Goal: Task Accomplishment & Management: Complete application form

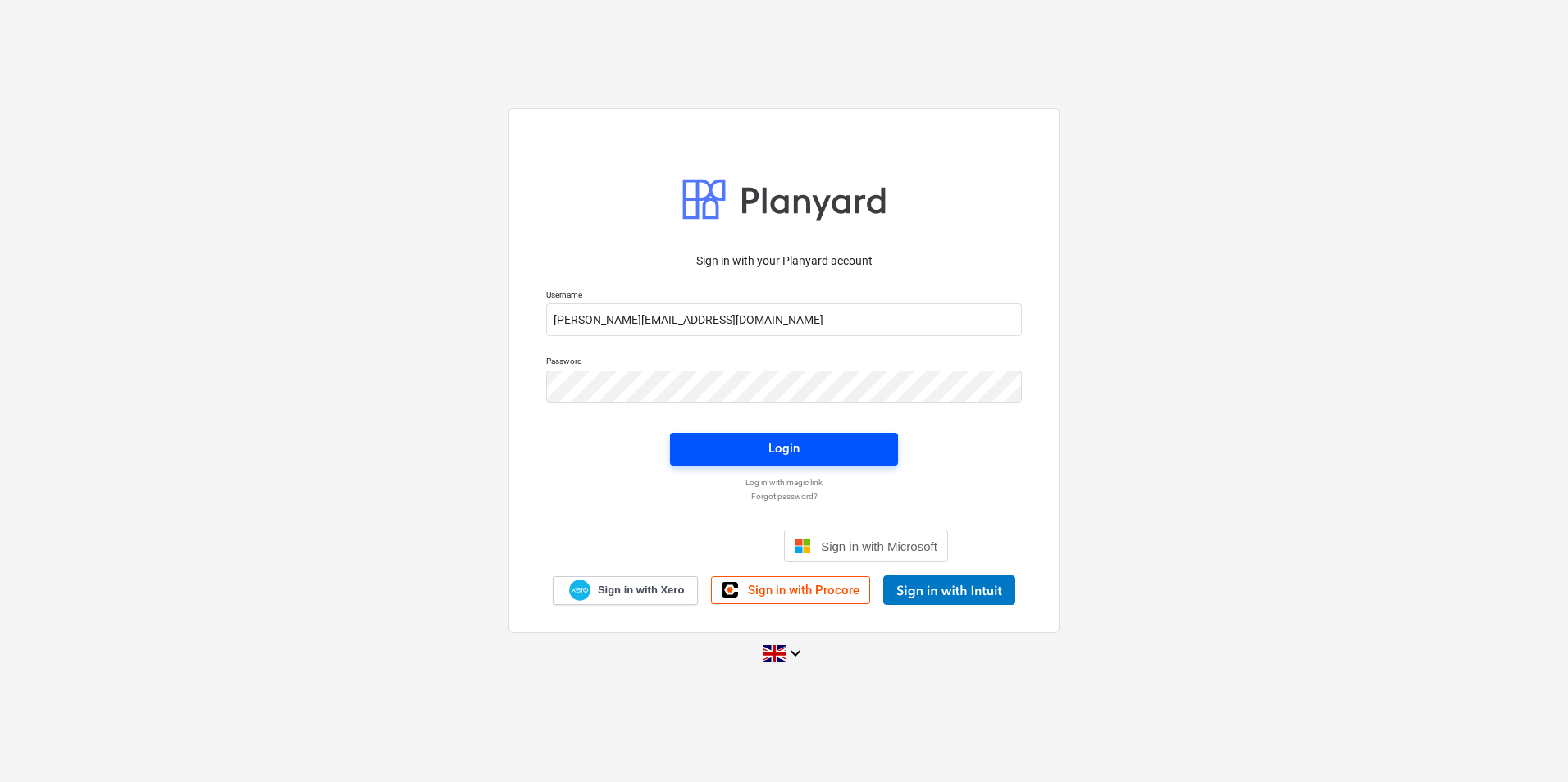
click at [785, 433] on button "Login" at bounding box center [784, 450] width 228 height 33
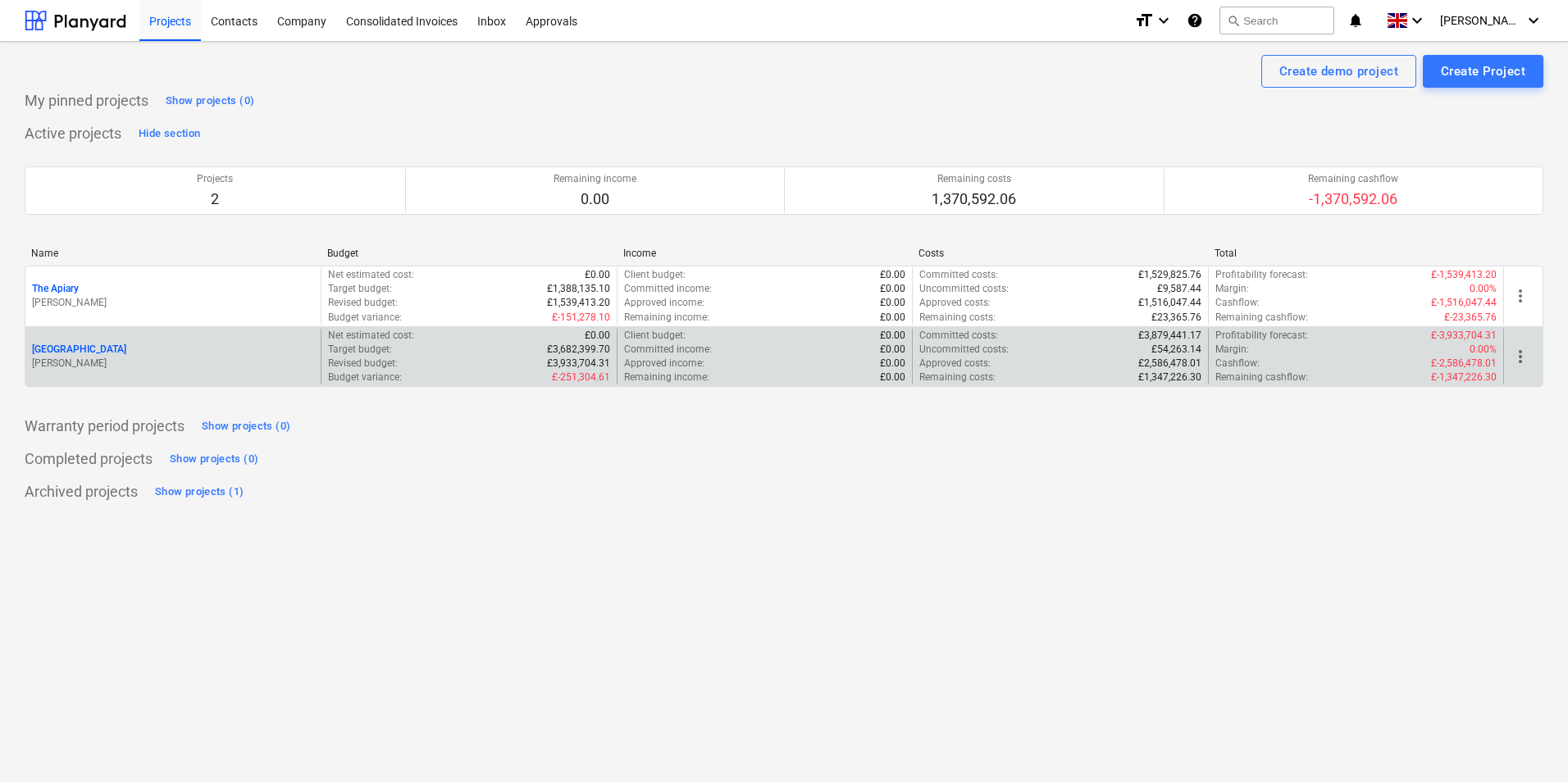
click at [105, 364] on p "[PERSON_NAME]" at bounding box center [173, 363] width 282 height 14
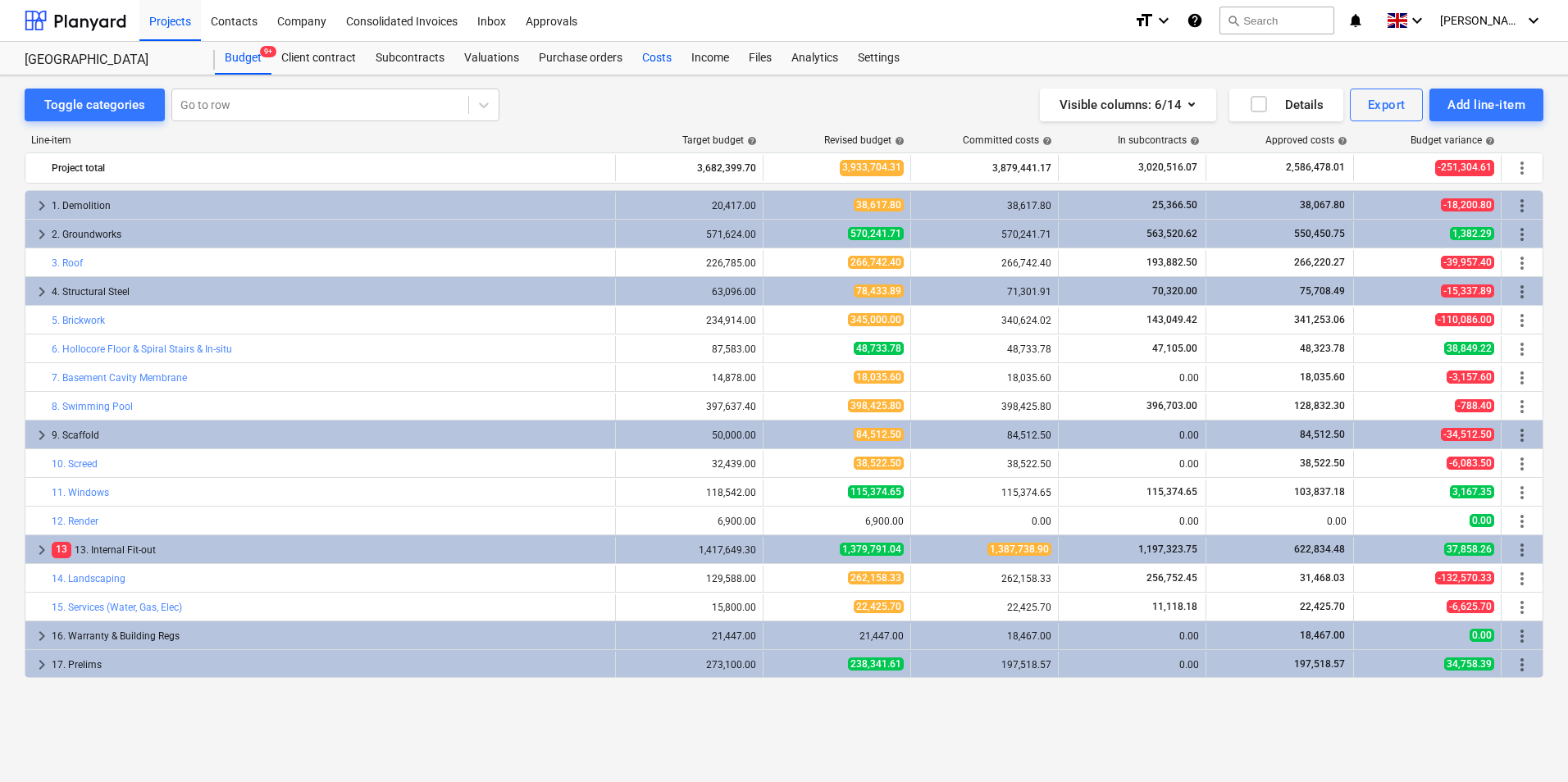
click at [656, 58] on div "Costs" at bounding box center [657, 59] width 50 height 33
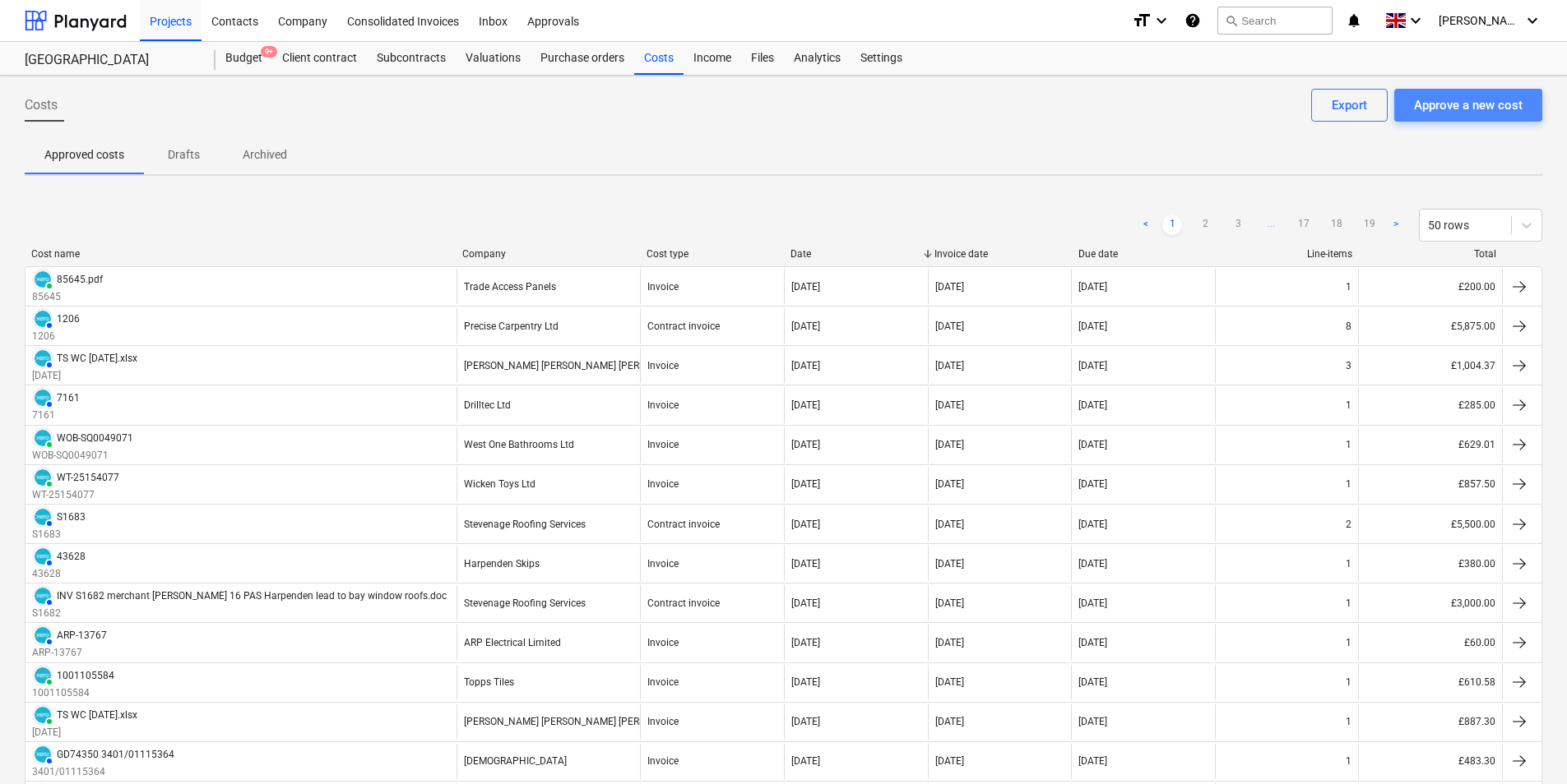
click at [1454, 117] on button "Approve a new cost" at bounding box center [1468, 105] width 148 height 33
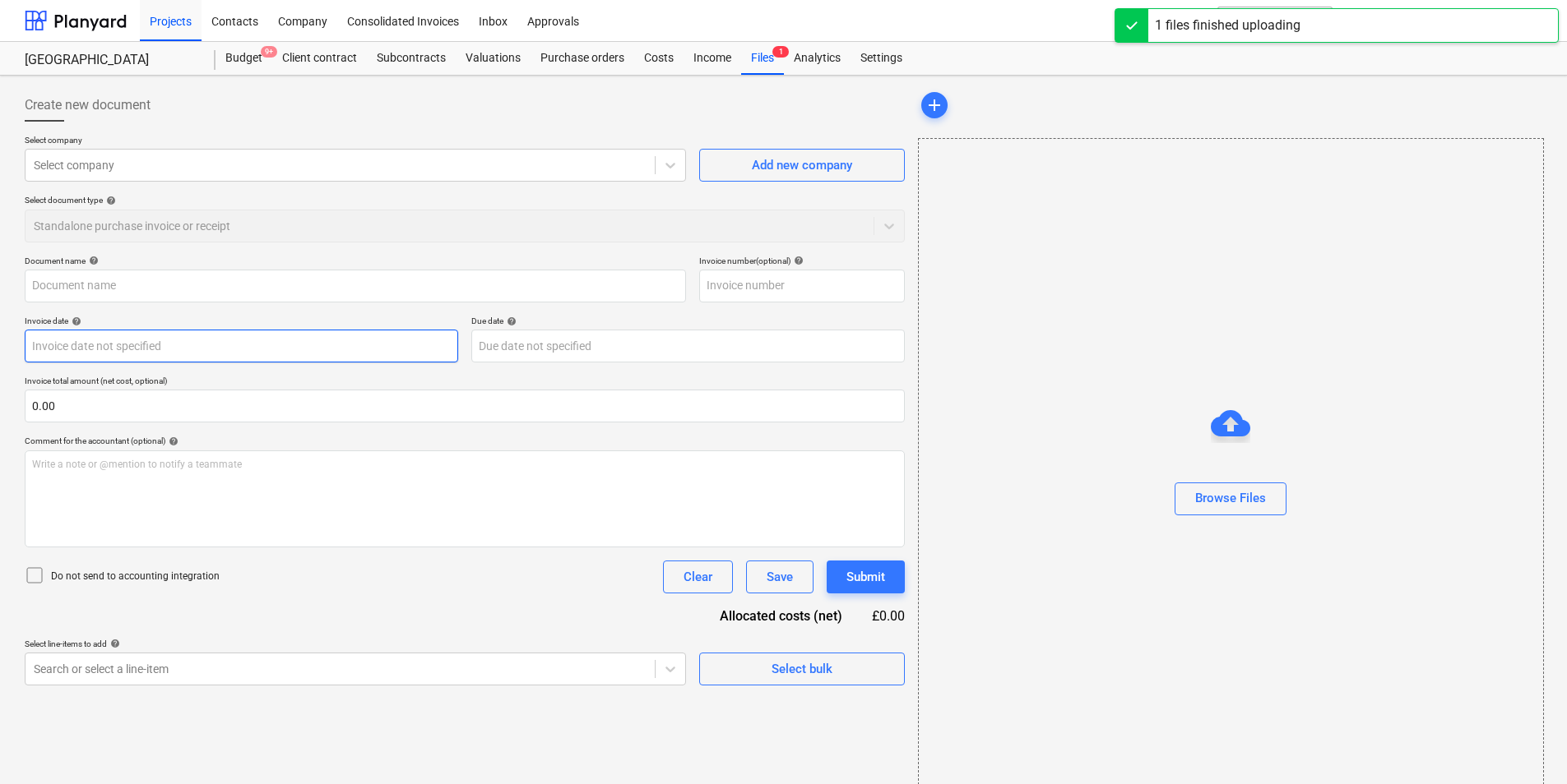
type input "GD74350_3401-01116358_2025-09-12.pdf"
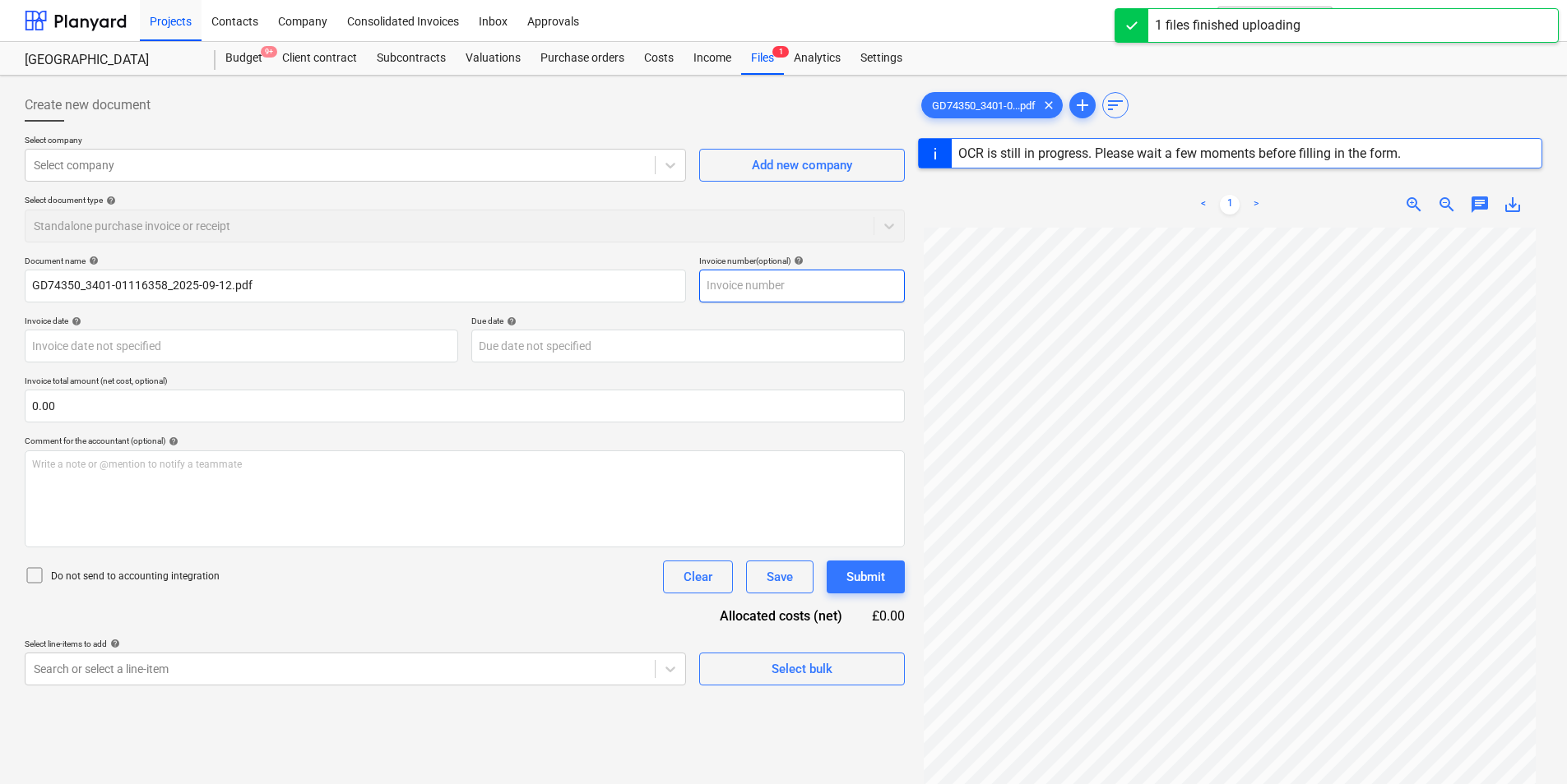
click at [728, 279] on input "text" at bounding box center [801, 286] width 205 height 33
type input "3401/0"
type input "GD74350"
type input "[DATE]"
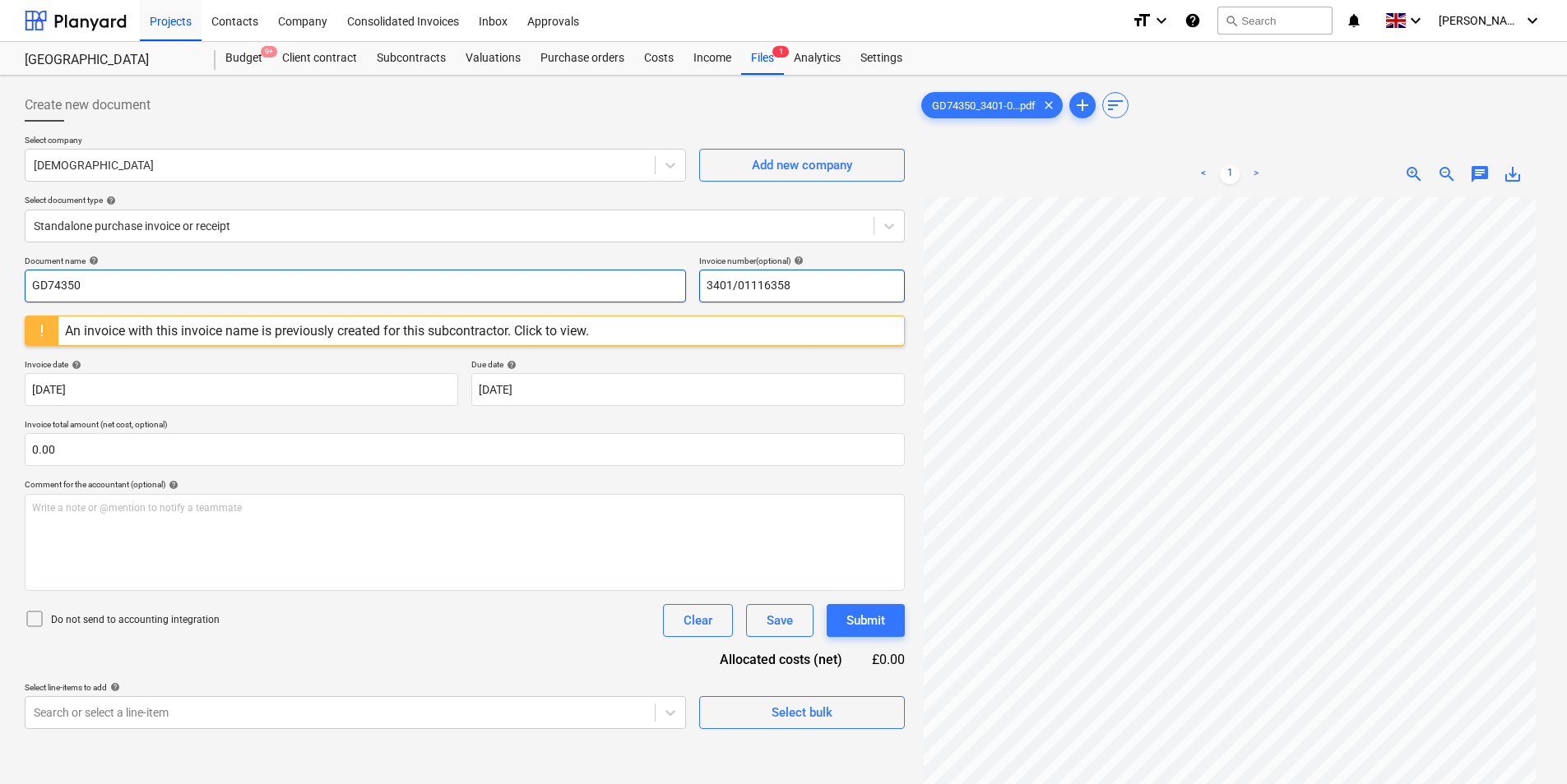
drag, startPoint x: 706, startPoint y: 273, endPoint x: 575, endPoint y: 291, distance: 132.2
click at [575, 282] on div "Document name help GD74350 Invoice number (optional) help 3401/01116358" at bounding box center [465, 279] width 880 height 47
type input "3401/01116358"
click at [202, 287] on input "GD74350" at bounding box center [355, 286] width 661 height 33
paste input "3401/01116358"
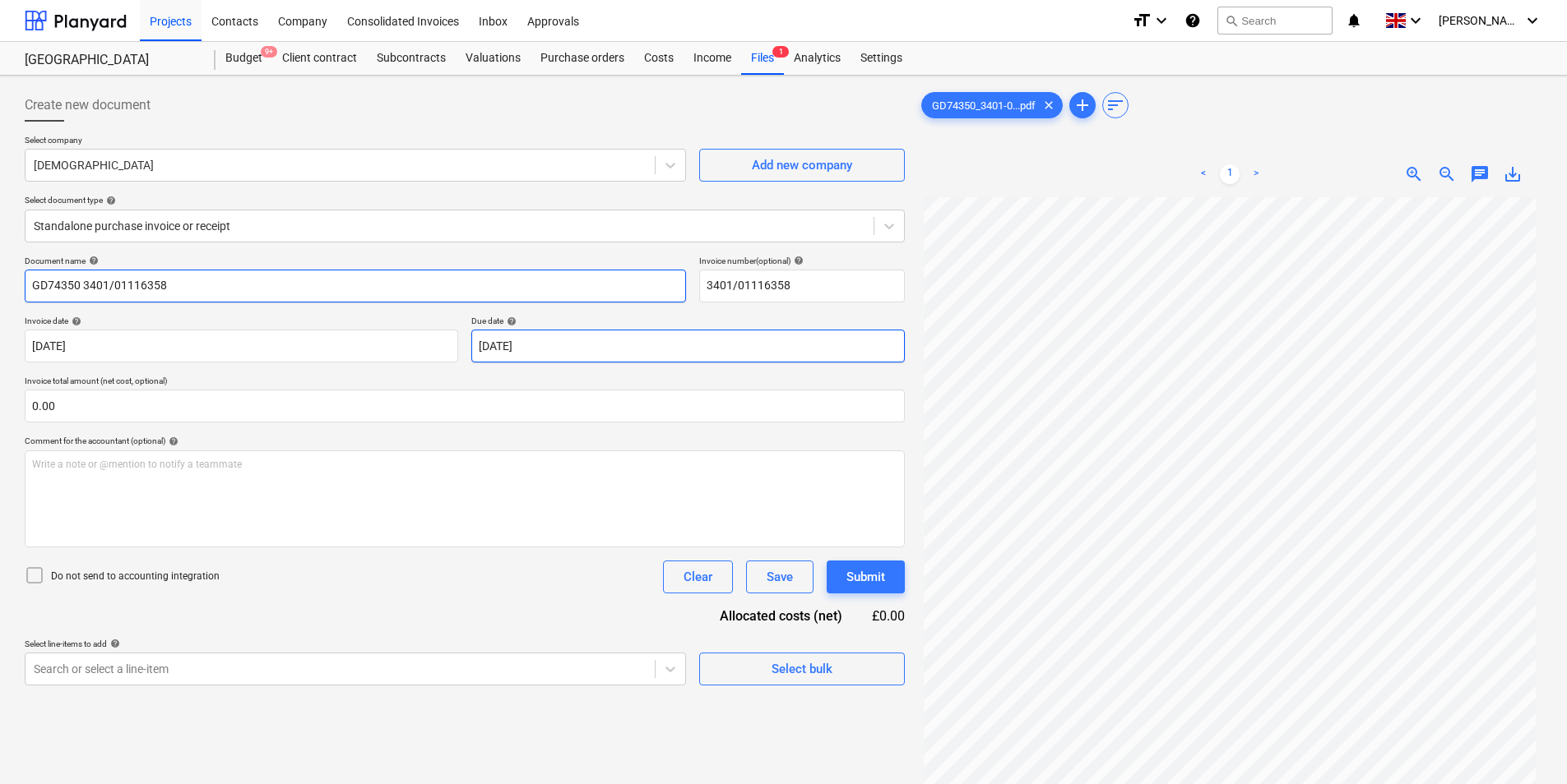
type input "GD74350 3401/01116358"
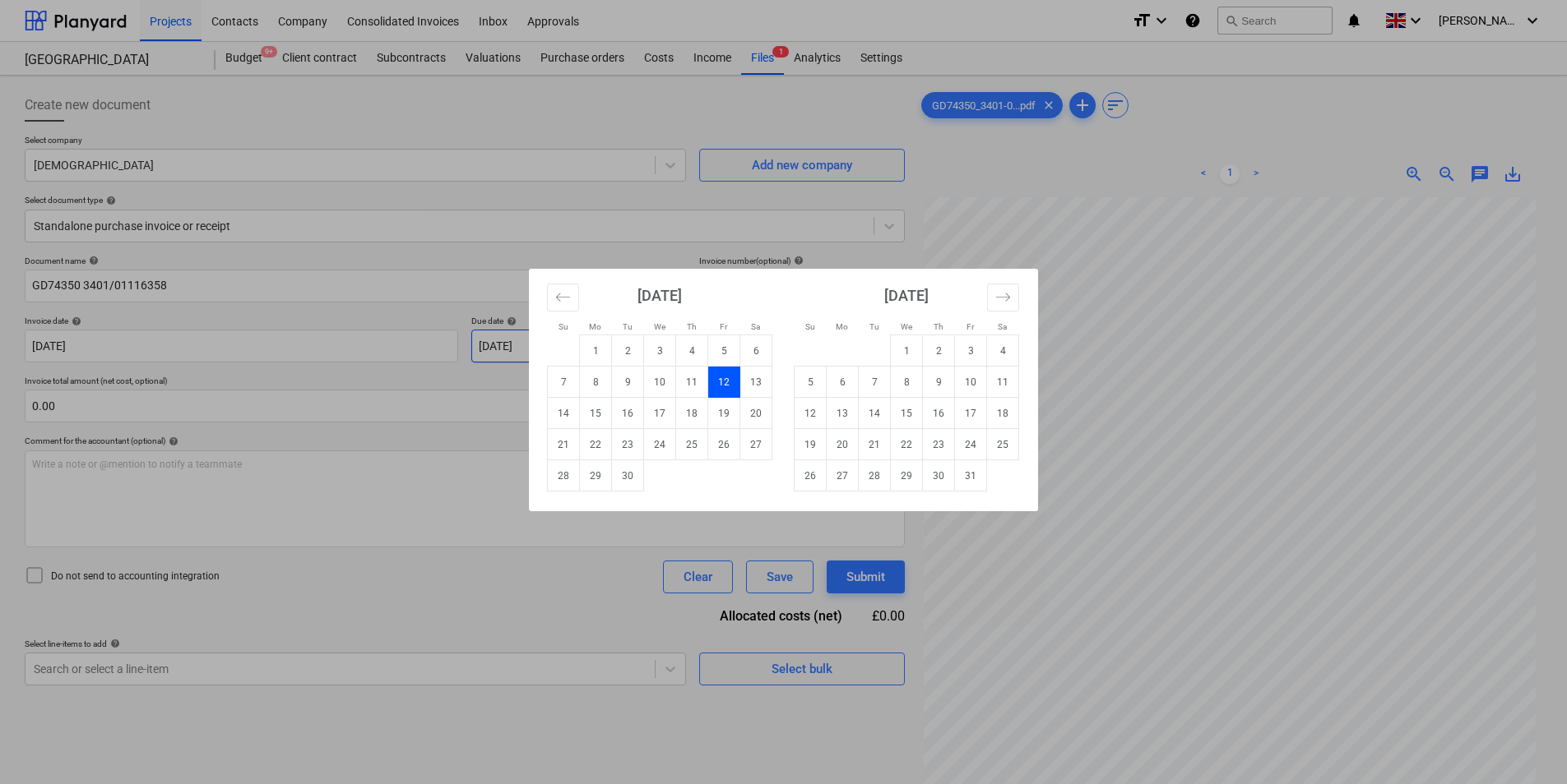
click at [552, 333] on body "Projects Contacts Company Consolidated Invoices Inbox Approvals format_size key…" at bounding box center [784, 392] width 1567 height 784
click at [955, 476] on td "31" at bounding box center [970, 476] width 32 height 31
type input "[DATE]"
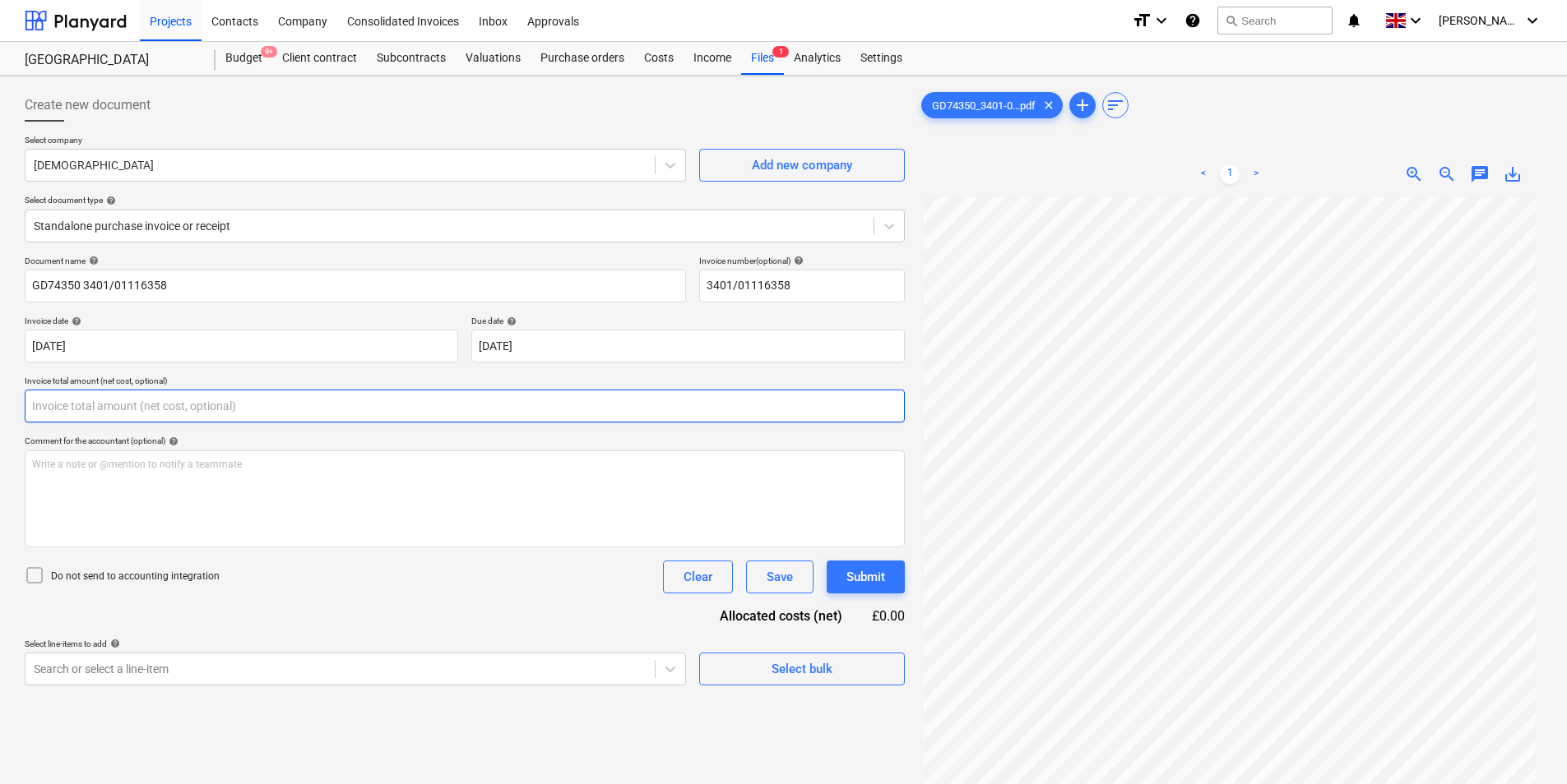
click at [122, 410] on input "text" at bounding box center [465, 406] width 880 height 33
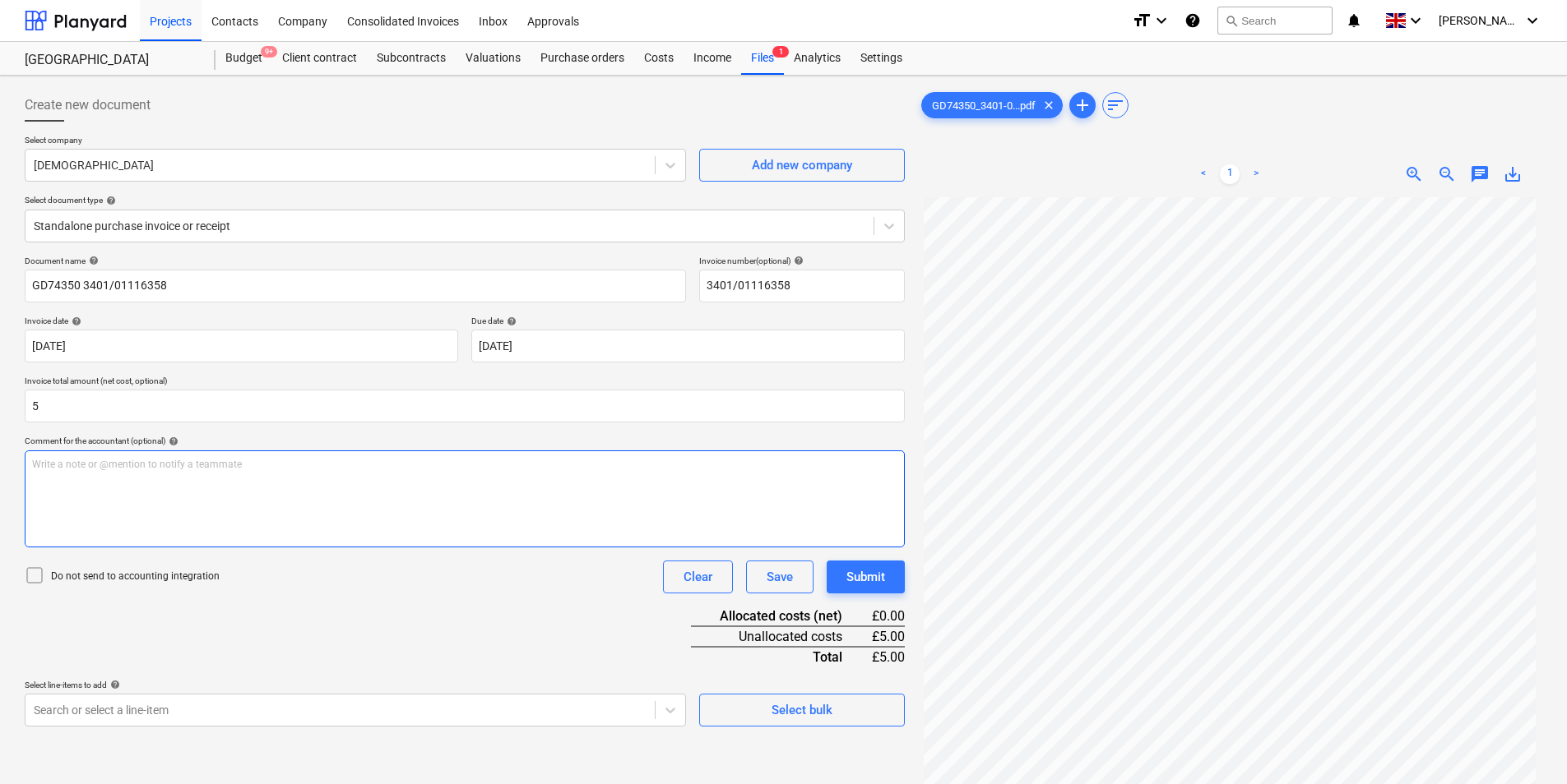
type input "5.00"
click at [122, 484] on div "Write a note or @mention to notify a teammate [PERSON_NAME]" at bounding box center [465, 499] width 880 height 97
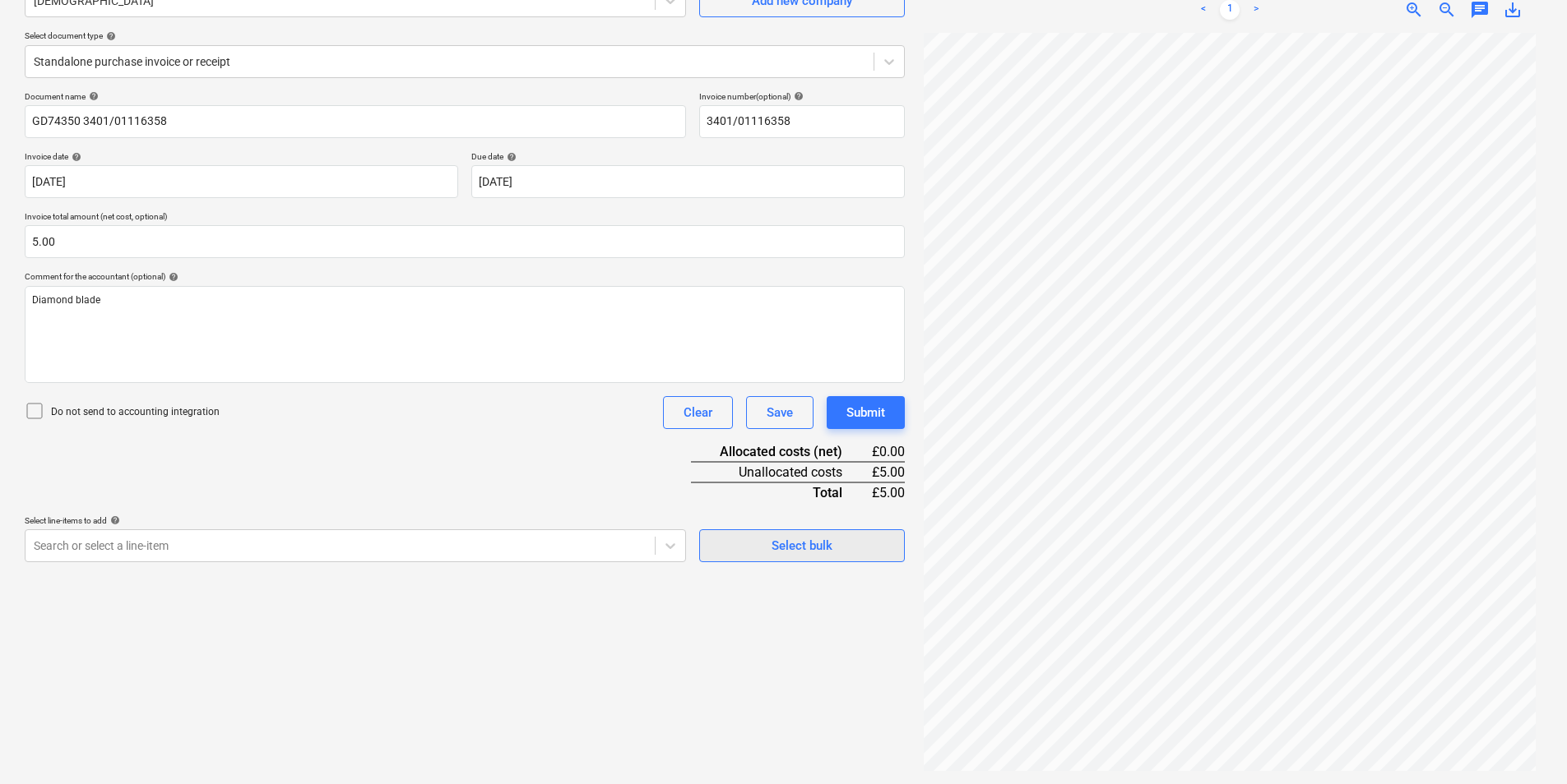
click at [744, 544] on span "Select bulk" at bounding box center [802, 546] width 165 height 21
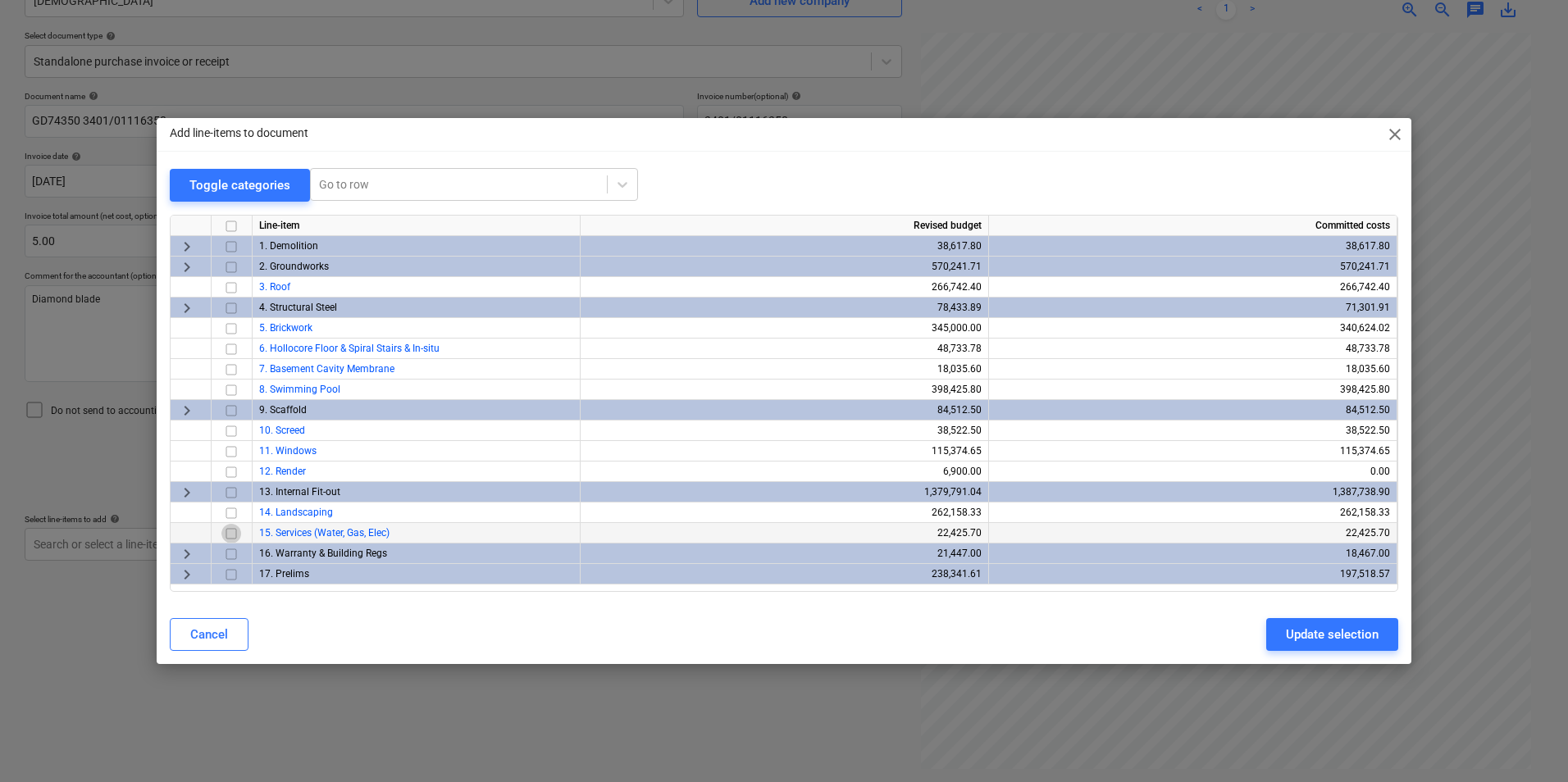
click at [230, 534] on input "checkbox" at bounding box center [230, 533] width 19 height 19
click at [1333, 636] on div "Update selection" at bounding box center [1332, 634] width 93 height 21
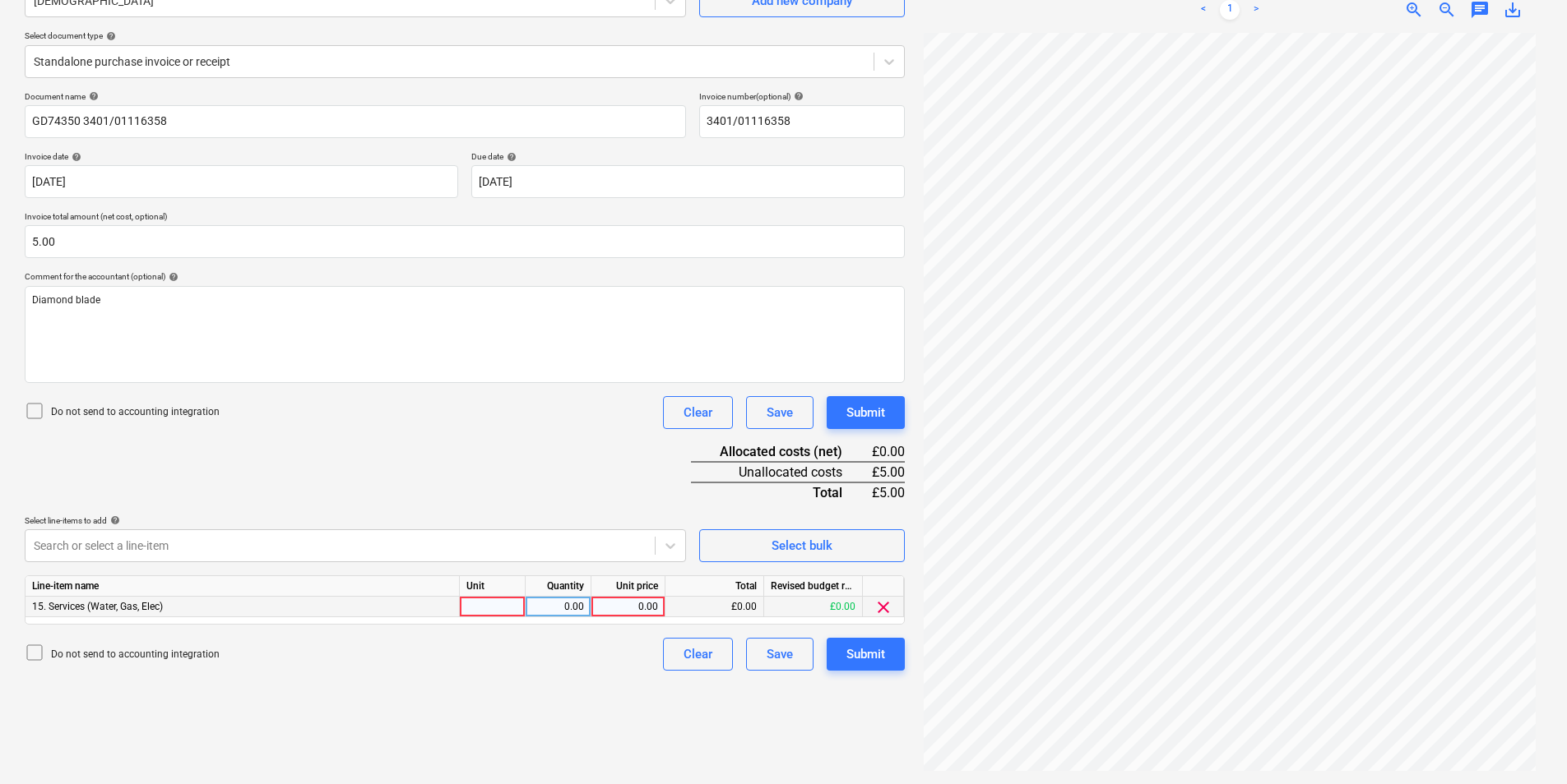
click at [490, 600] on div at bounding box center [492, 607] width 65 height 20
type input "ea"
click at [844, 667] on button "Submit" at bounding box center [865, 654] width 78 height 33
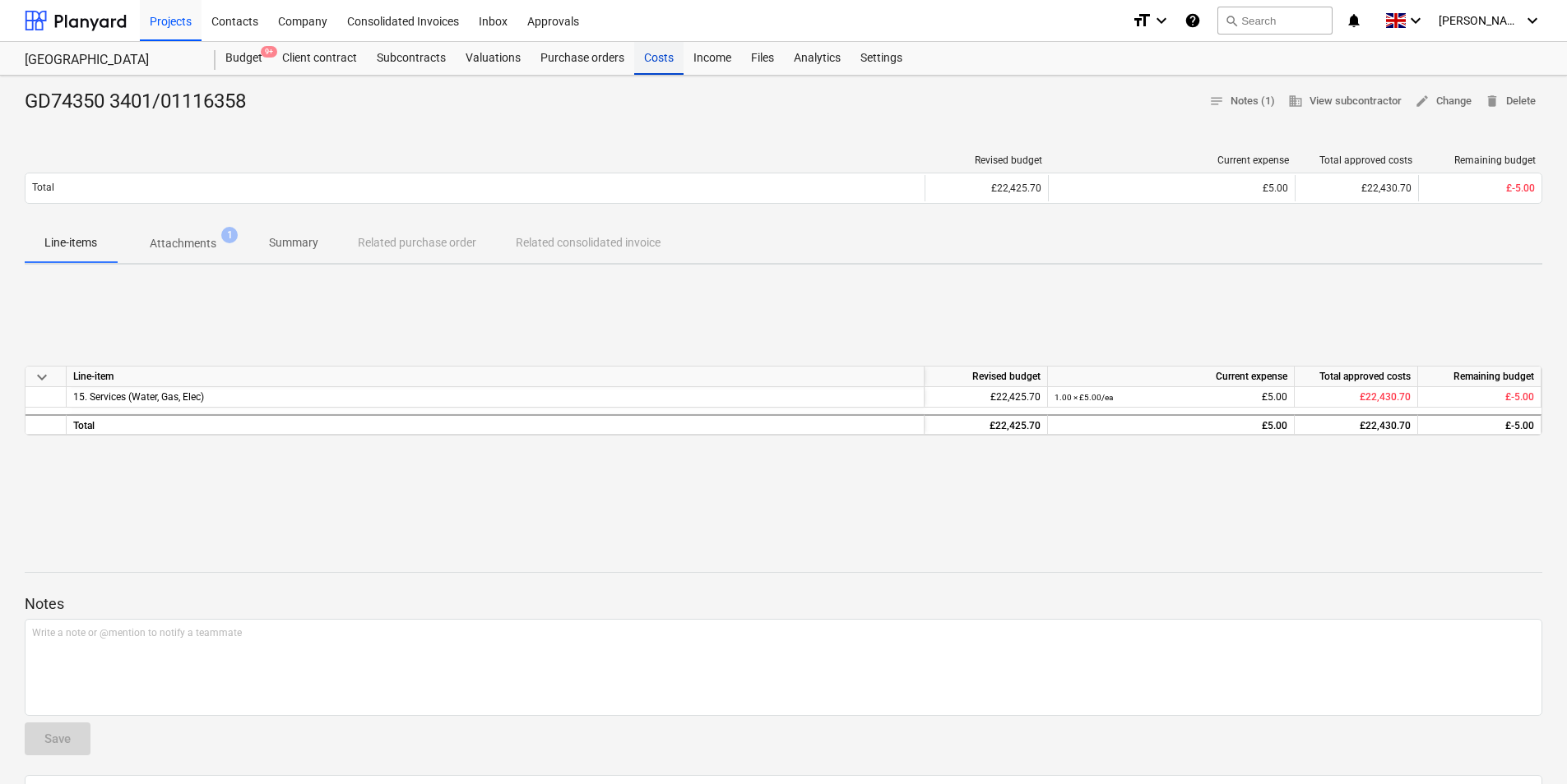
click at [643, 55] on div "Costs" at bounding box center [659, 59] width 50 height 33
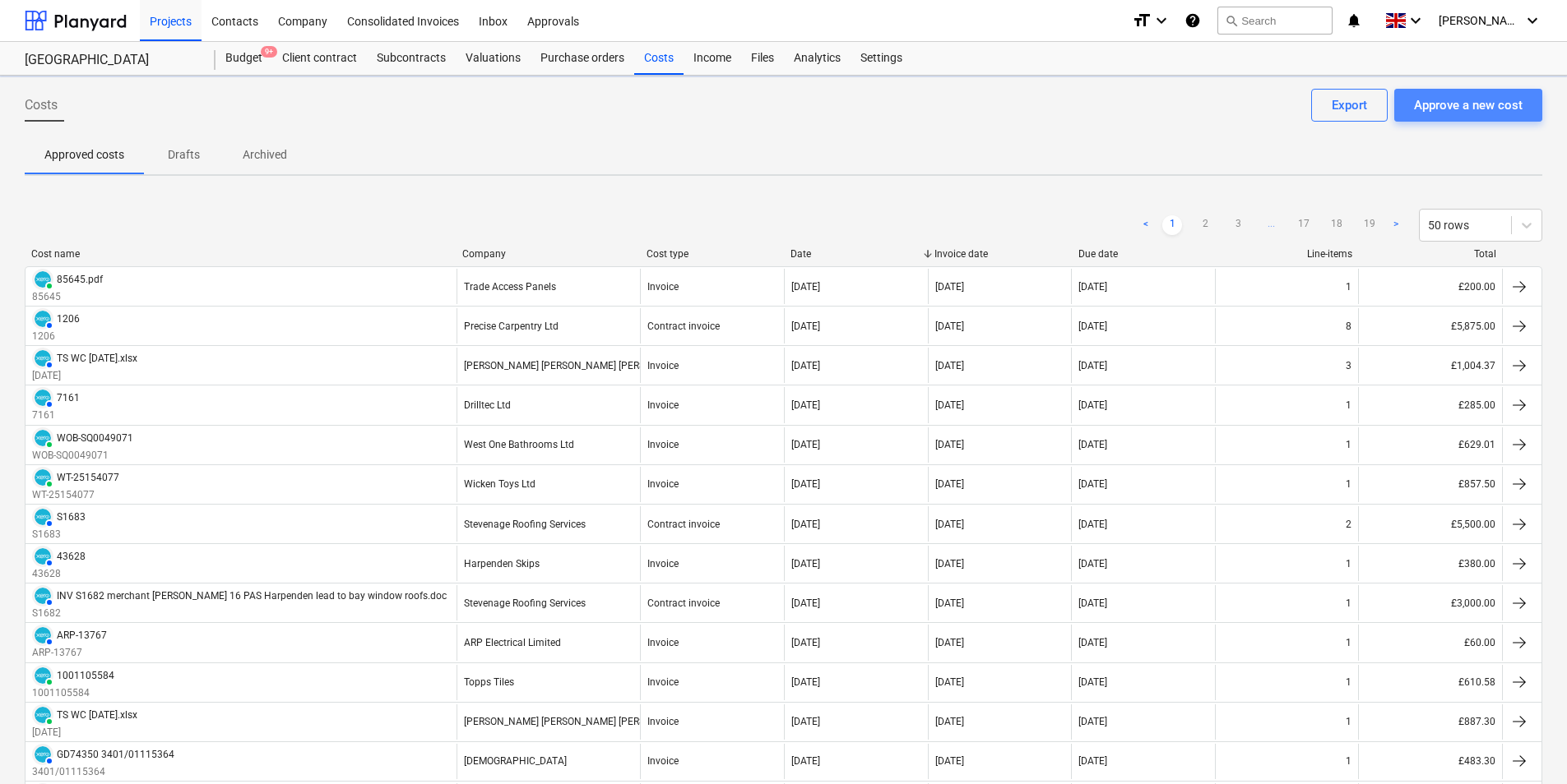
click at [1471, 109] on div "Approve a new cost" at bounding box center [1468, 105] width 109 height 21
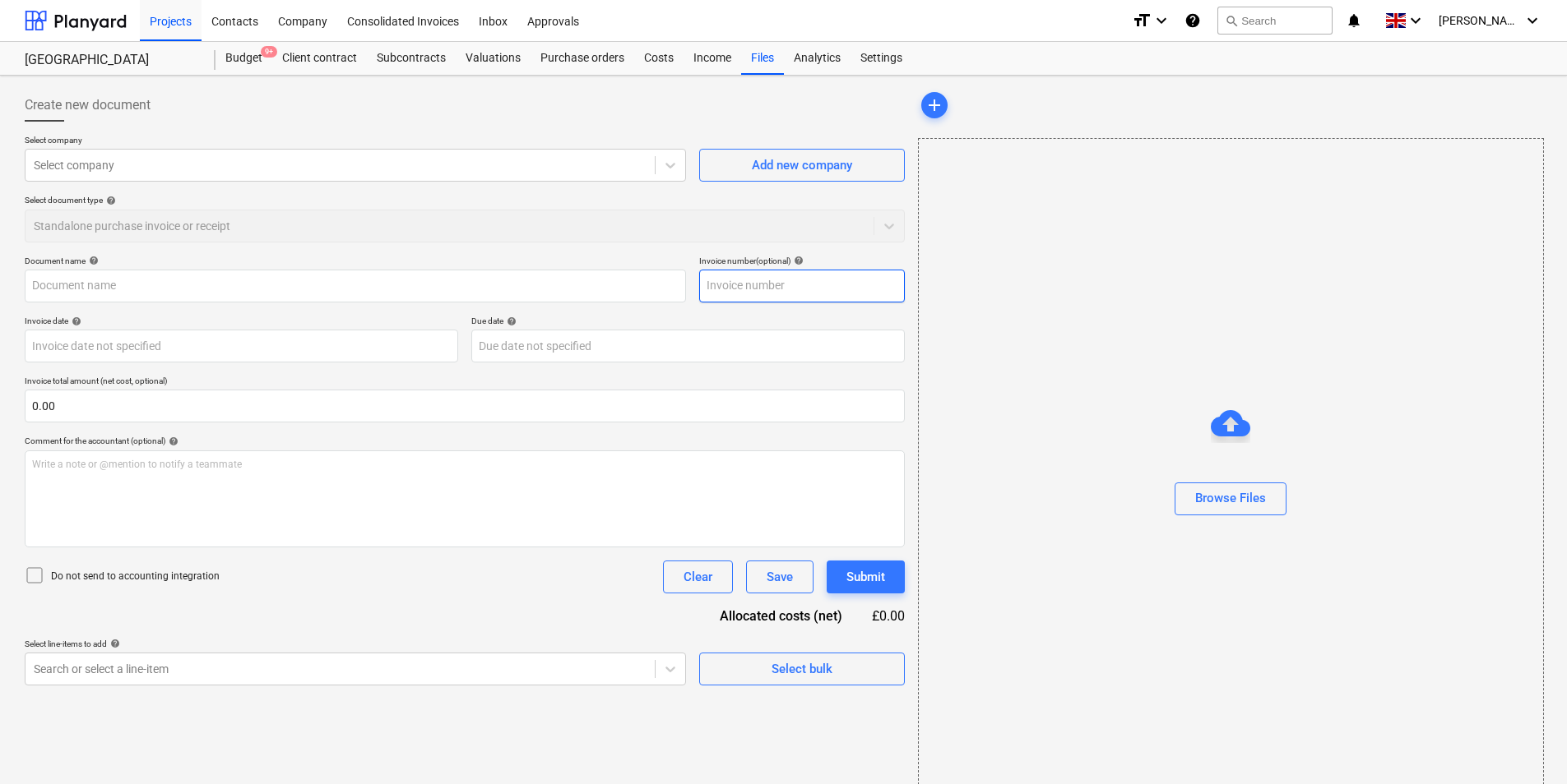
type input "GD74350_3401-01116355_2025-09-12.pdf"
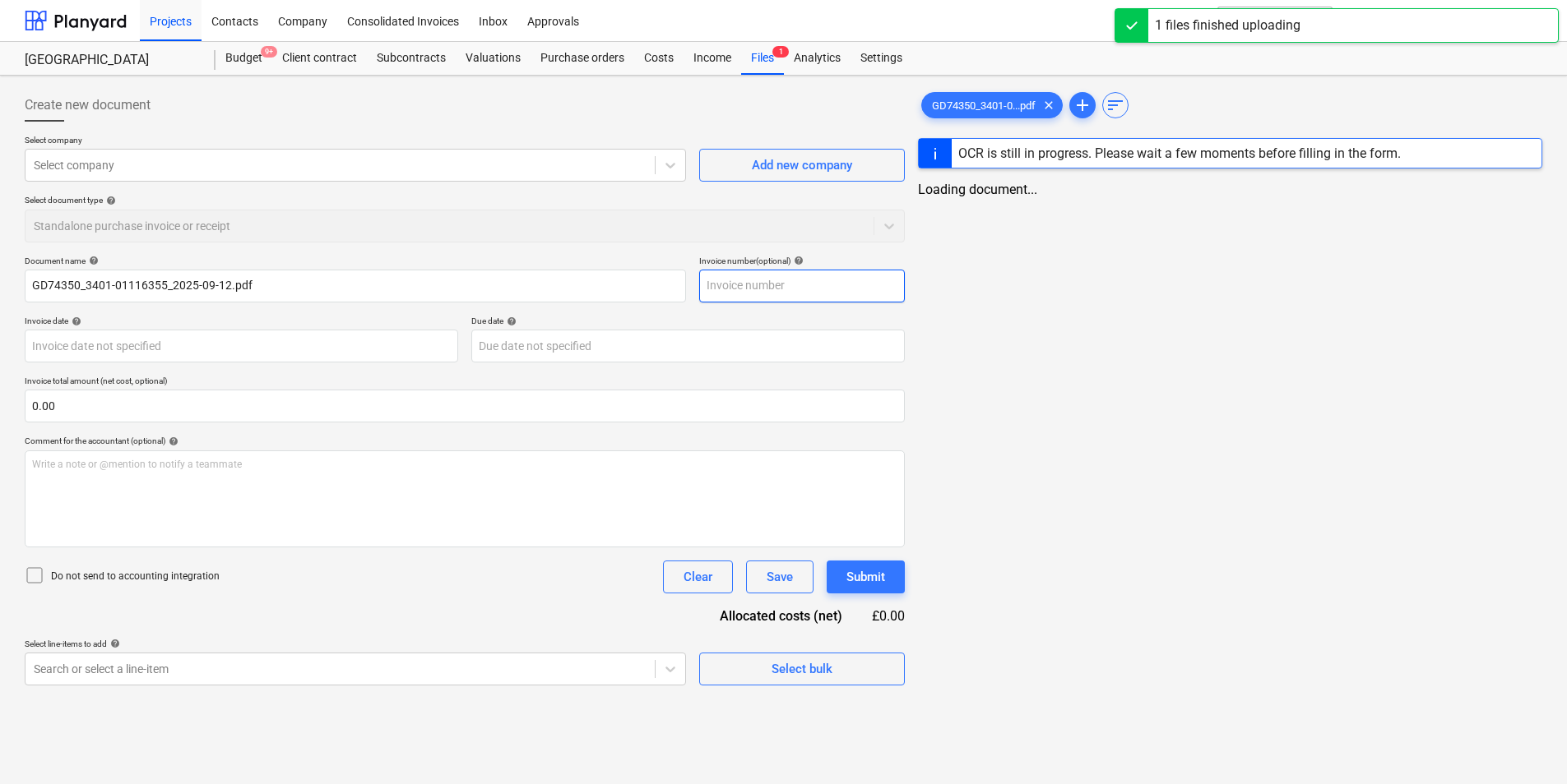
click at [733, 295] on input "text" at bounding box center [801, 286] width 205 height 33
type input "3401/01116355"
type input "GD74350"
type input "[DATE]"
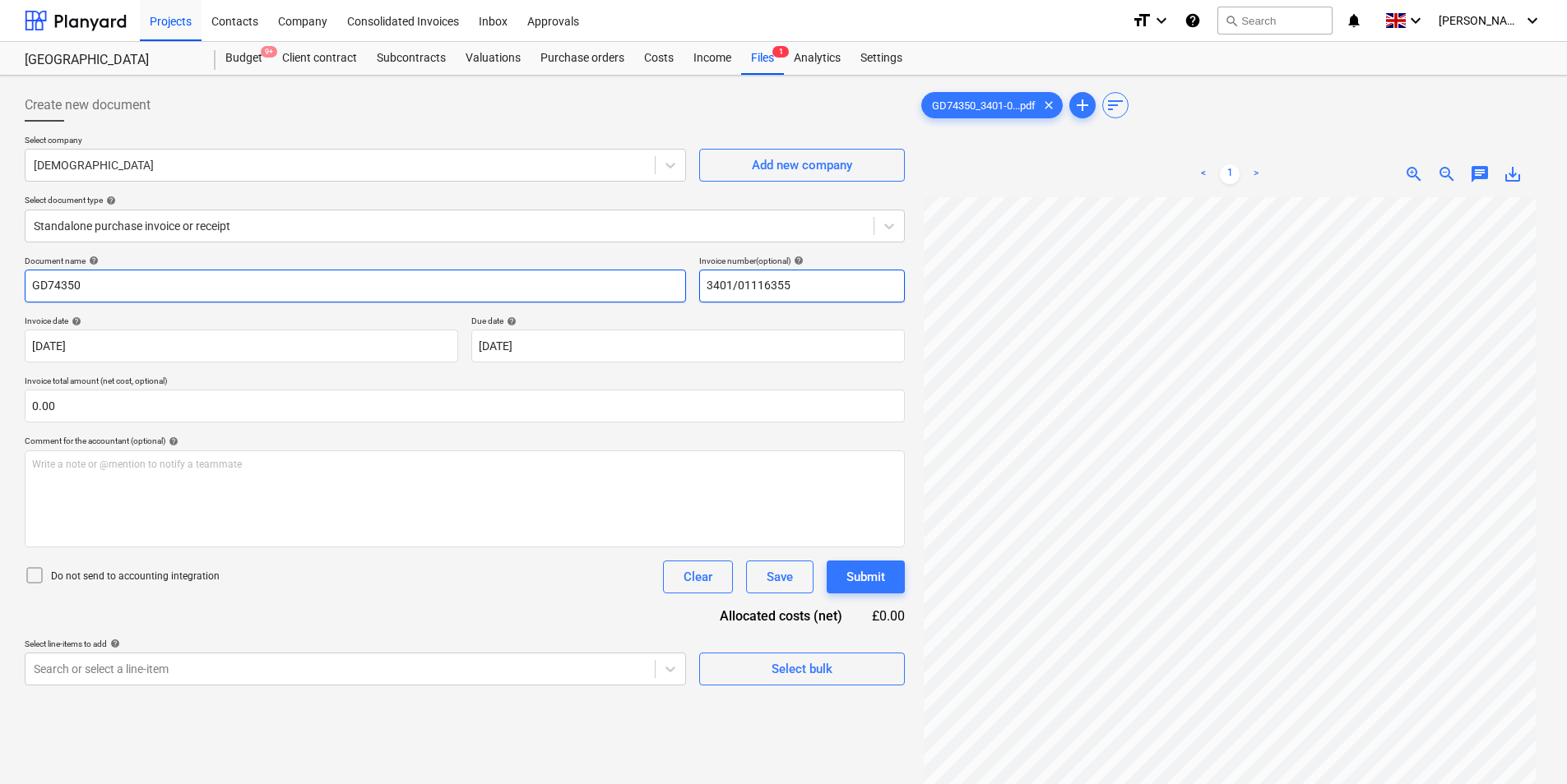
drag, startPoint x: 822, startPoint y: 286, endPoint x: 562, endPoint y: 283, distance: 260.0
click at [562, 283] on div "Document name help GD74350 Invoice number (optional) help 3401/01116355" at bounding box center [465, 279] width 880 height 47
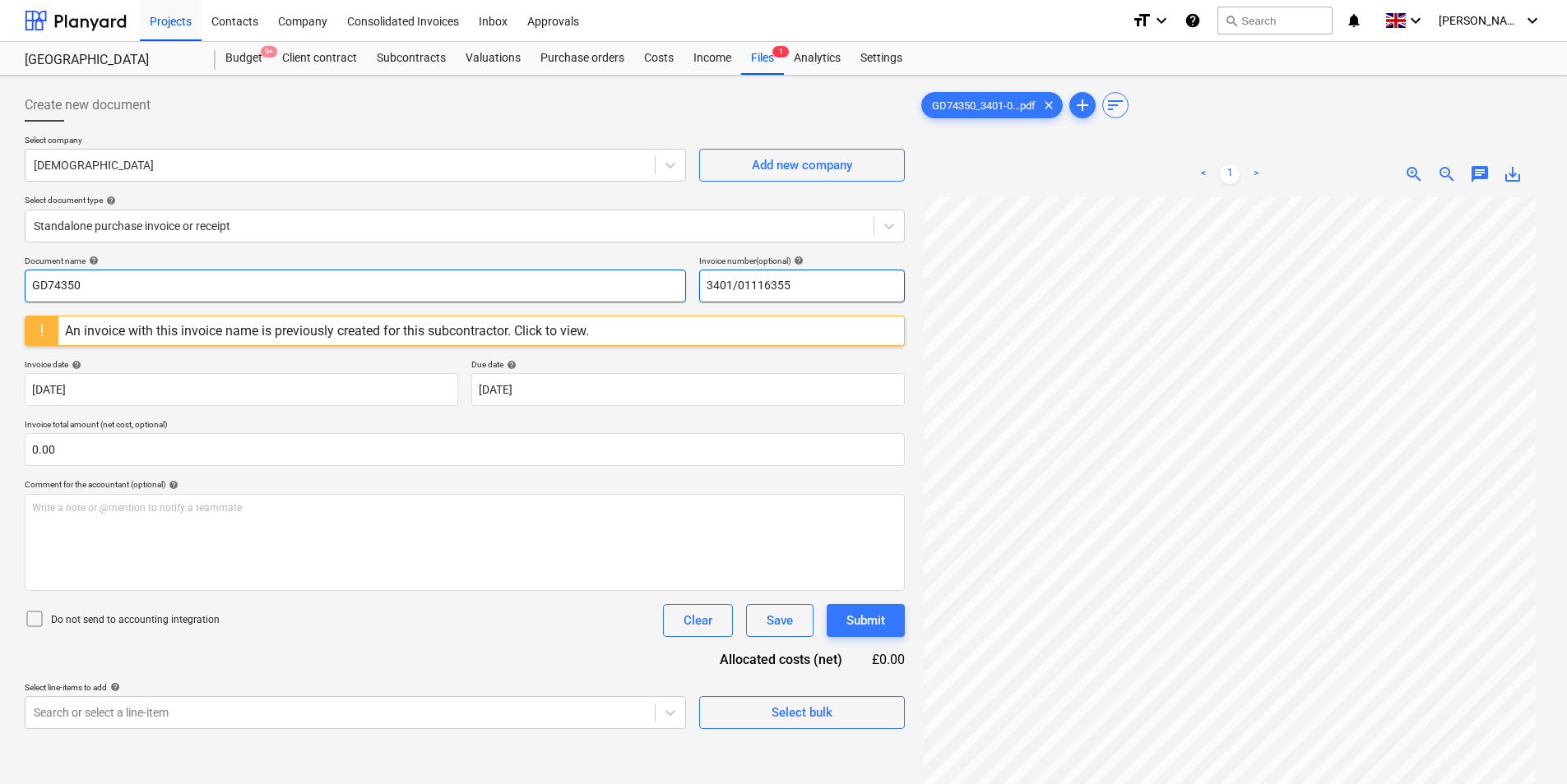
type input "3401/01116355"
click at [265, 271] on input "GD74350" at bounding box center [355, 286] width 661 height 33
paste input "3401/01116355"
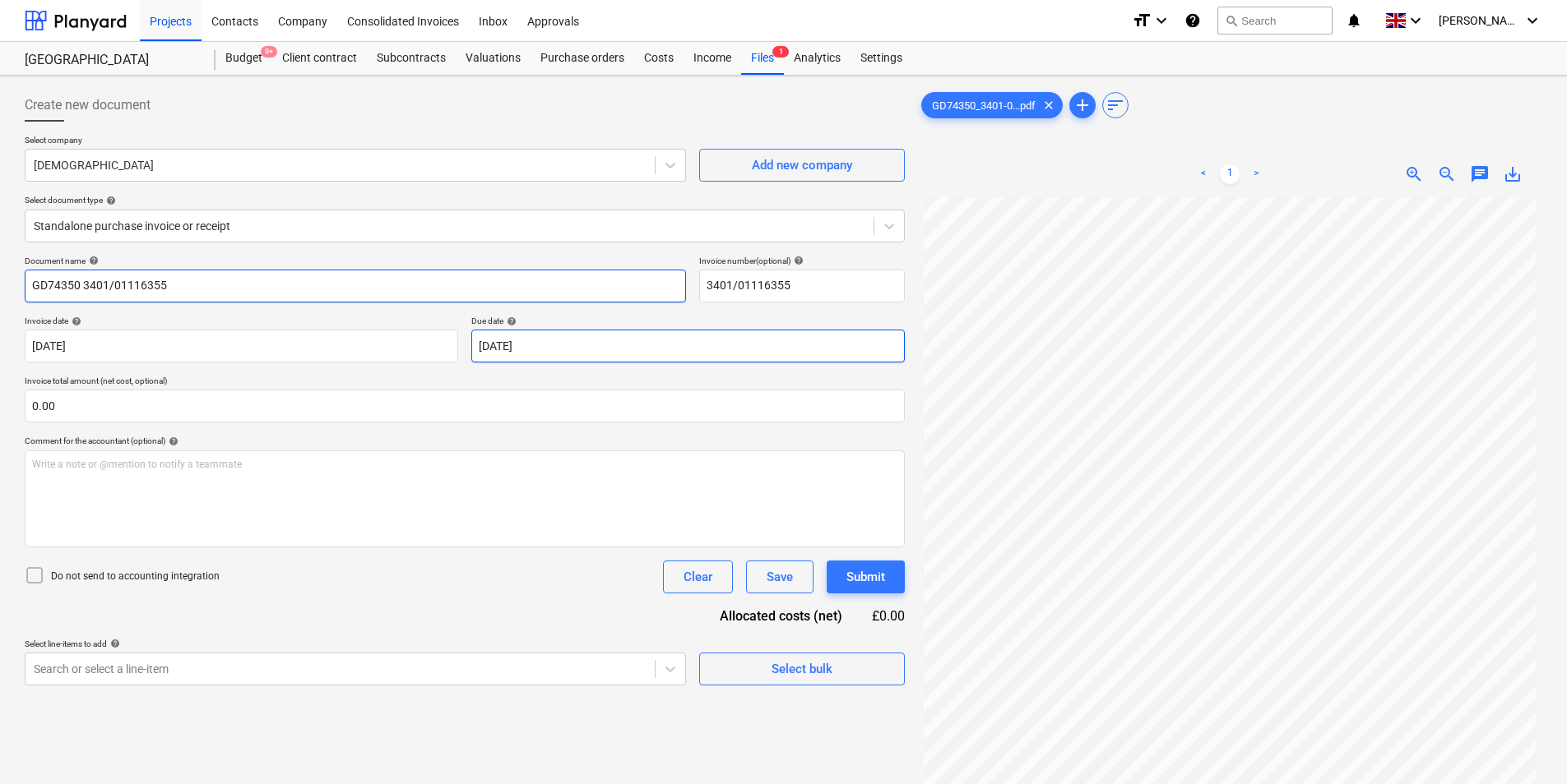
type input "GD74350 3401/01116355"
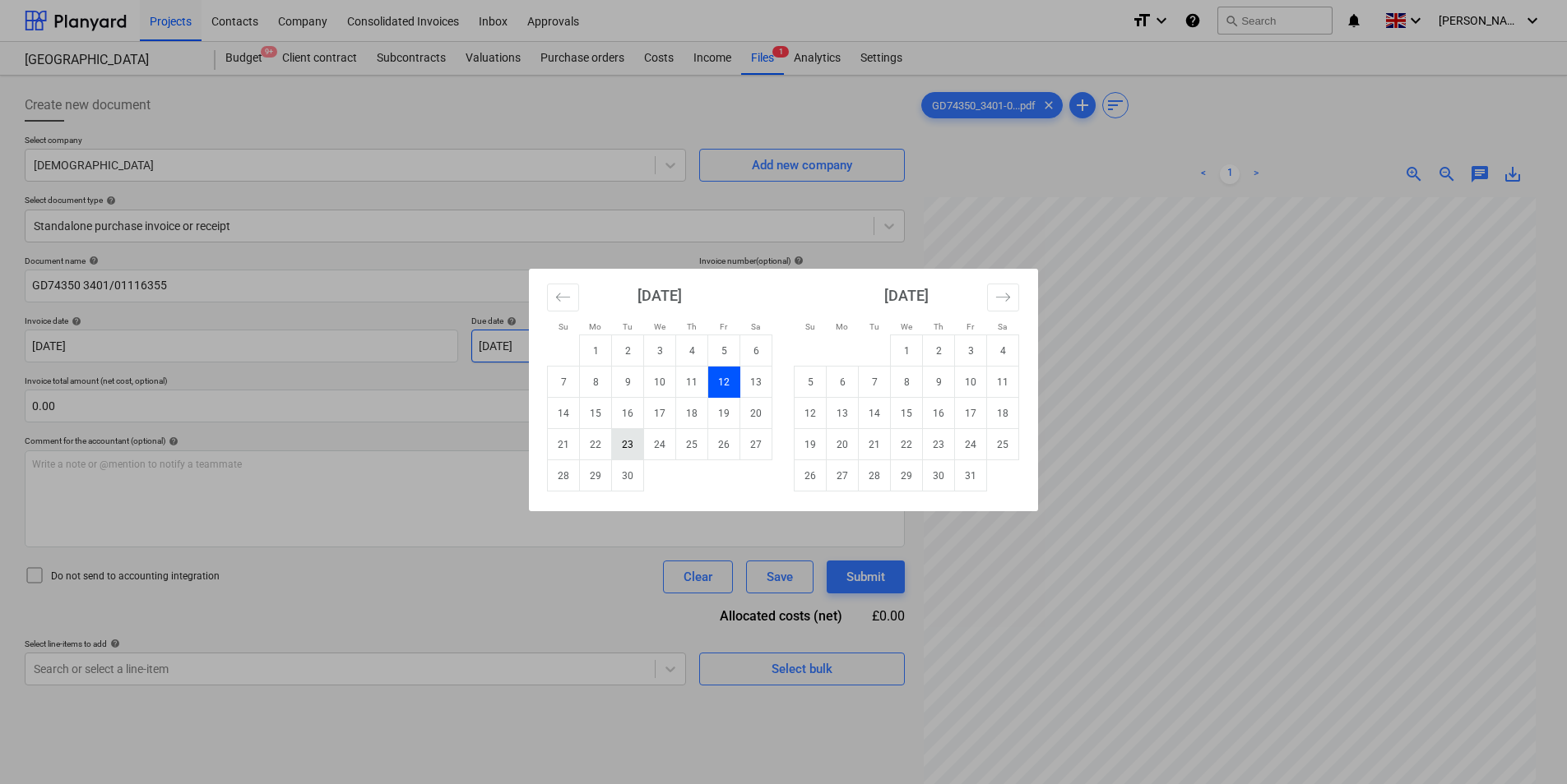
drag, startPoint x: 560, startPoint y: 342, endPoint x: 640, endPoint y: 439, distance: 125.7
click at [561, 342] on body "Projects Contacts Company Consolidated Invoices Inbox Approvals format_size key…" at bounding box center [784, 392] width 1567 height 784
click at [956, 478] on td "31" at bounding box center [970, 476] width 32 height 31
type input "[DATE]"
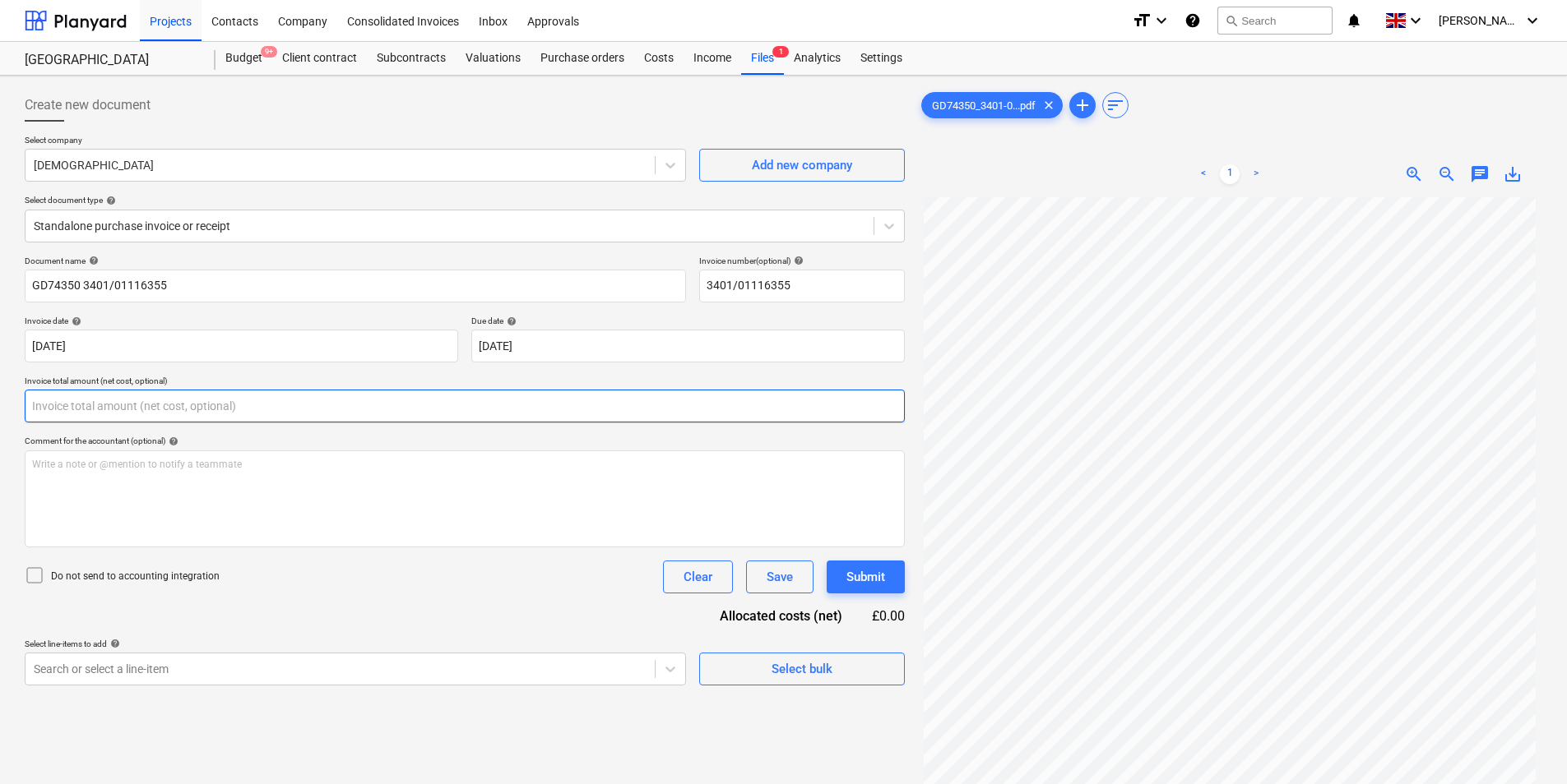
click at [125, 403] on input "text" at bounding box center [465, 406] width 880 height 33
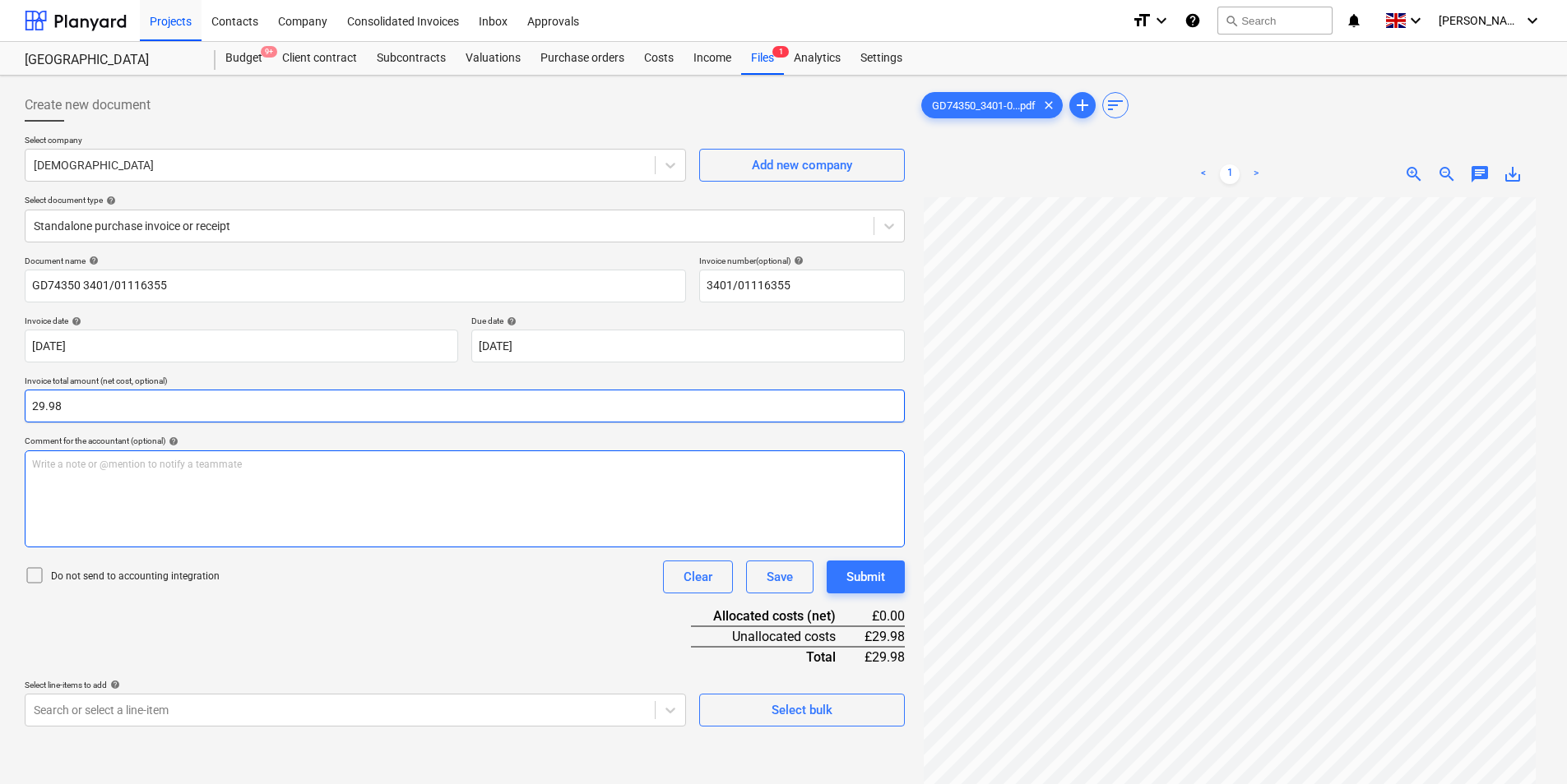
type input "29.98"
click at [188, 513] on div "Write a note or @mention to notify a teammate [PERSON_NAME]" at bounding box center [465, 499] width 880 height 97
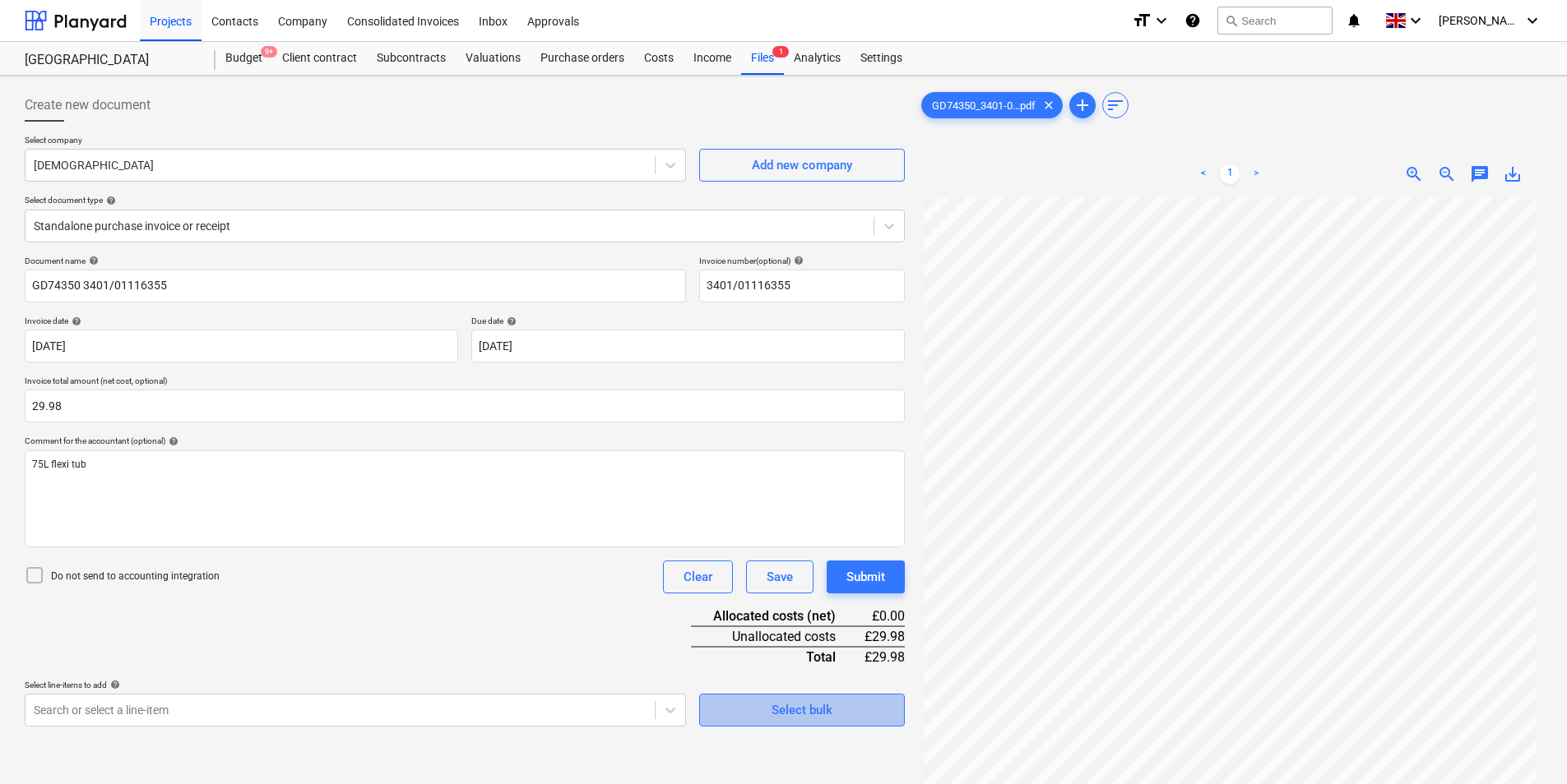
click at [854, 701] on span "Select bulk" at bounding box center [802, 709] width 165 height 21
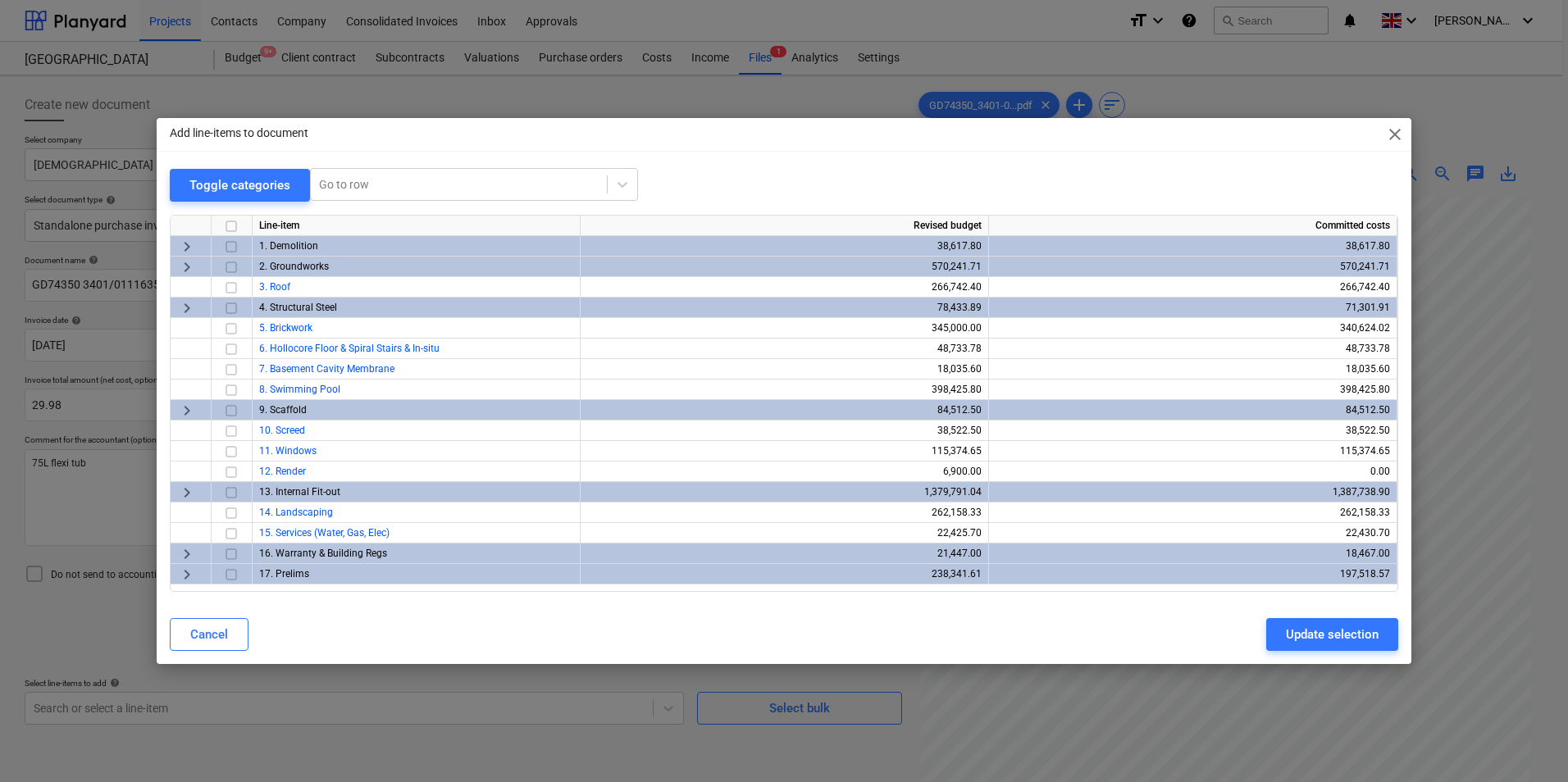
click at [178, 488] on span "keyboard_arrow_right" at bounding box center [186, 492] width 19 height 19
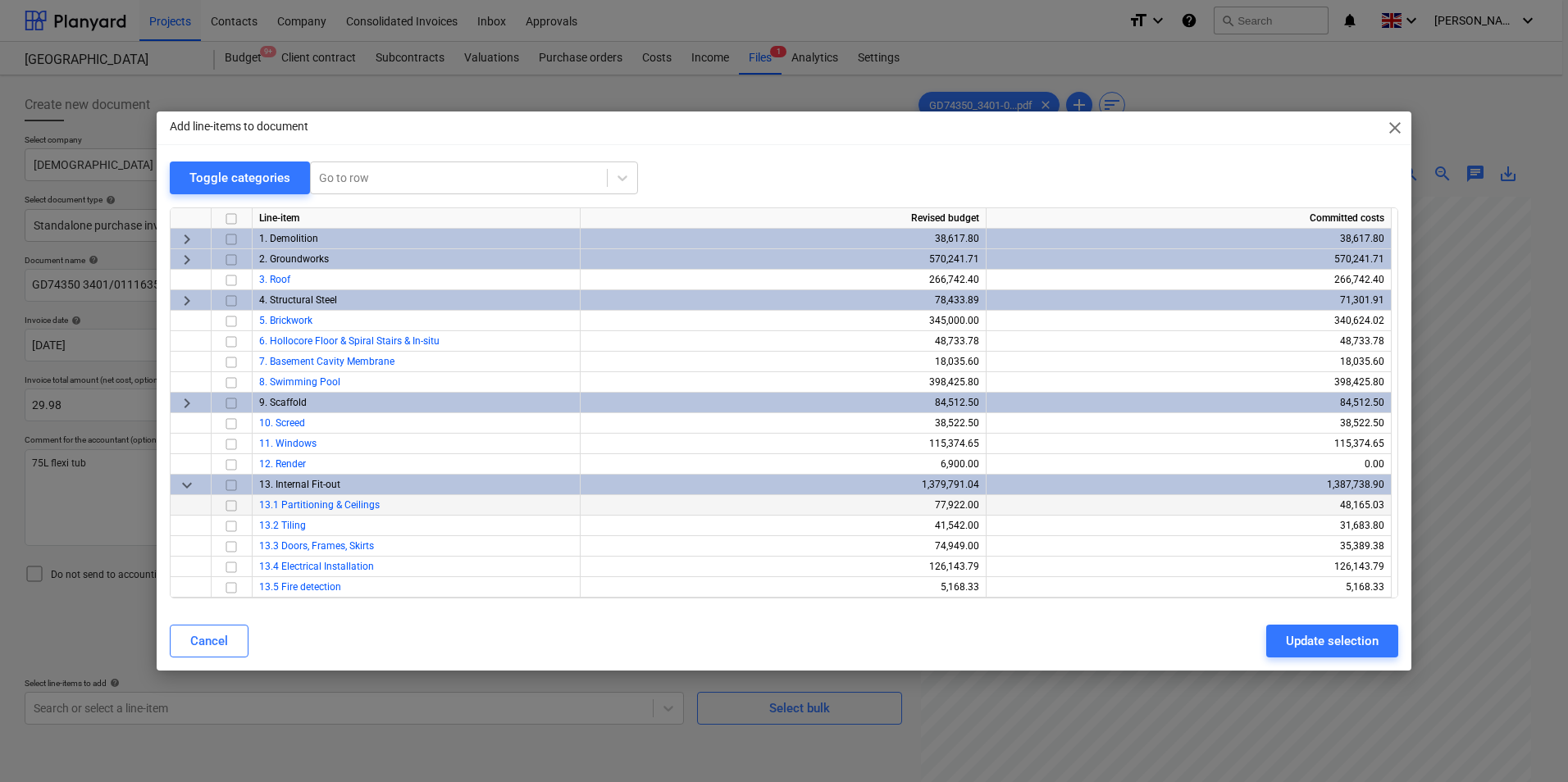
click at [235, 504] on input "checkbox" at bounding box center [230, 505] width 19 height 19
click at [1354, 640] on div "Update selection" at bounding box center [1332, 641] width 93 height 21
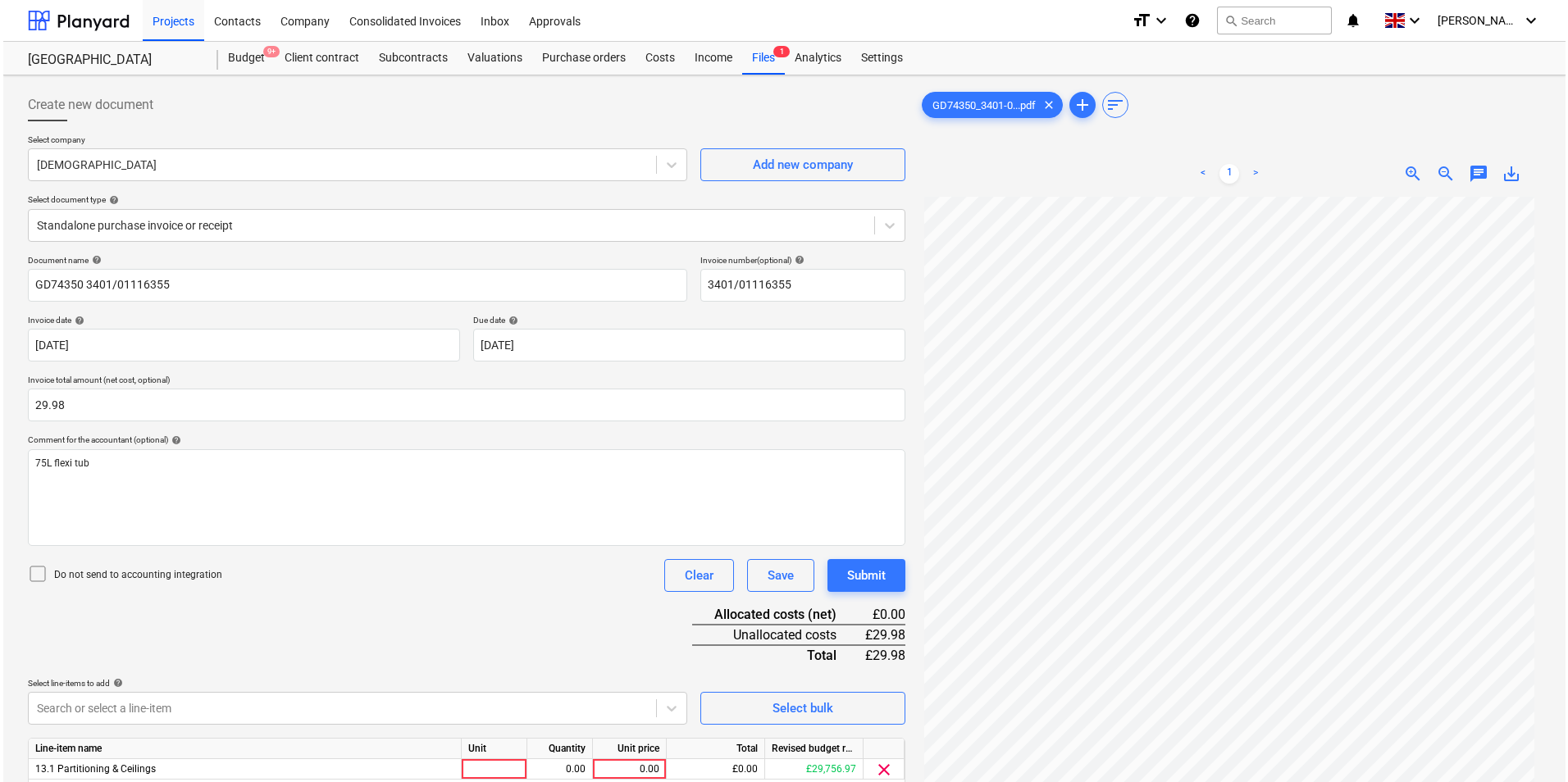
scroll to position [164, 0]
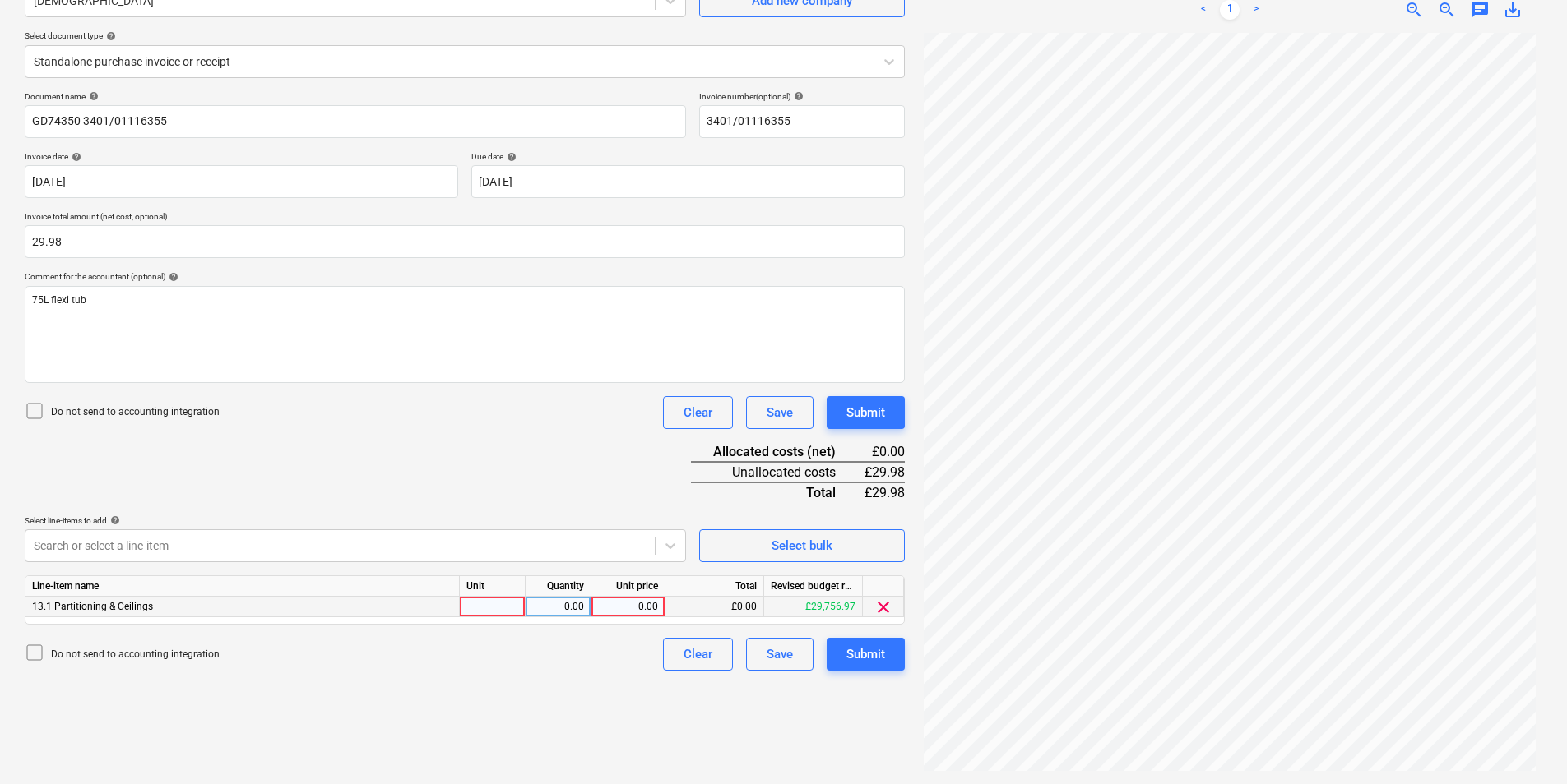
click at [492, 597] on div at bounding box center [492, 607] width 65 height 20
type input "ea"
type input "29.98"
click at [888, 667] on button "Submit" at bounding box center [865, 654] width 78 height 33
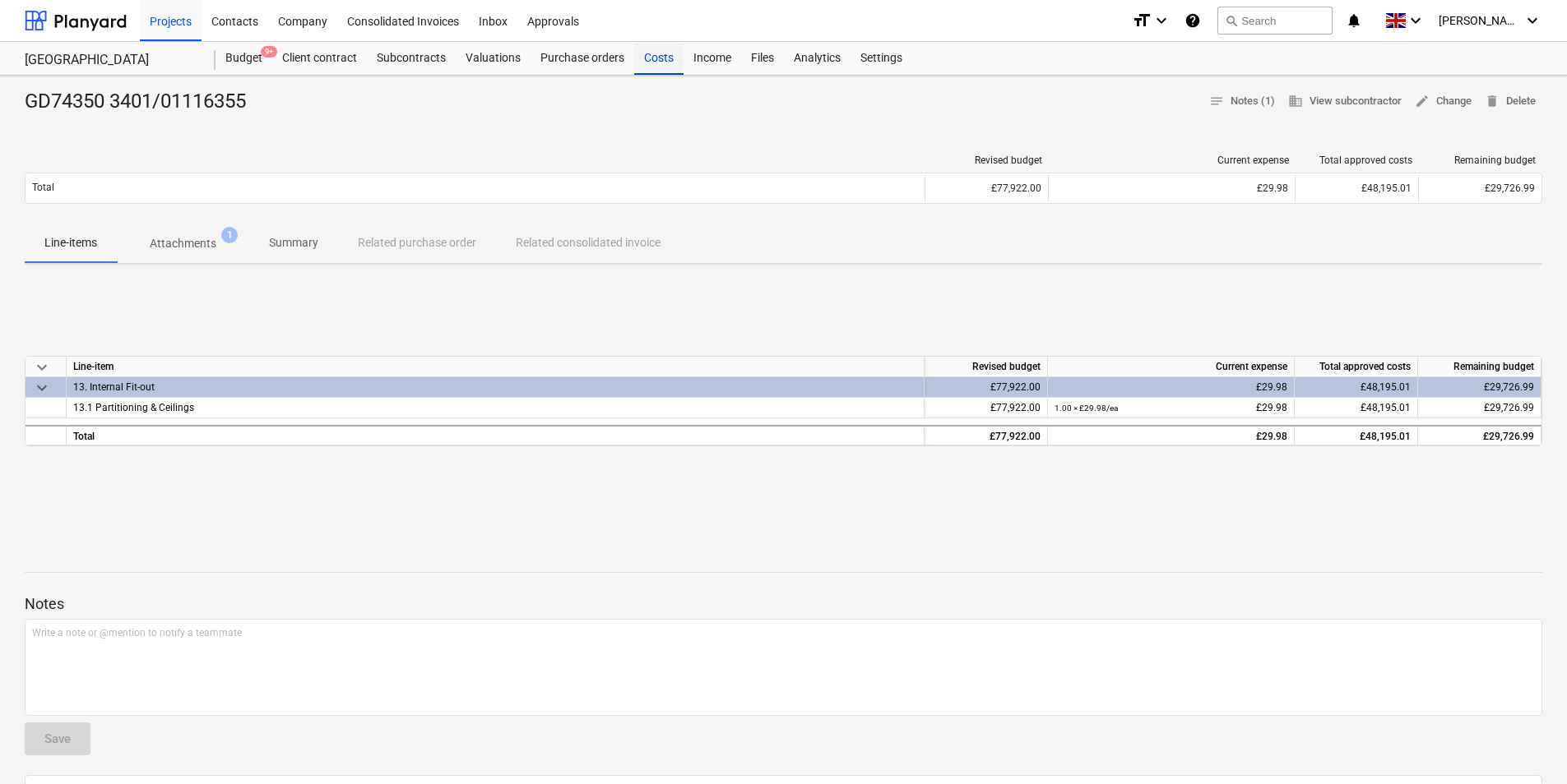
click at [653, 57] on div "Costs" at bounding box center [659, 59] width 50 height 33
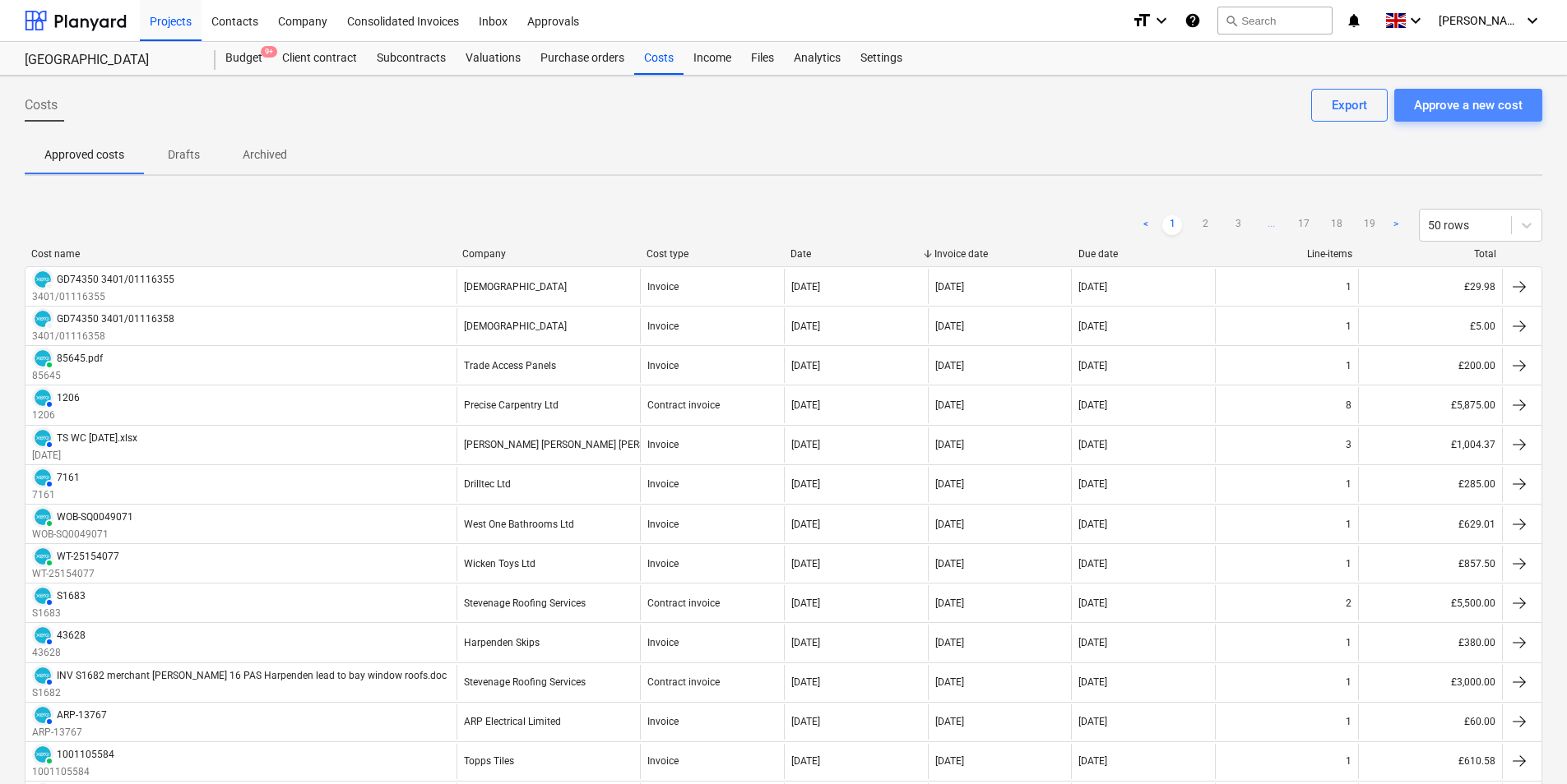
click at [1454, 106] on div "Approve a new cost" at bounding box center [1468, 105] width 109 height 21
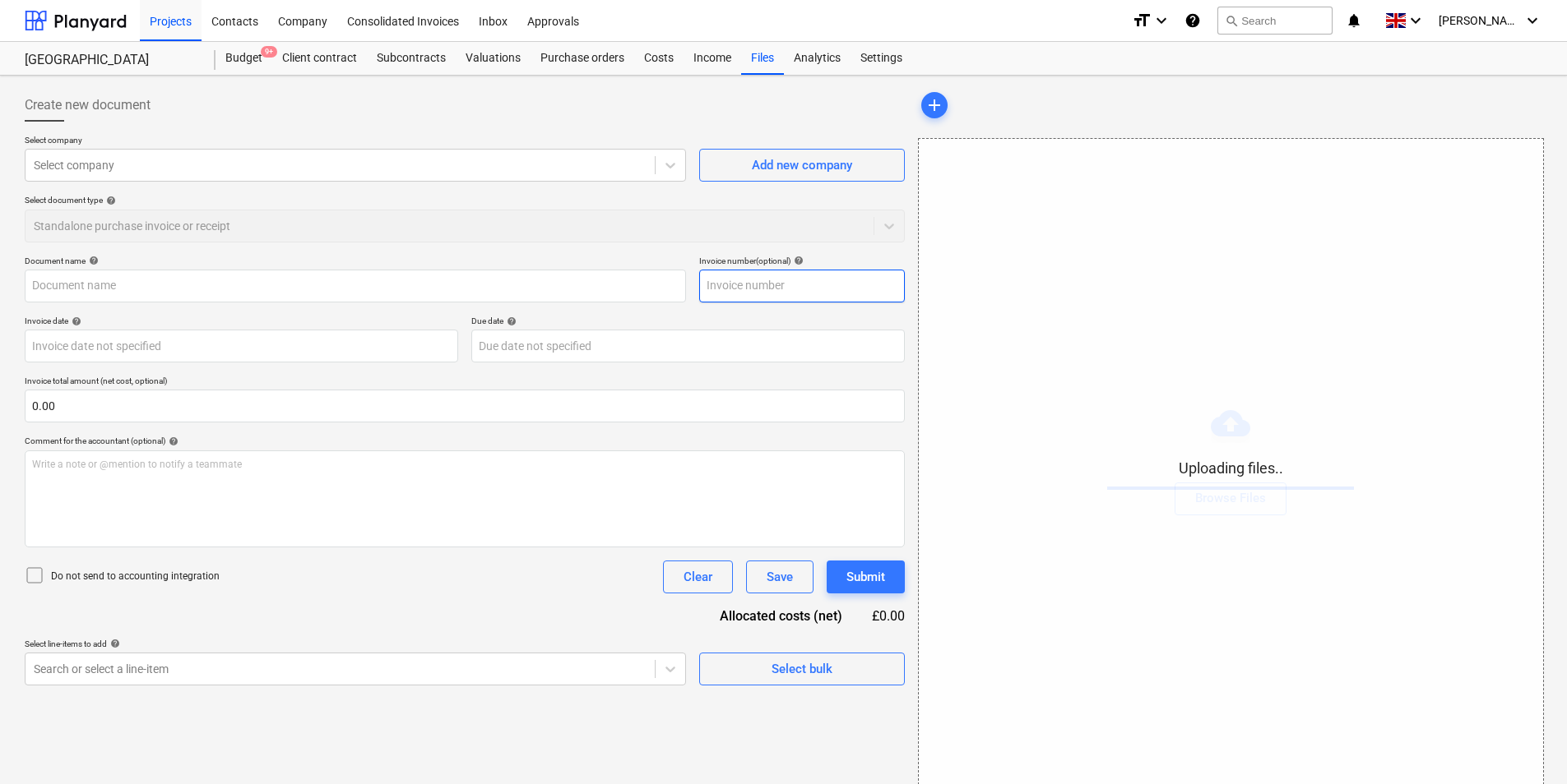
click at [748, 289] on input "text" at bounding box center [801, 286] width 205 height 33
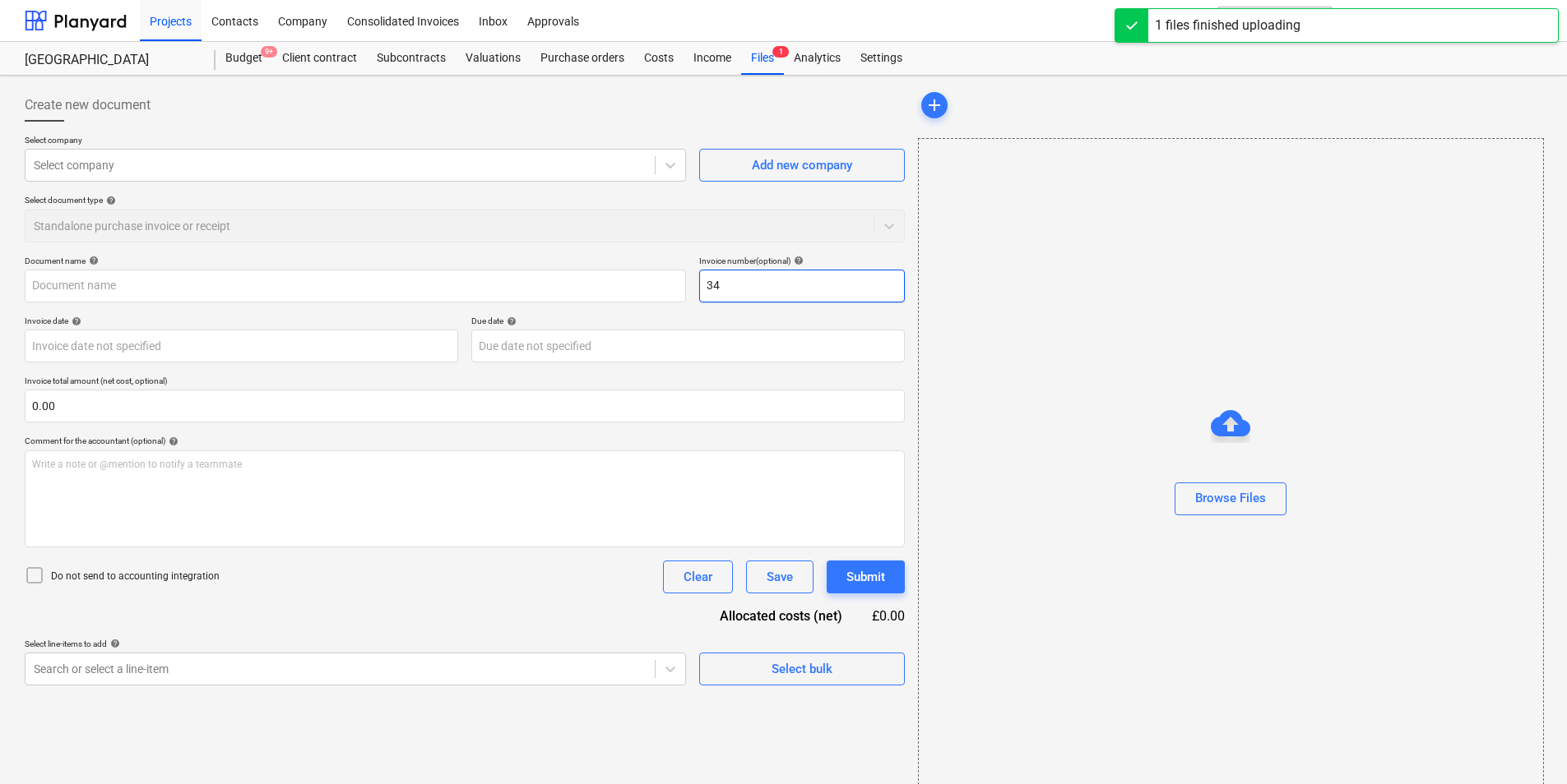
type input "340"
type input "GD74350_3401-01116636_2025-09-15.pdf"
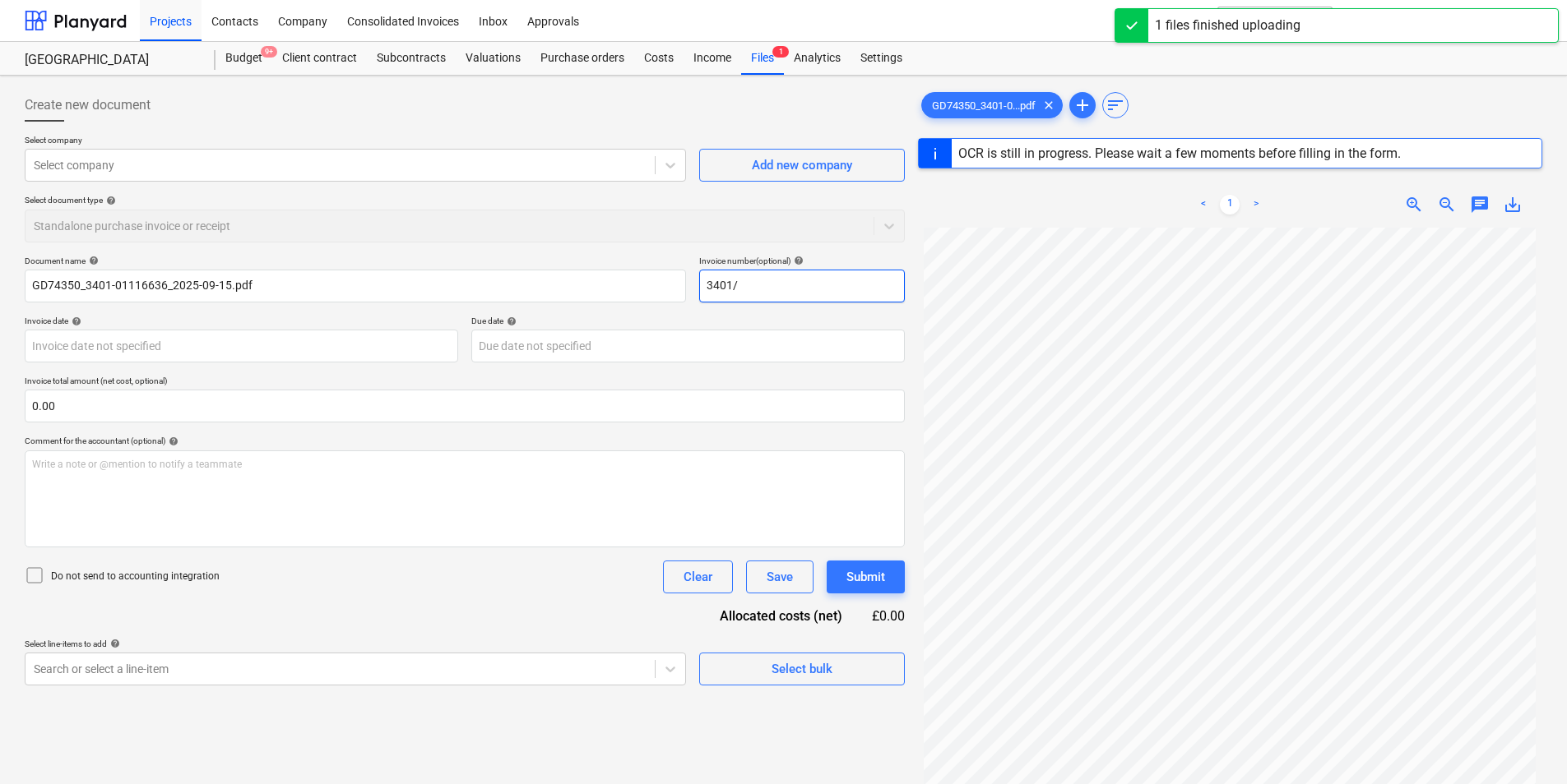
type input "3401/0"
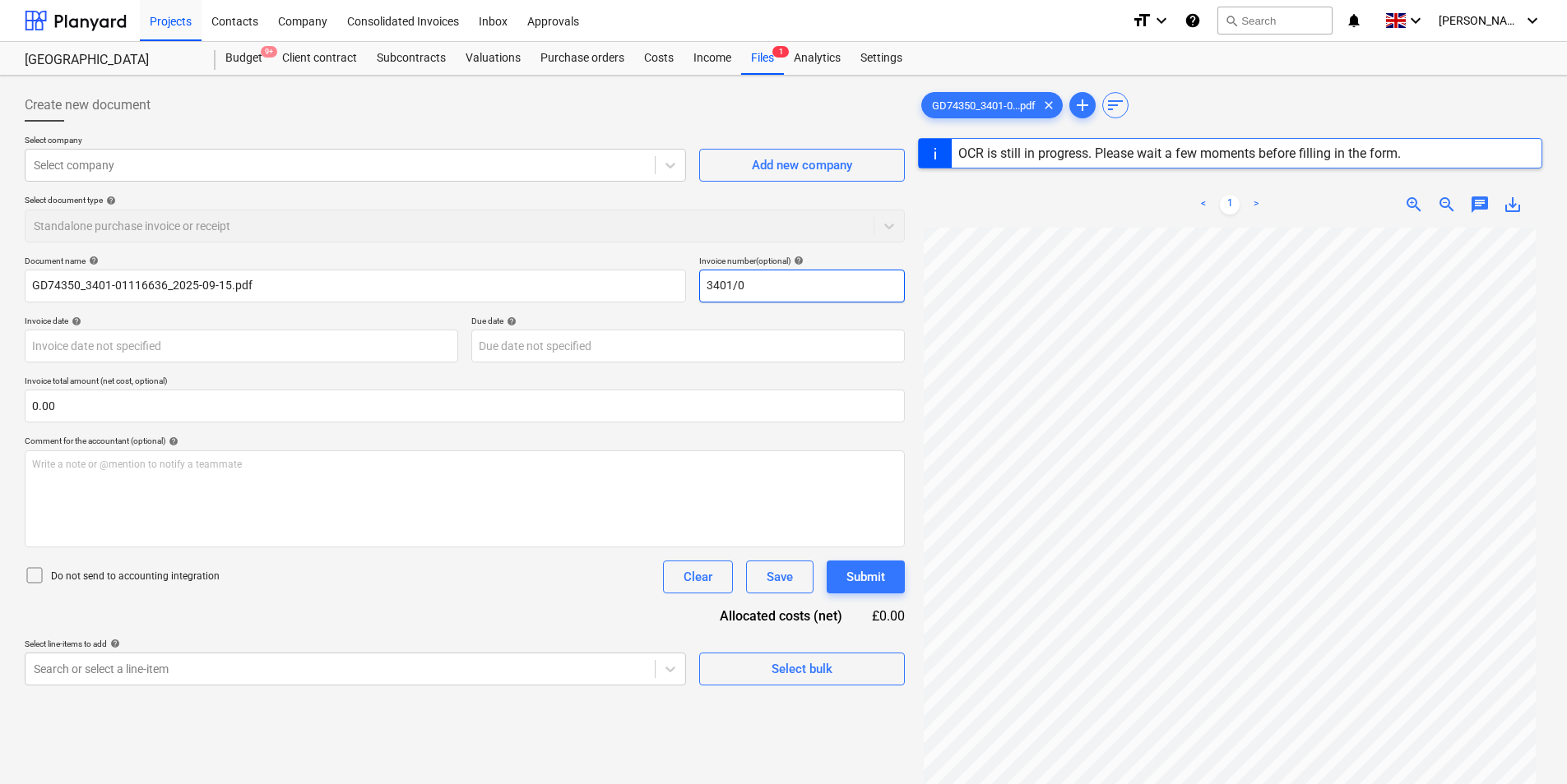
type input "GD74350"
type input "[DATE]"
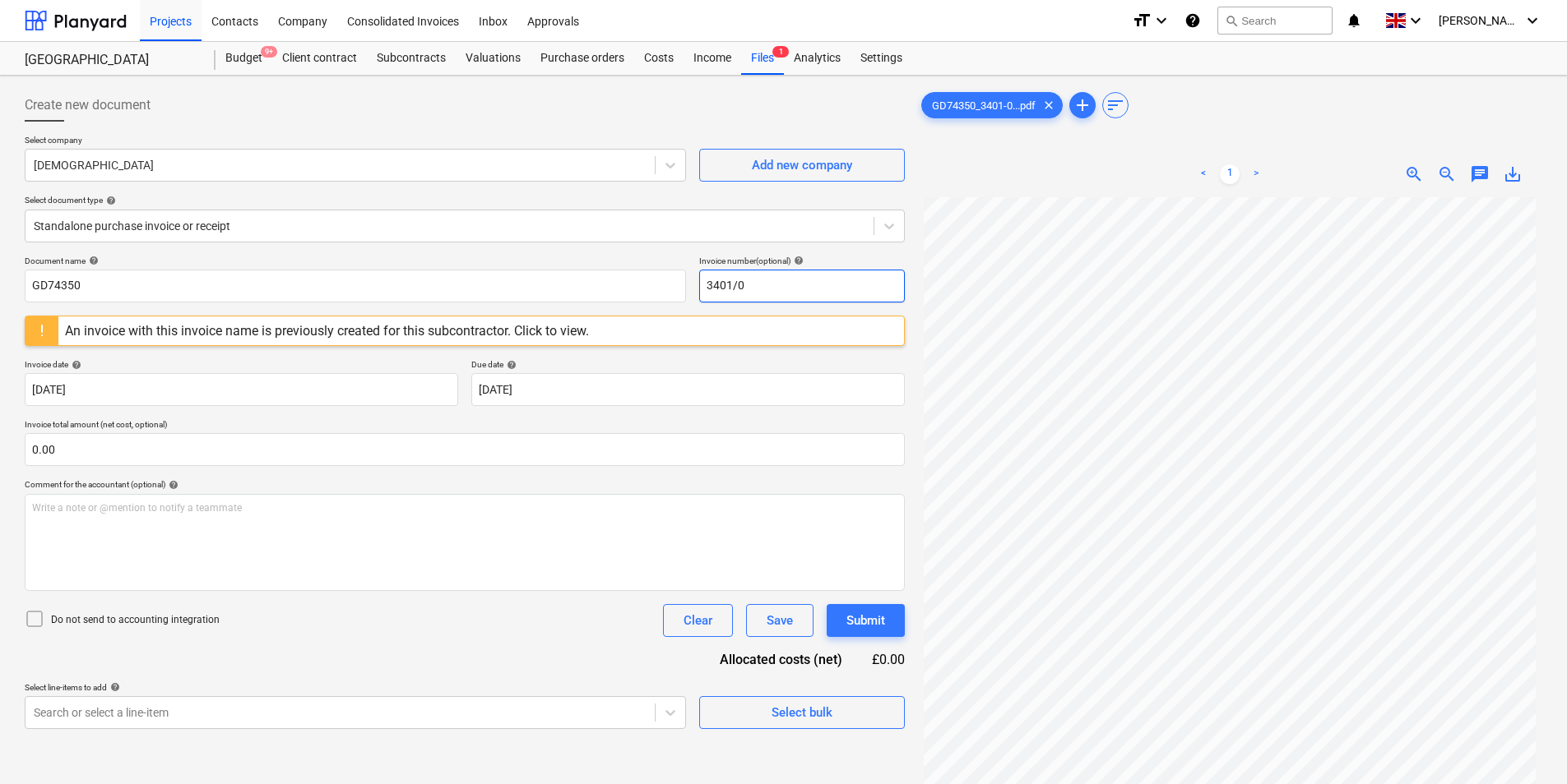
click at [779, 287] on input "3401/0" at bounding box center [801, 286] width 205 height 33
drag, startPoint x: 865, startPoint y: 285, endPoint x: 636, endPoint y: 320, distance: 231.7
click at [621, 296] on div "Document name help GD74350 Invoice number (optional) help 3401/01116636" at bounding box center [465, 279] width 880 height 47
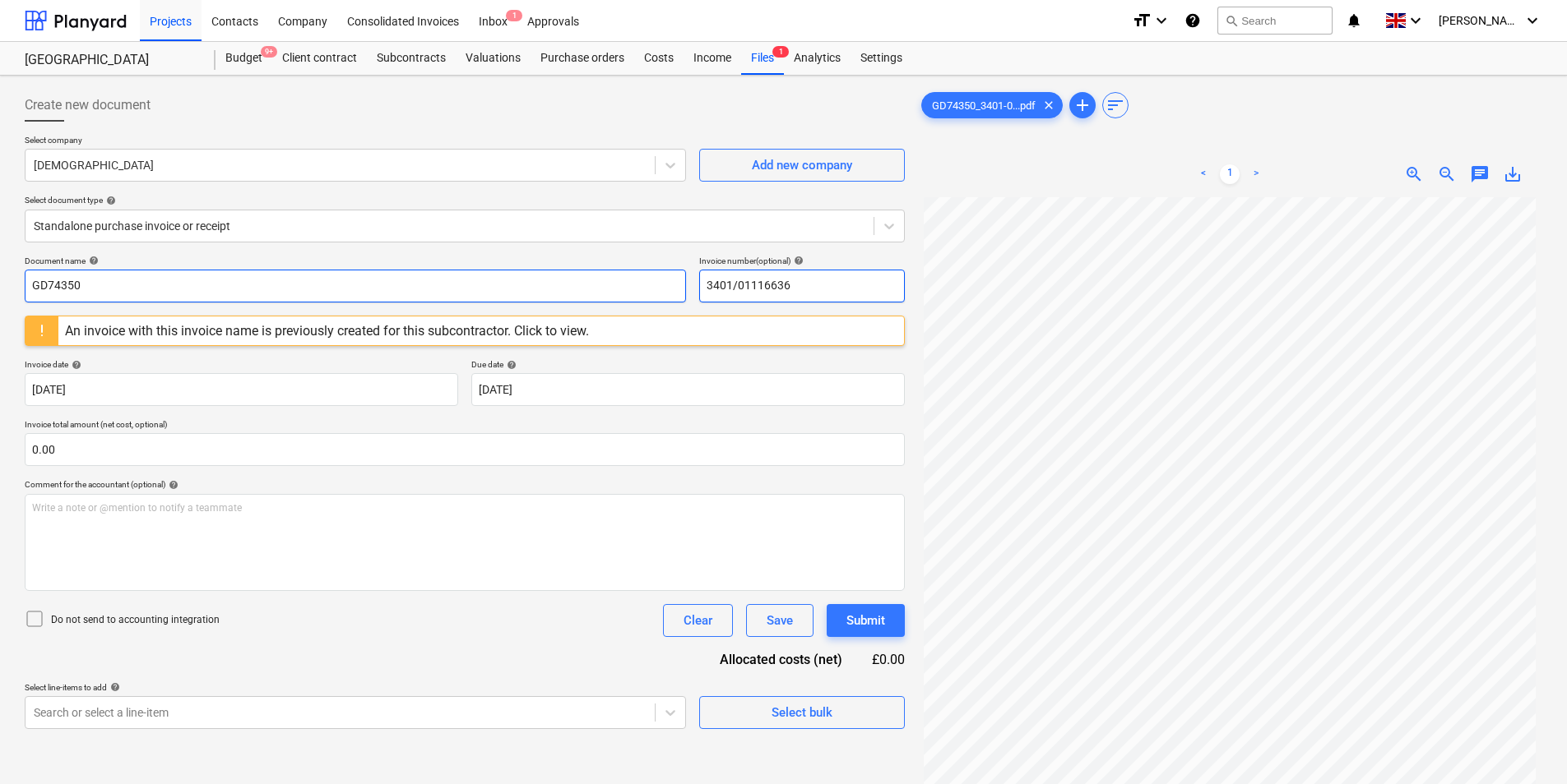
type input "3401/01116636"
click at [280, 282] on input "GD74350" at bounding box center [355, 286] width 661 height 33
paste input "3401/01116636"
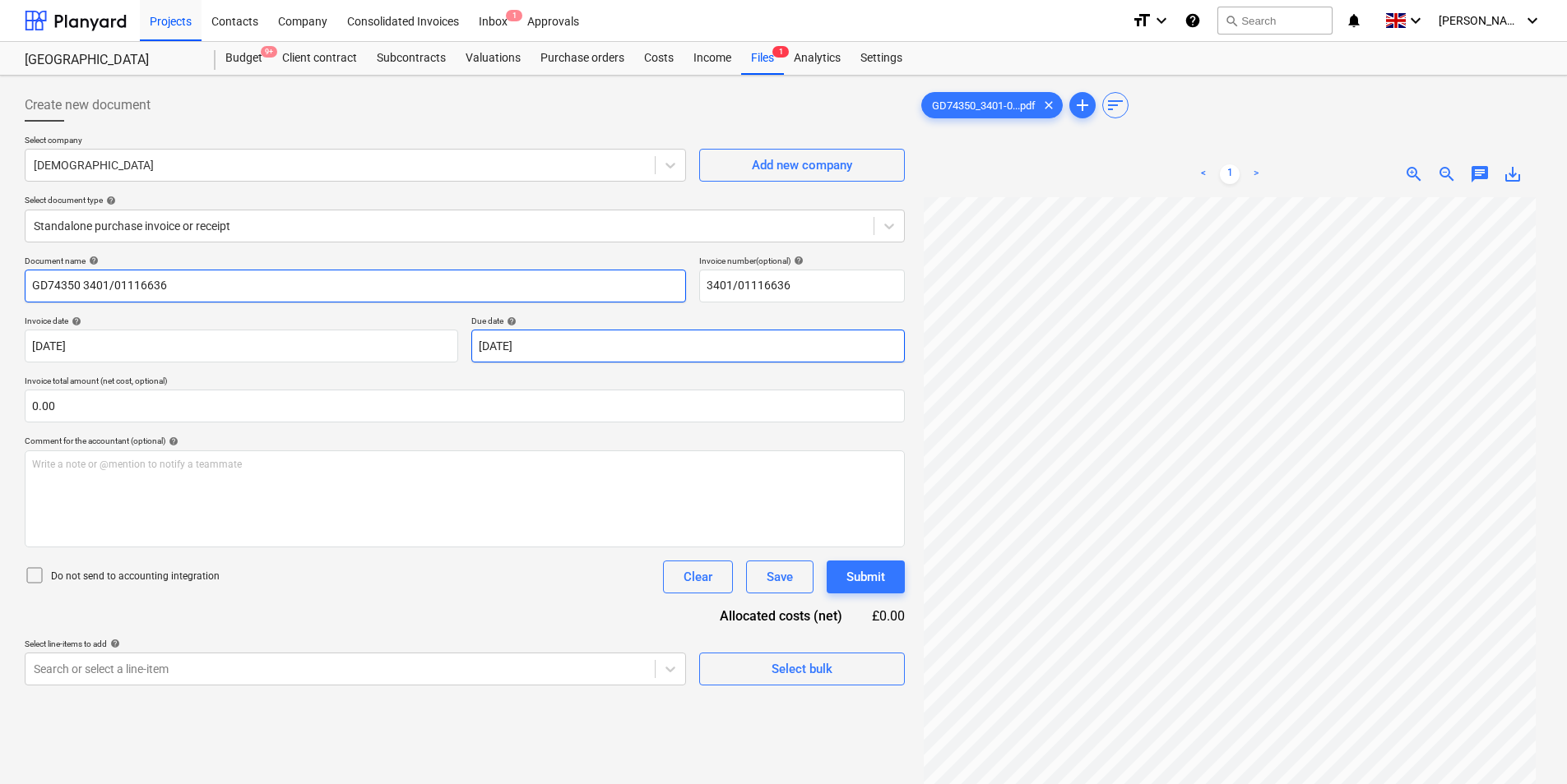
type input "GD74350 3401/01116636"
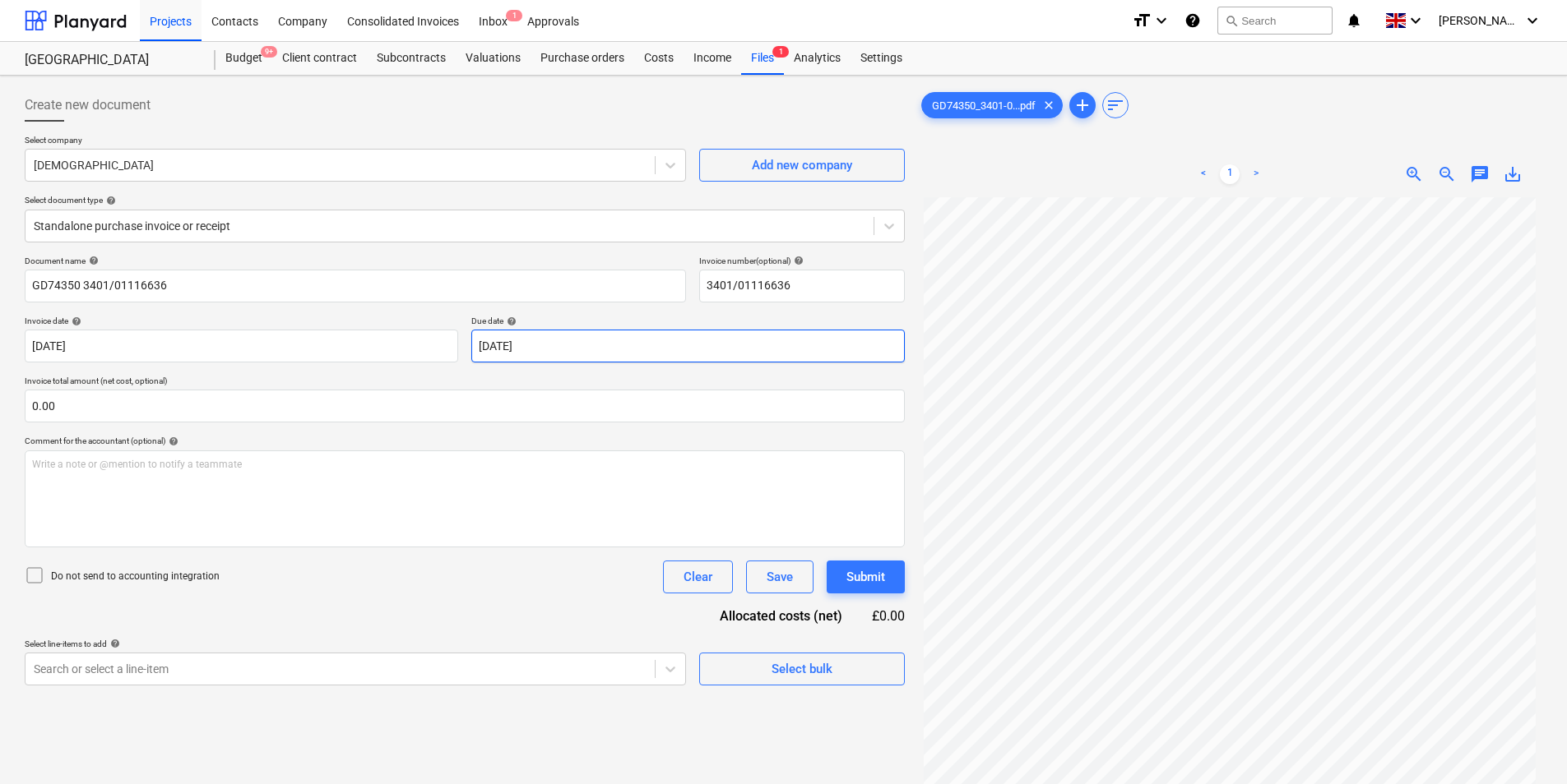
click at [570, 332] on body "Projects Contacts Company Consolidated Invoices Inbox 1 Approvals format_size k…" at bounding box center [784, 392] width 1567 height 784
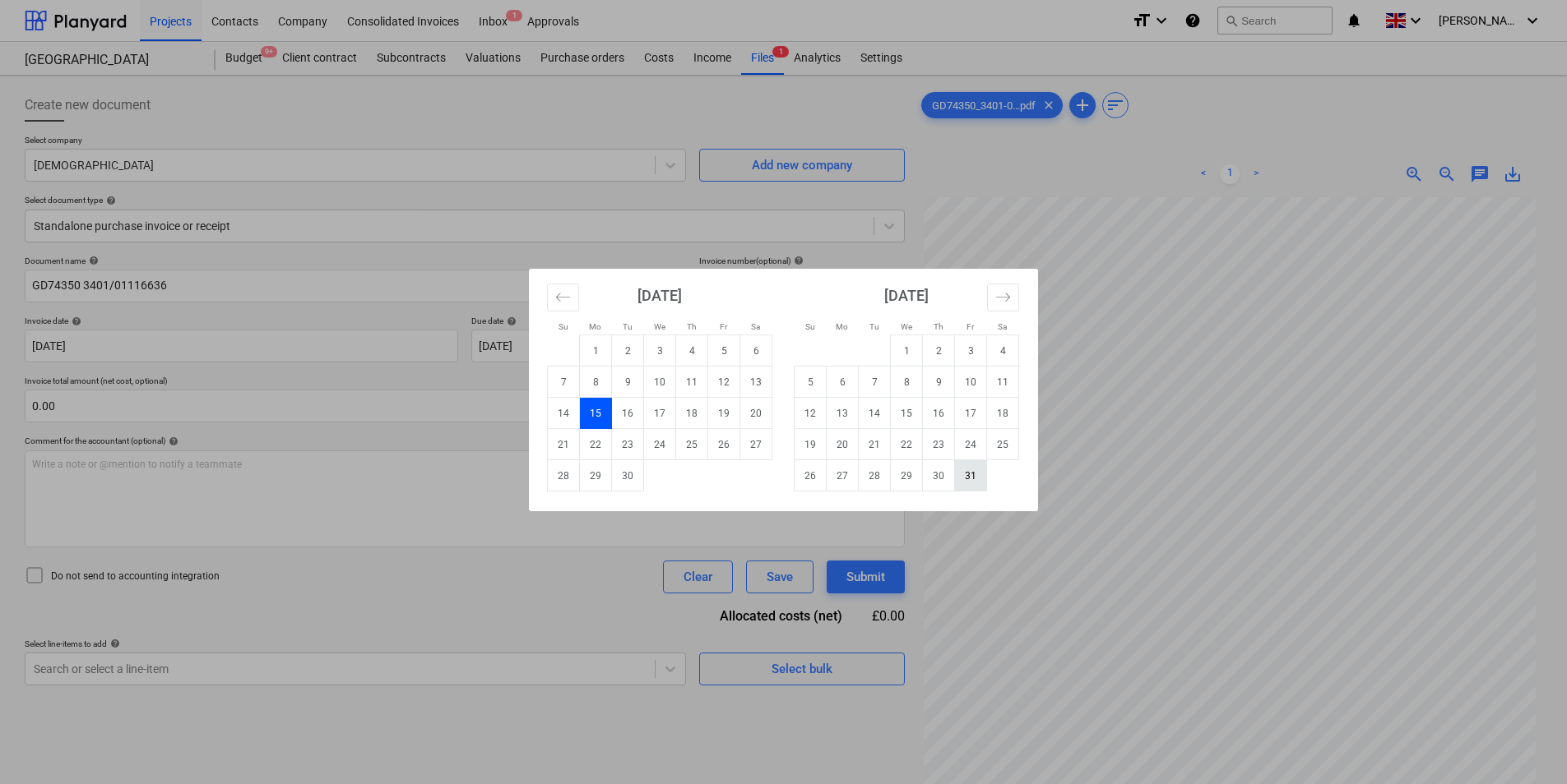
click at [960, 471] on td "31" at bounding box center [970, 476] width 32 height 31
type input "[DATE]"
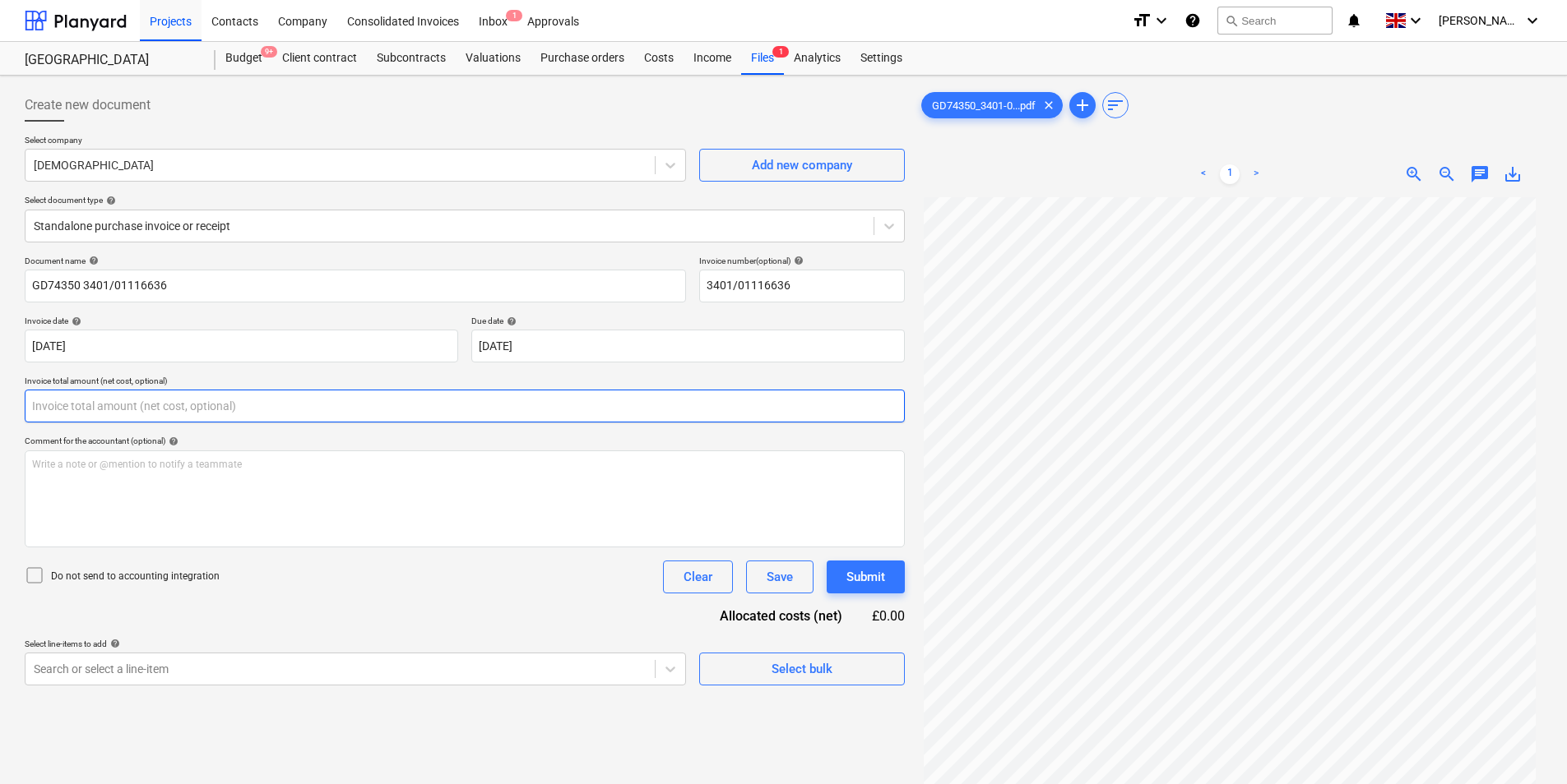
click at [195, 406] on input "text" at bounding box center [465, 406] width 880 height 33
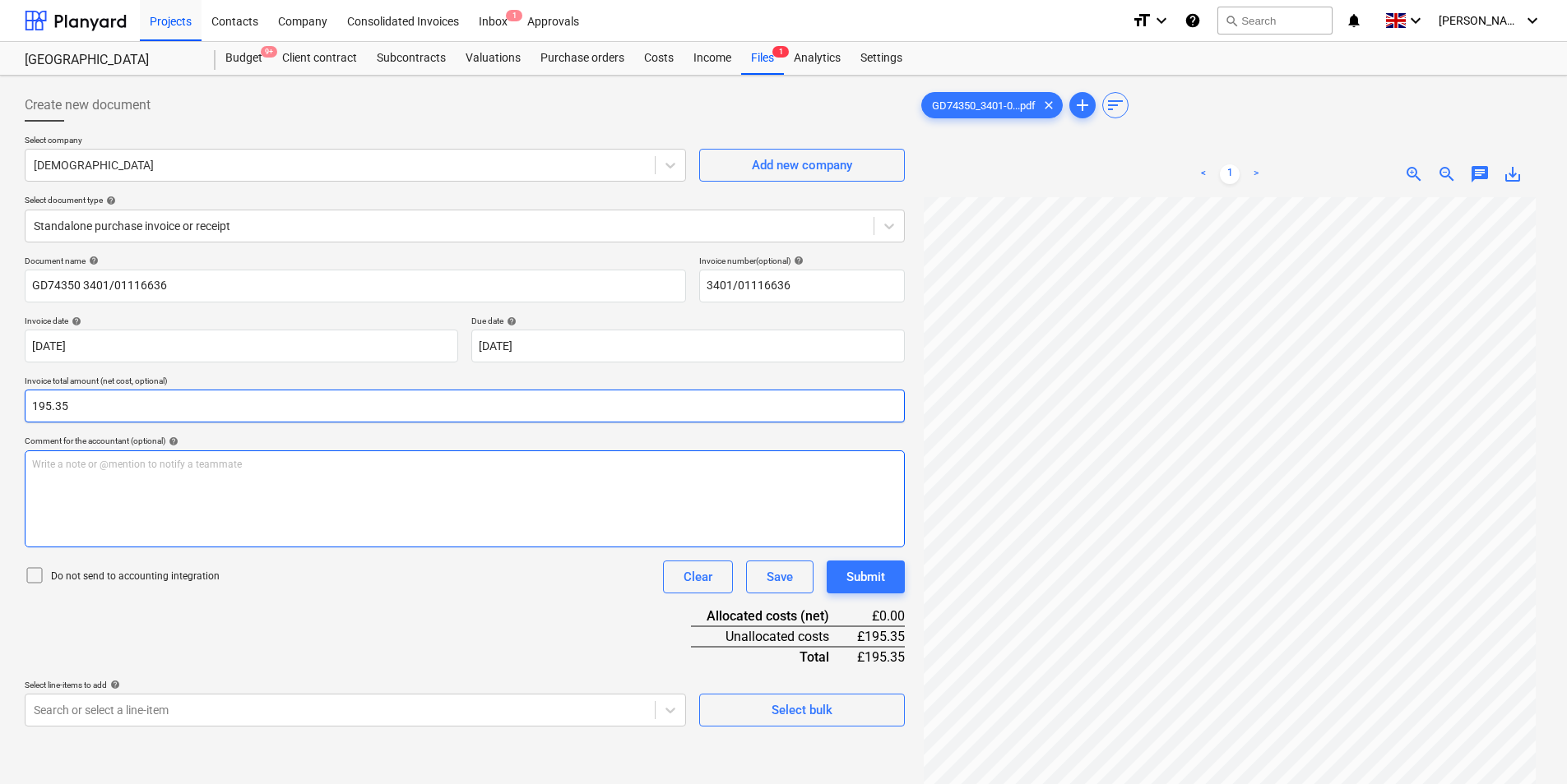
type input "195.35"
click at [154, 481] on div "Write a note or @mention to notify a teammate [PERSON_NAME]" at bounding box center [465, 499] width 880 height 97
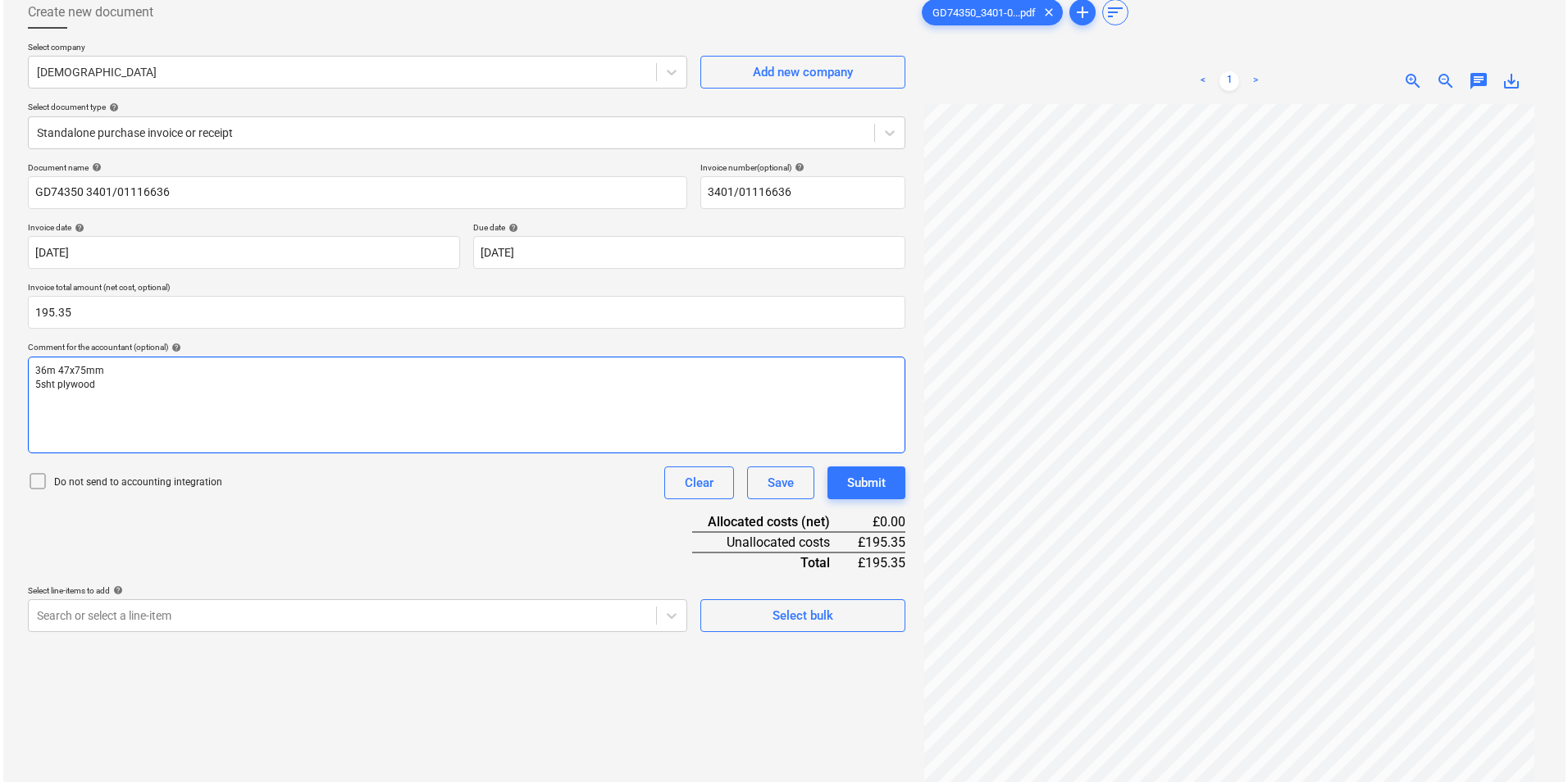
scroll to position [164, 0]
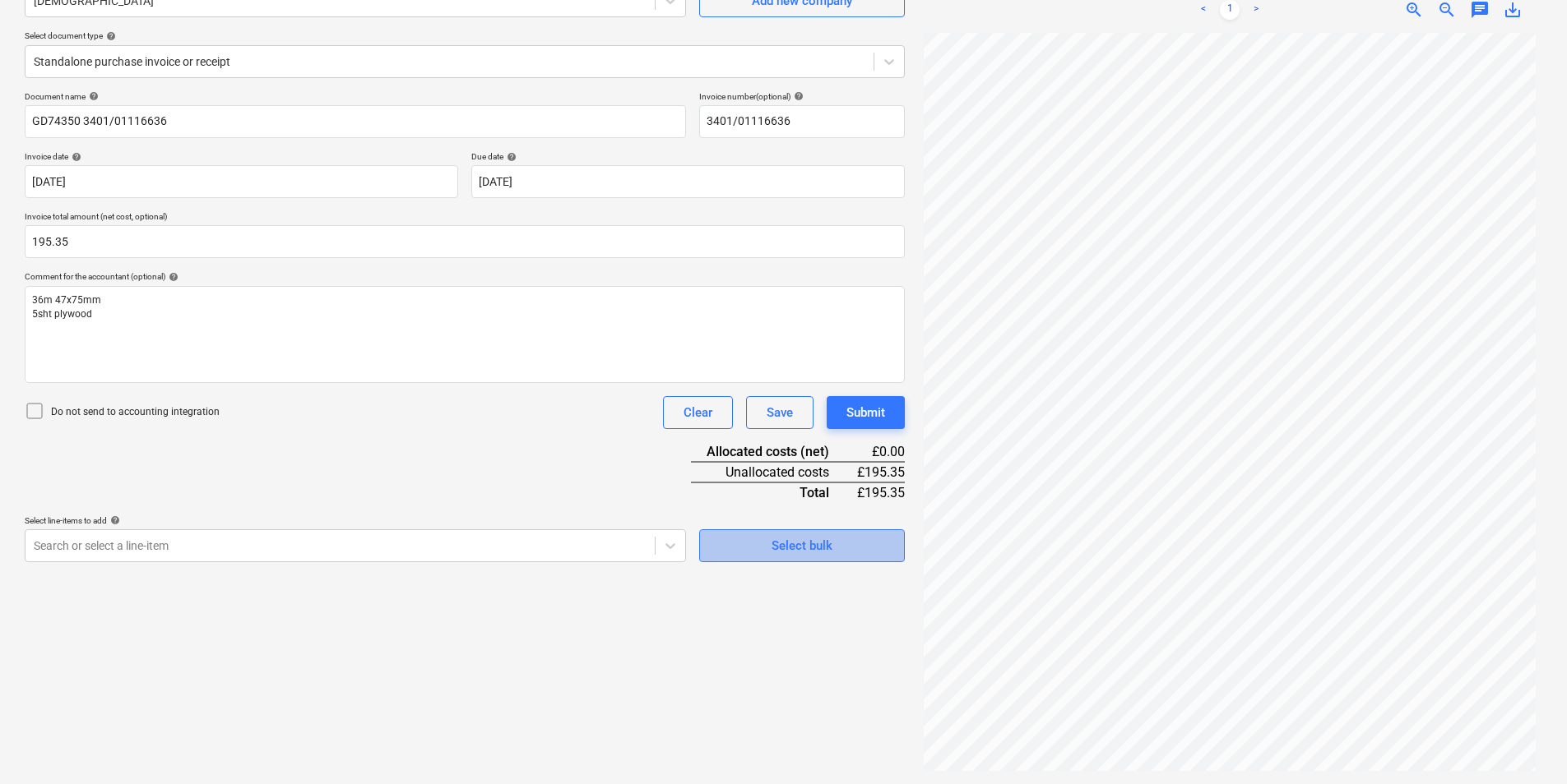
click at [830, 556] on div "Select bulk" at bounding box center [802, 546] width 61 height 21
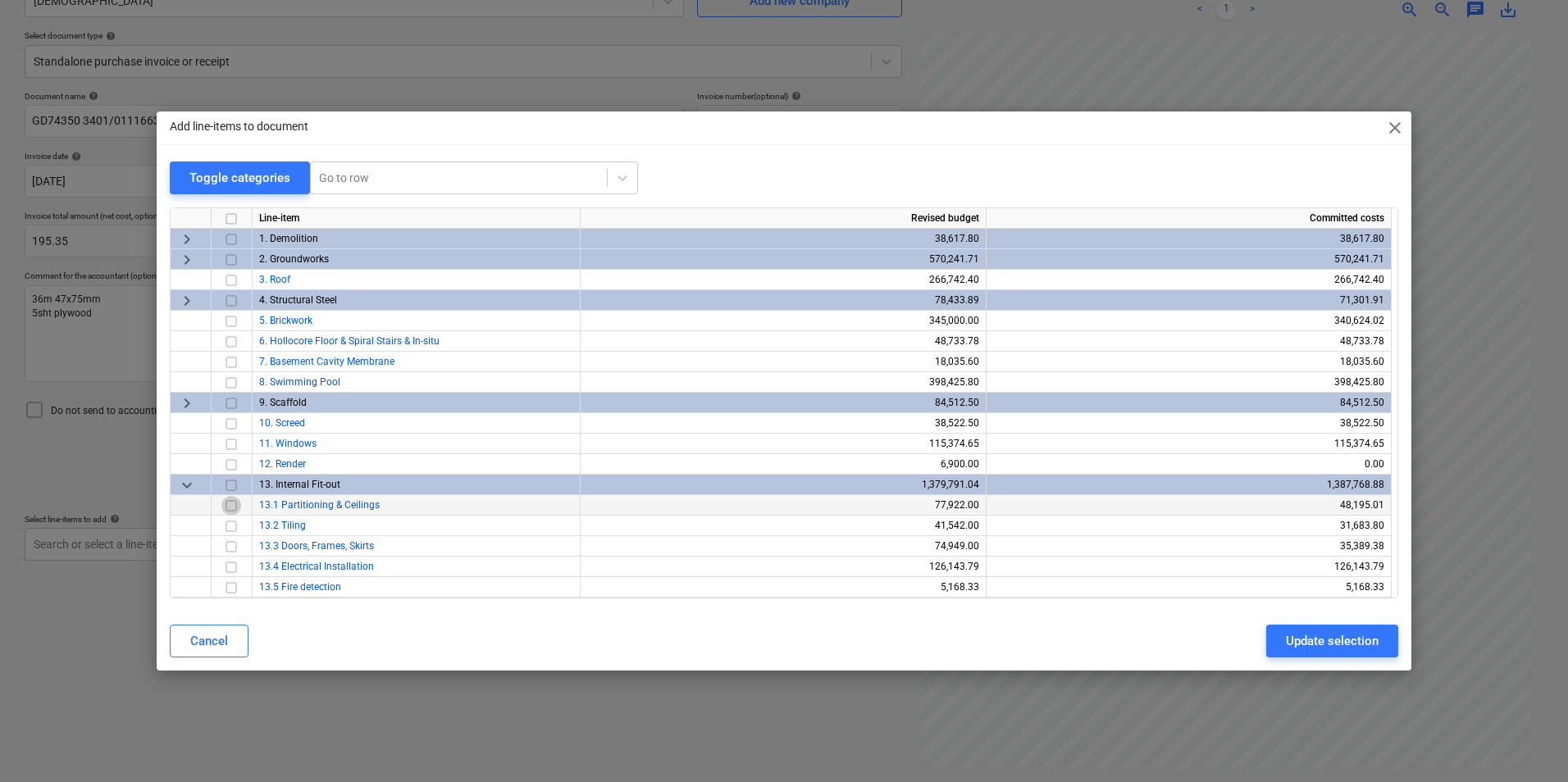
click at [233, 508] on input "checkbox" at bounding box center [230, 505] width 19 height 19
click at [1335, 643] on div "Update selection" at bounding box center [1332, 641] width 93 height 21
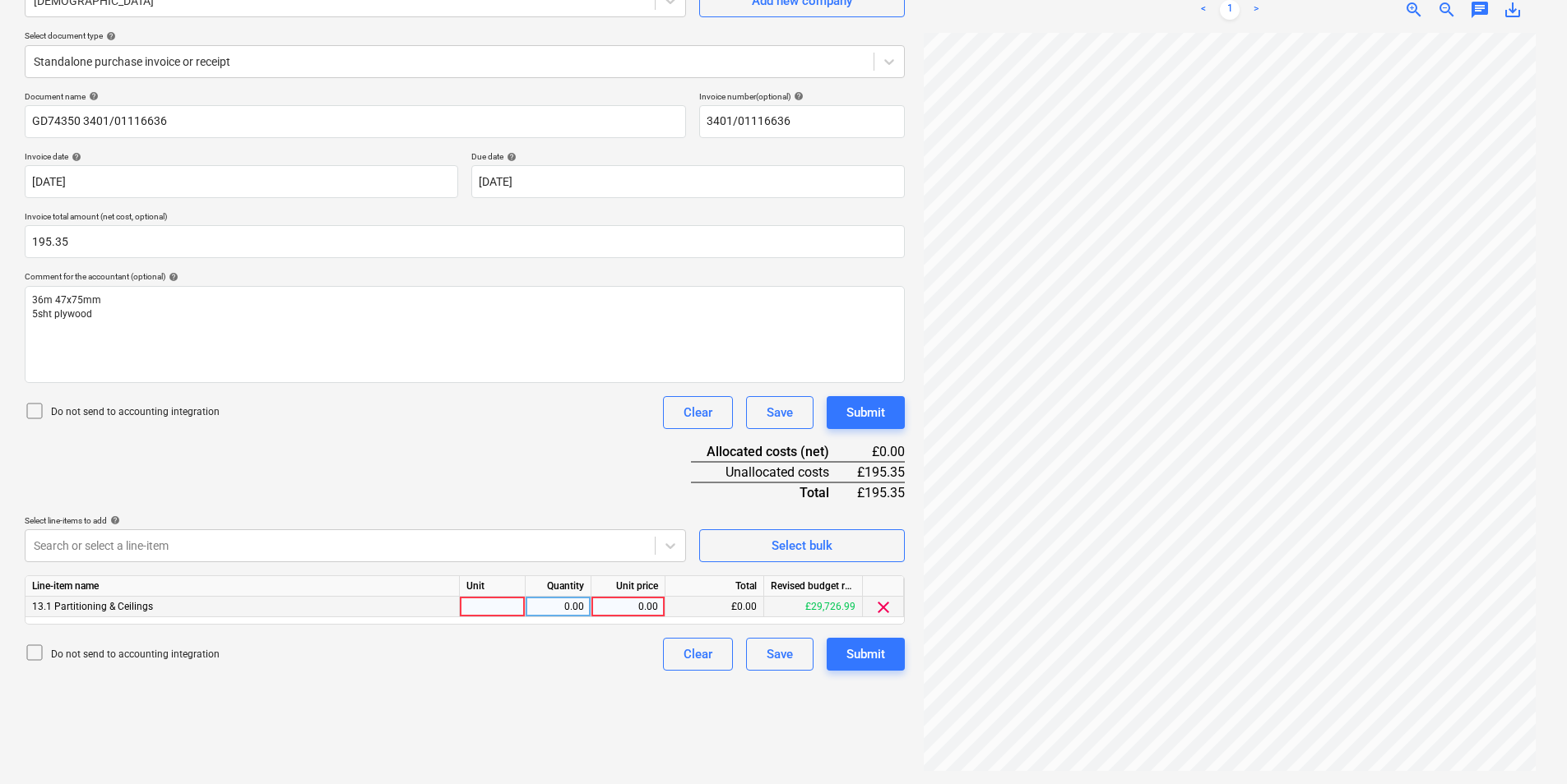
click at [492, 608] on div at bounding box center [492, 607] width 65 height 20
type input "ea"
type input "195.35"
click at [882, 662] on div "Submit" at bounding box center [865, 654] width 39 height 21
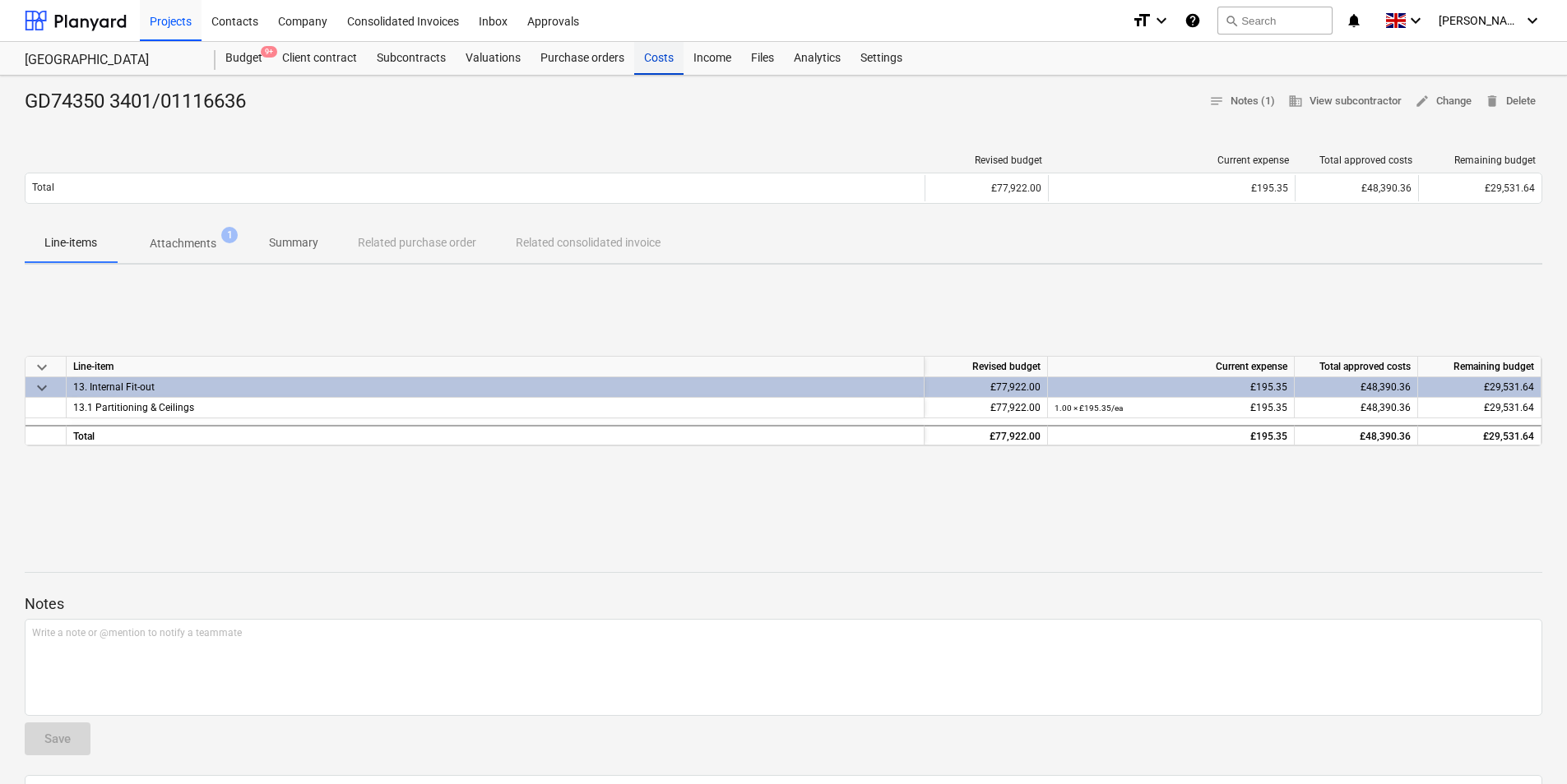
click at [642, 51] on div "Costs" at bounding box center [659, 59] width 50 height 33
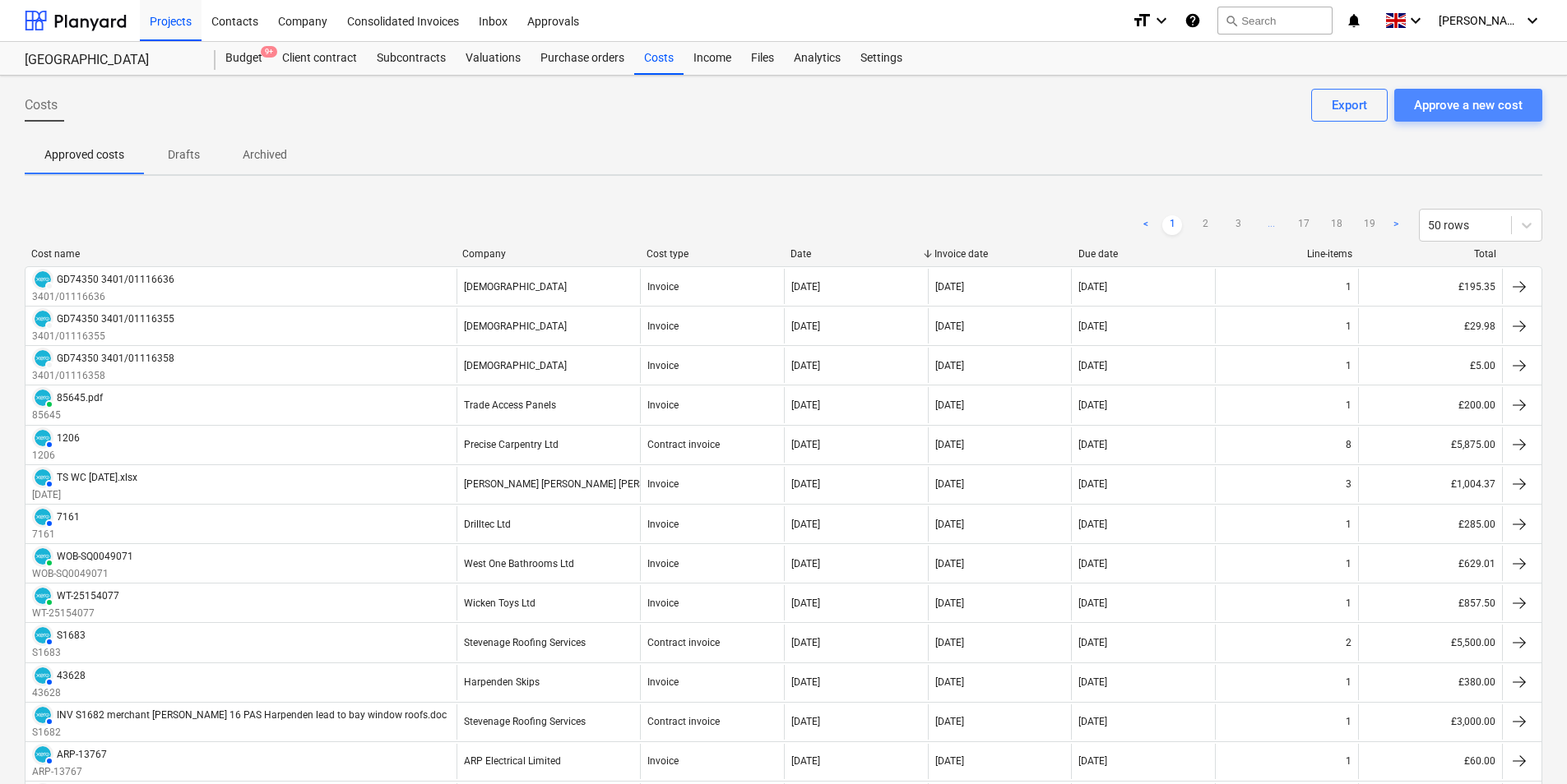
click at [1451, 108] on div "Approve a new cost" at bounding box center [1468, 105] width 109 height 21
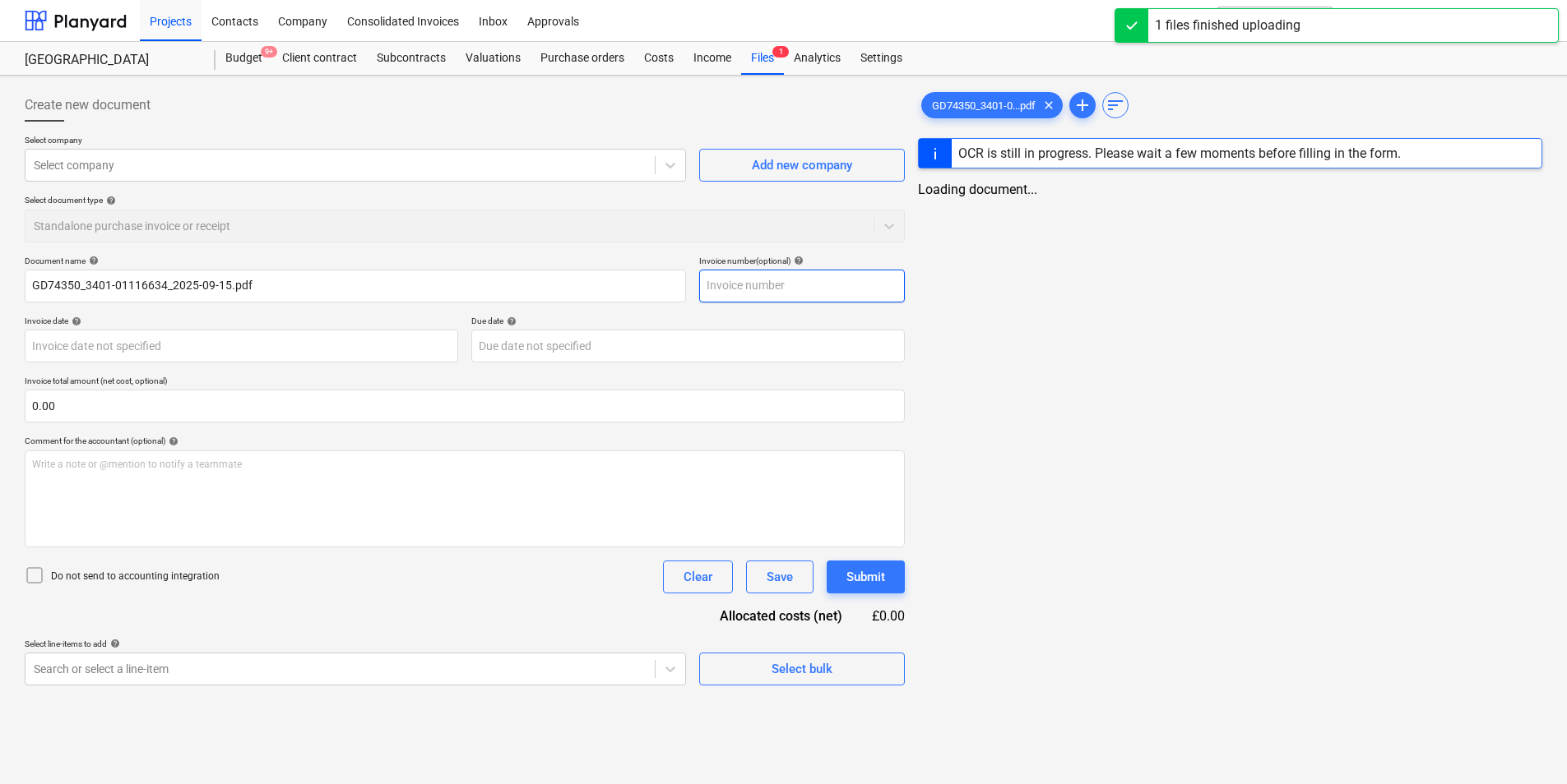
type input "GD74350_3401-01116634_2025-09-15.pdf"
click at [780, 276] on input "text" at bounding box center [801, 286] width 205 height 33
type input "3401/01116634"
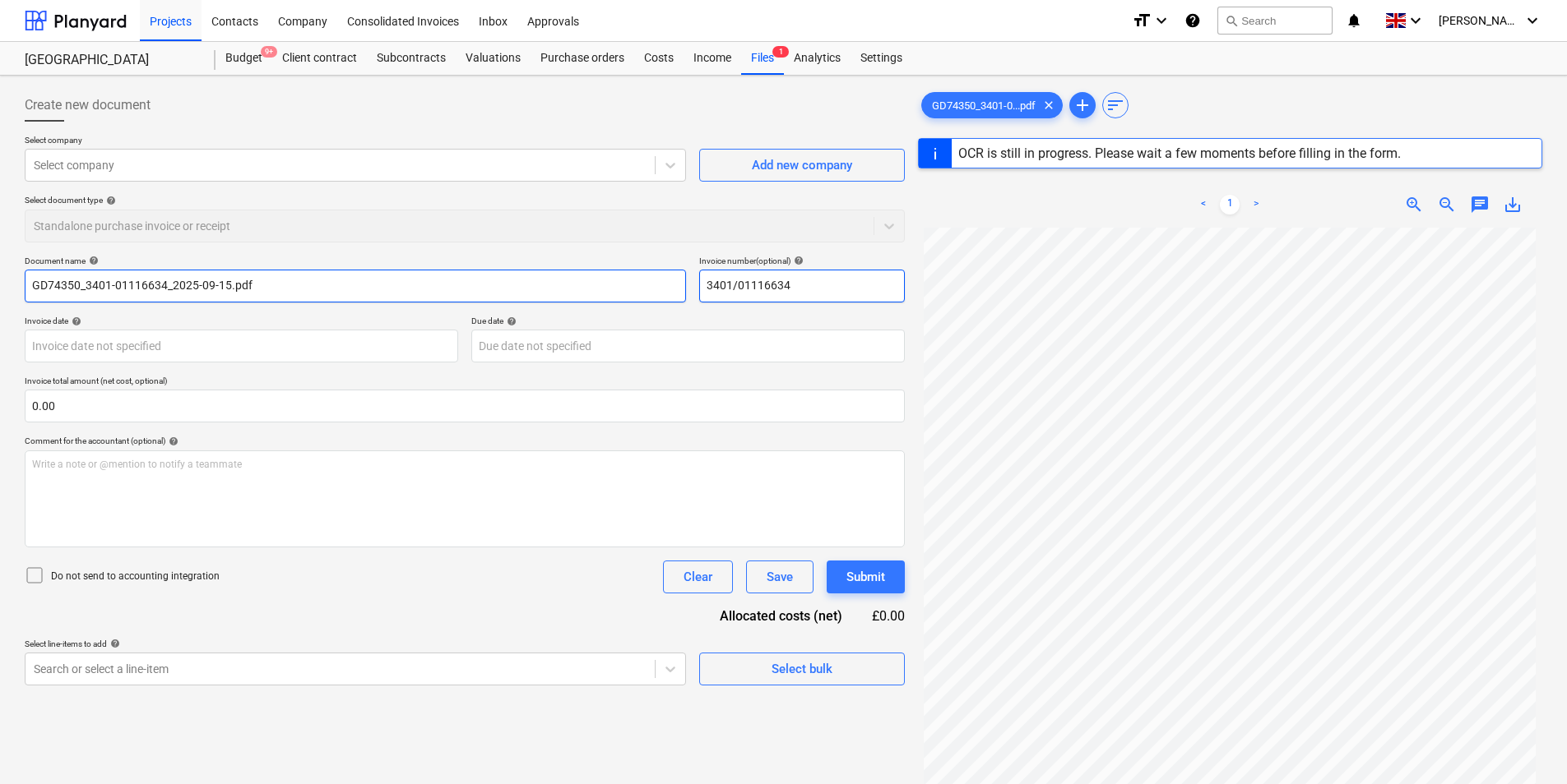
drag, startPoint x: 826, startPoint y: 290, endPoint x: 493, endPoint y: 297, distance: 333.1
click at [493, 297] on div "Document name help GD74350_3401-01116634_2025-09-15.pdf Invoice number (optiona…" at bounding box center [465, 279] width 880 height 47
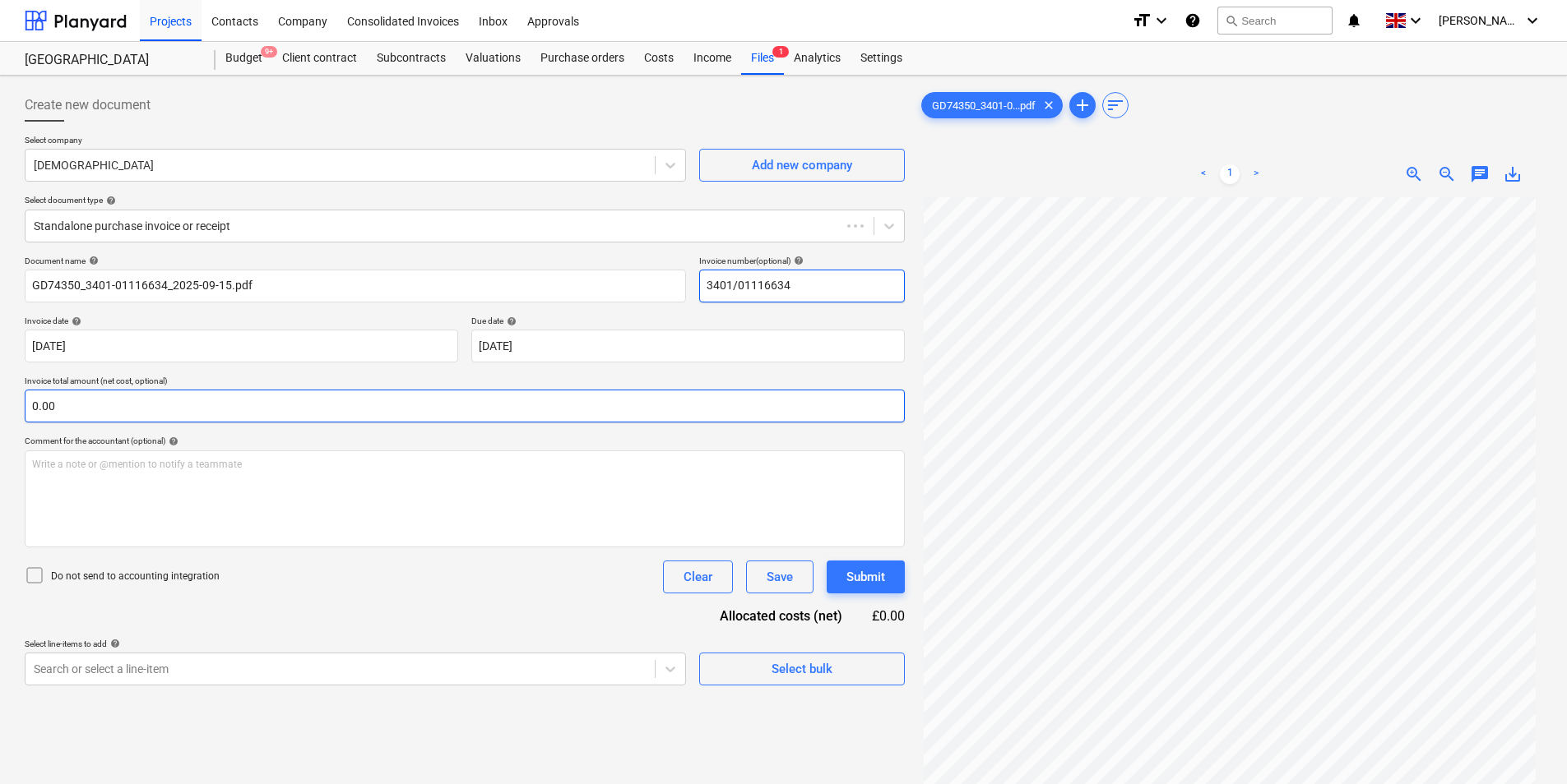
type input "GD74350"
type input "[DATE]"
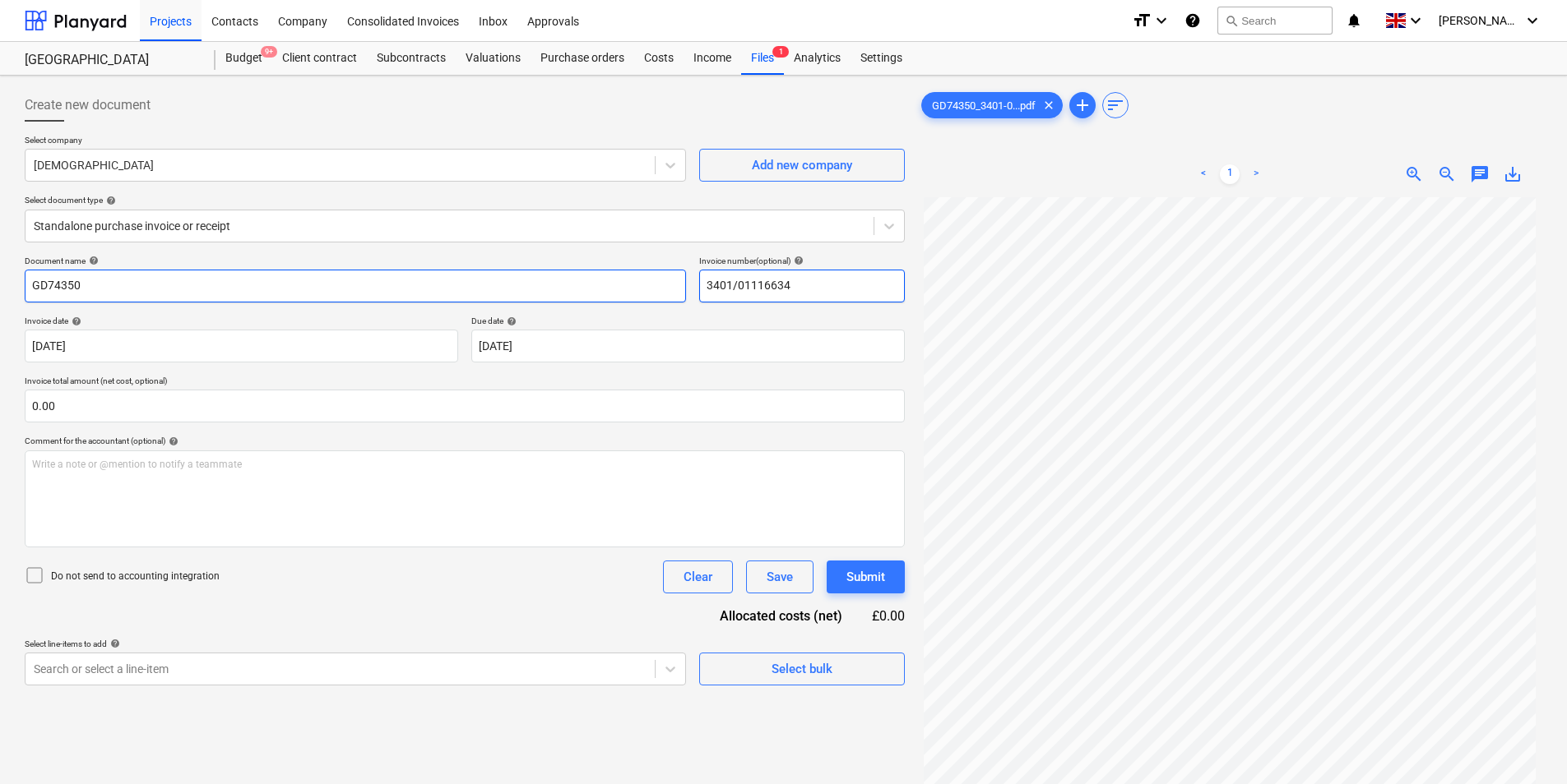
type input "3401/01116634"
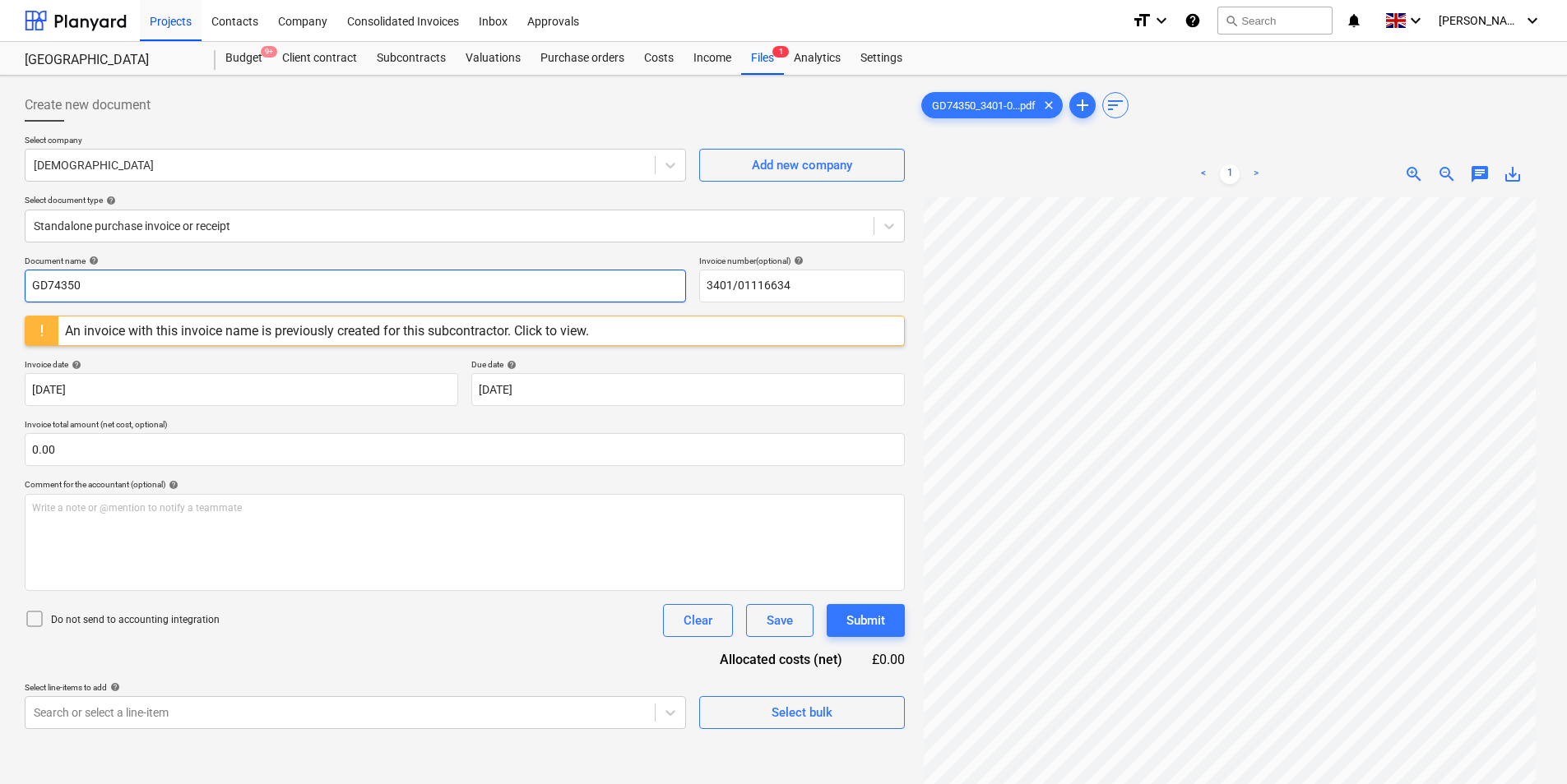
click at [215, 296] on input "GD74350" at bounding box center [355, 286] width 661 height 33
paste input "3401/01116634"
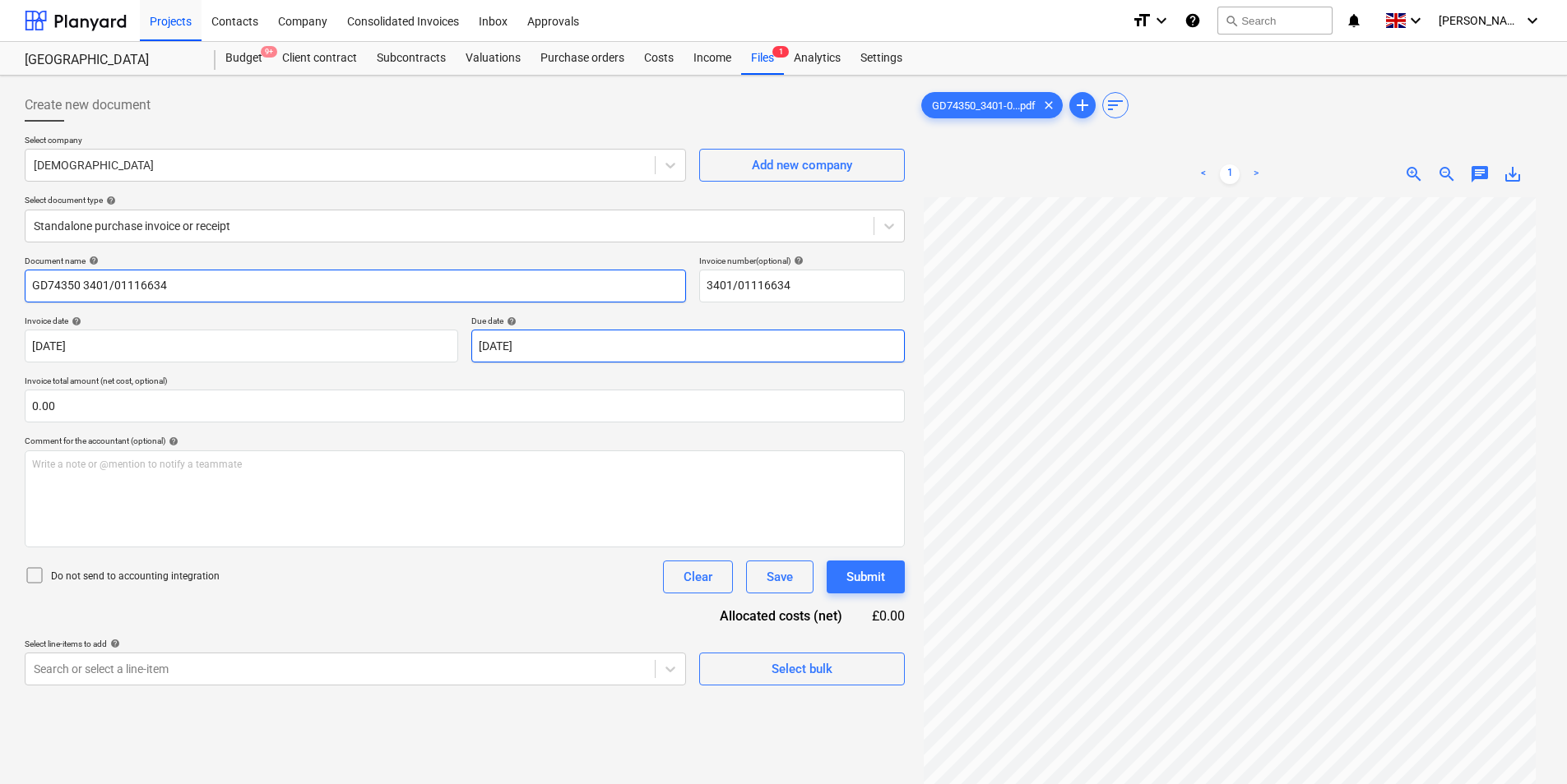
type input "GD74350 3401/01116634"
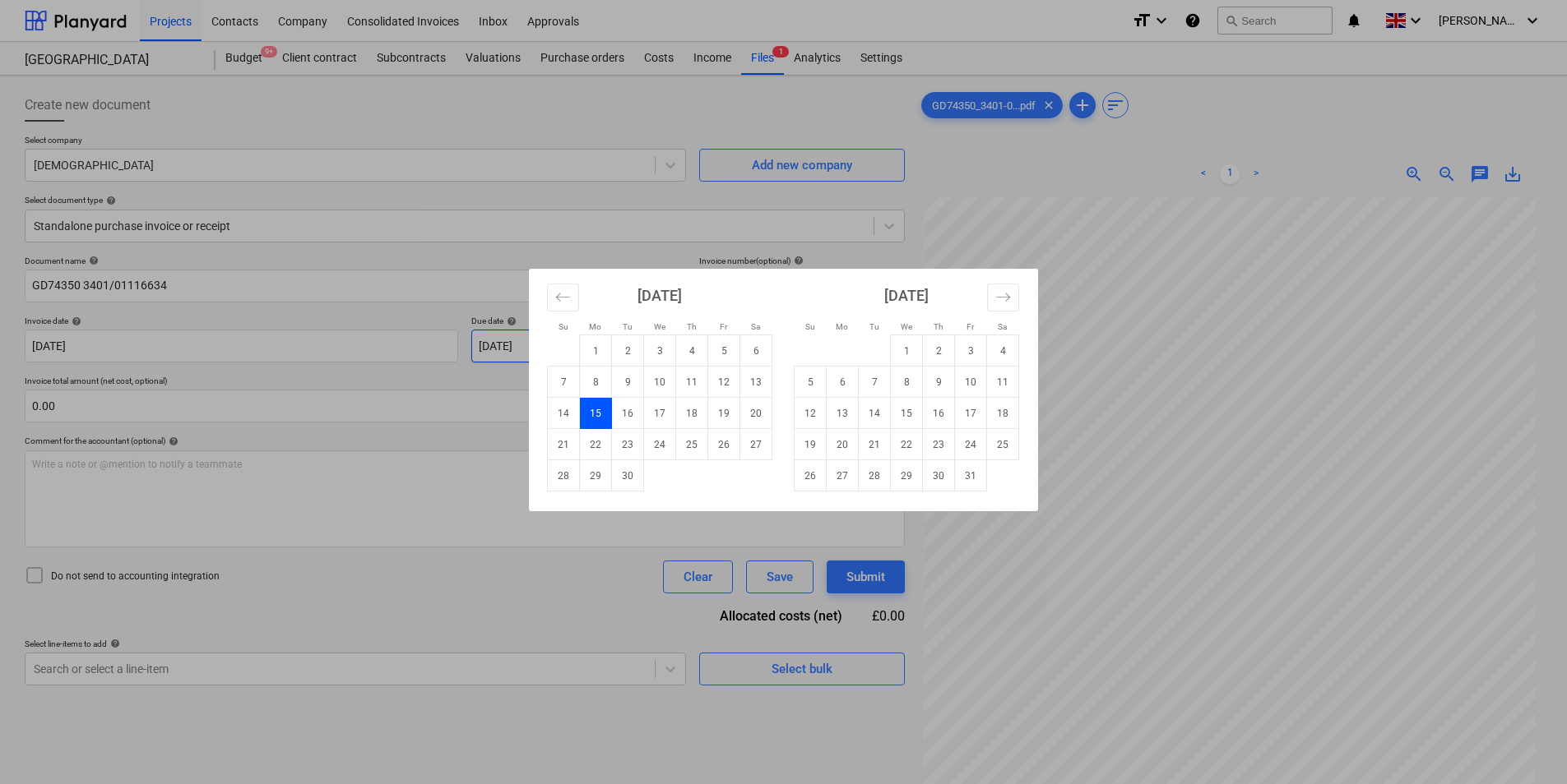
click at [518, 350] on body "Projects Contacts Company Consolidated Invoices Inbox Approvals format_size key…" at bounding box center [784, 392] width 1567 height 784
click at [960, 476] on td "31" at bounding box center [970, 476] width 32 height 31
type input "[DATE]"
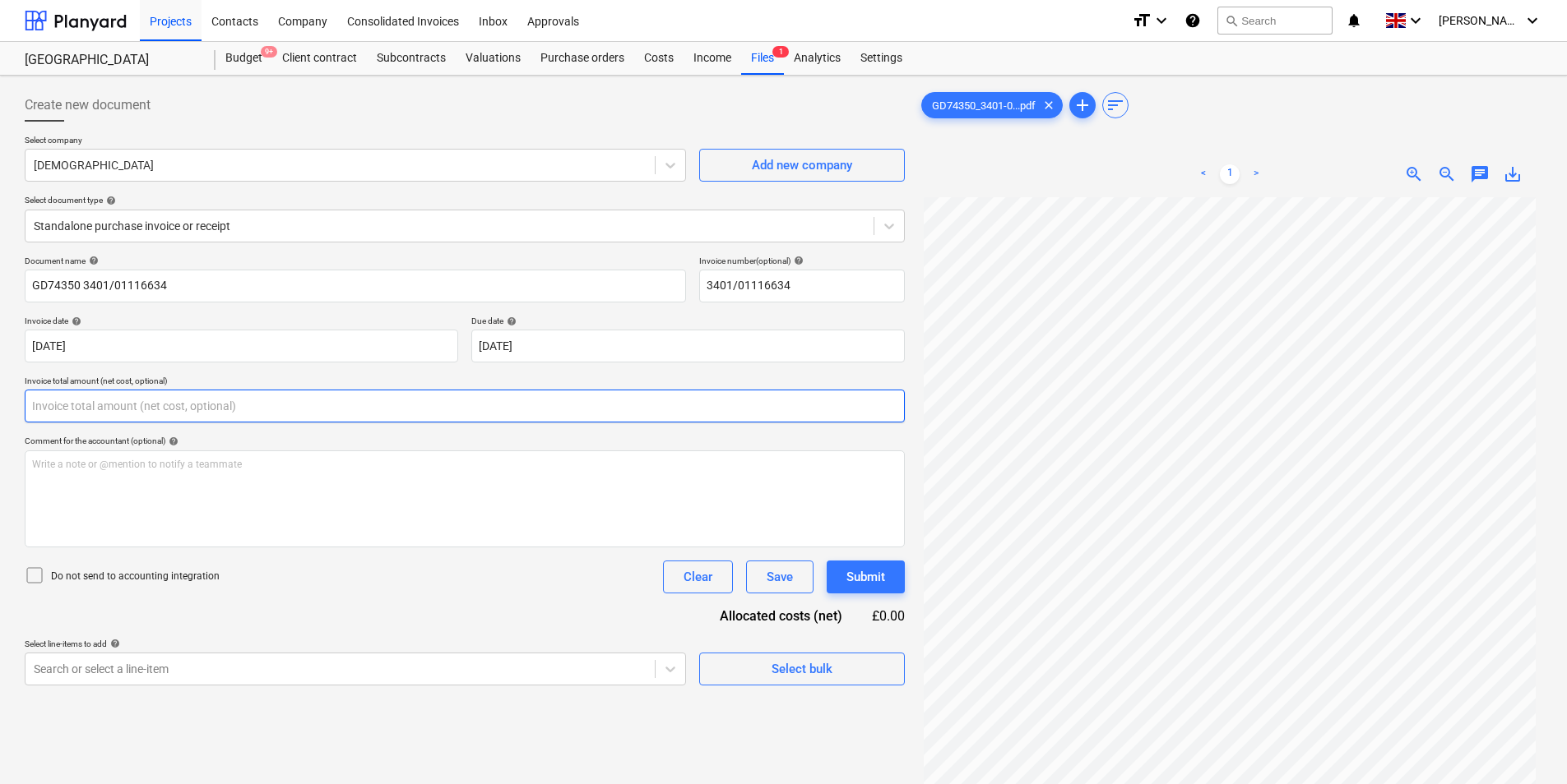
click at [277, 407] on input "text" at bounding box center [465, 406] width 880 height 33
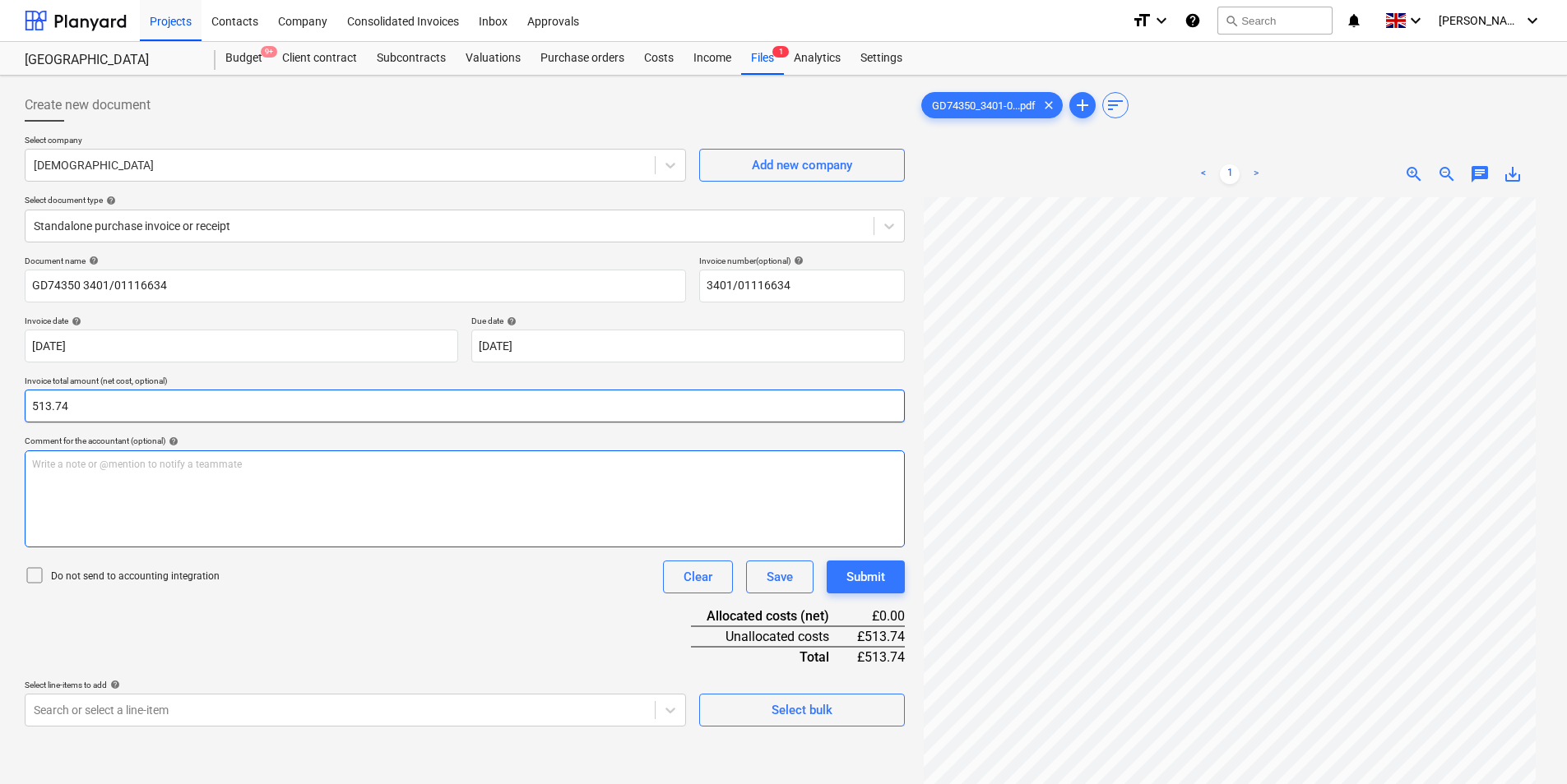
type input "513.74"
click at [82, 486] on div "Write a note or @mention to notify a teammate [PERSON_NAME]" at bounding box center [465, 499] width 880 height 97
click at [181, 473] on div "Write a note or @mention to notify a teammate [PERSON_NAME]" at bounding box center [465, 499] width 880 height 97
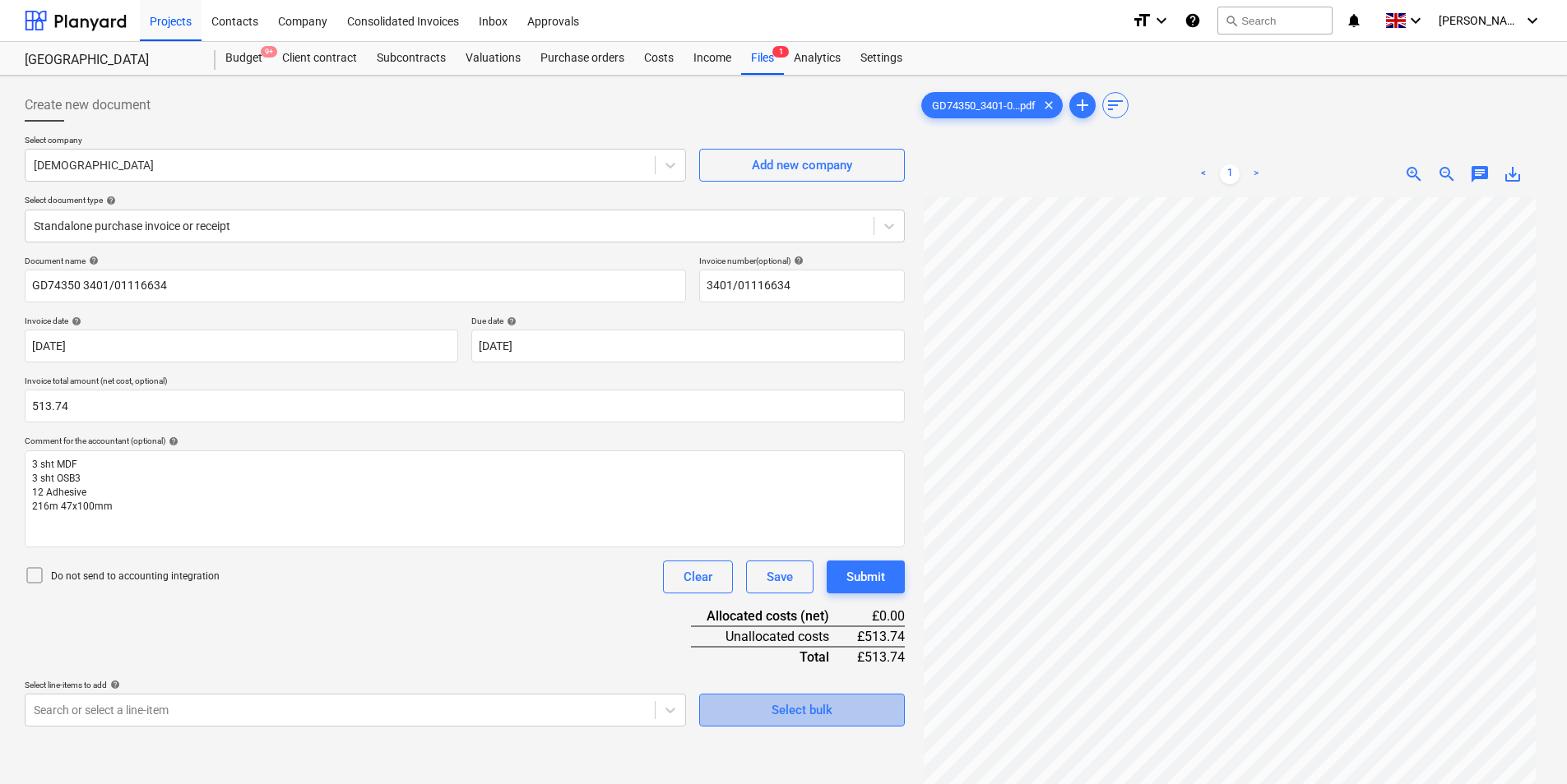
click at [763, 720] on span "Select bulk" at bounding box center [802, 709] width 165 height 21
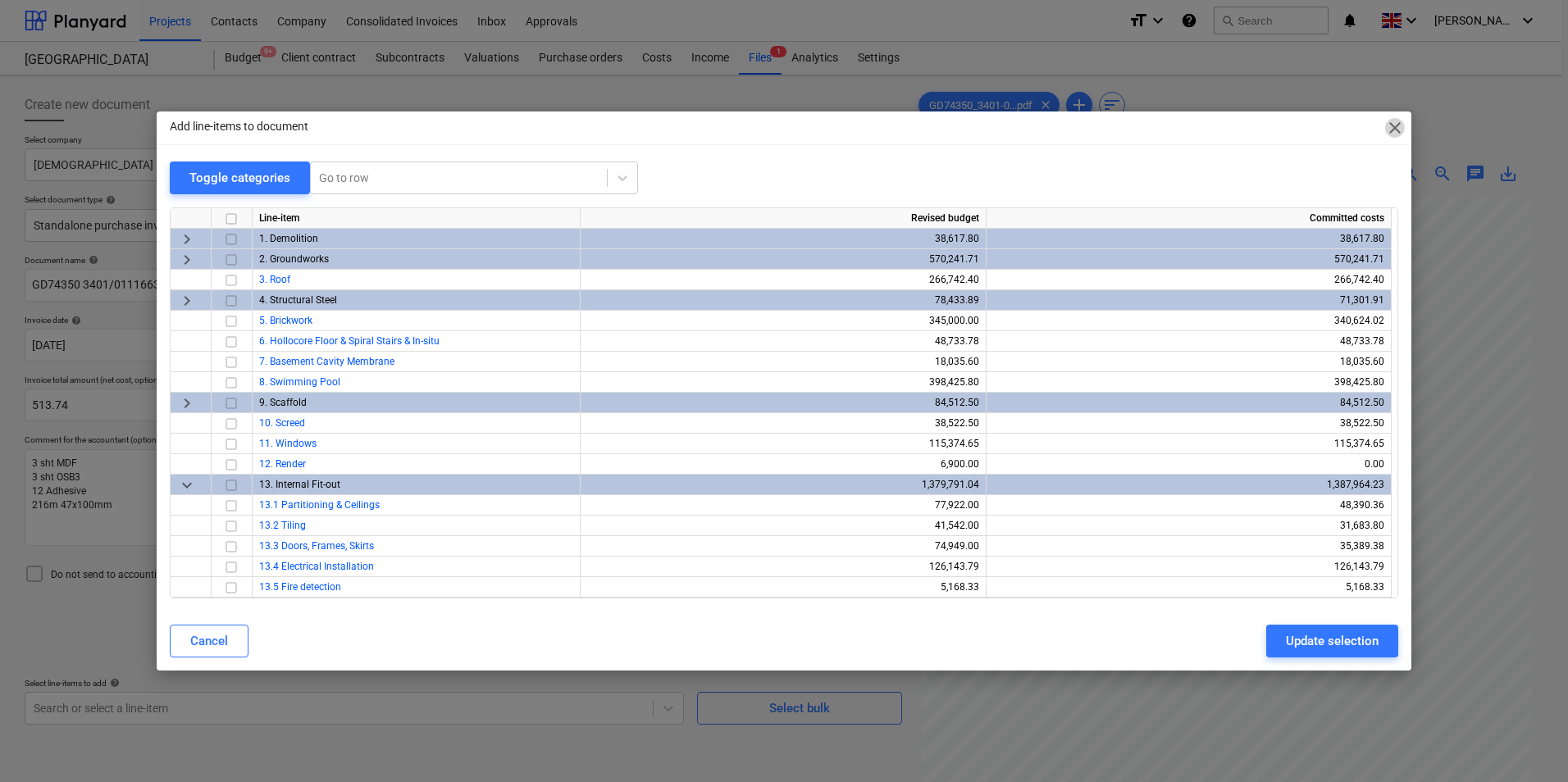
drag, startPoint x: 1394, startPoint y: 130, endPoint x: 1386, endPoint y: 135, distance: 9.4
click at [1394, 131] on span "close" at bounding box center [1394, 128] width 19 height 19
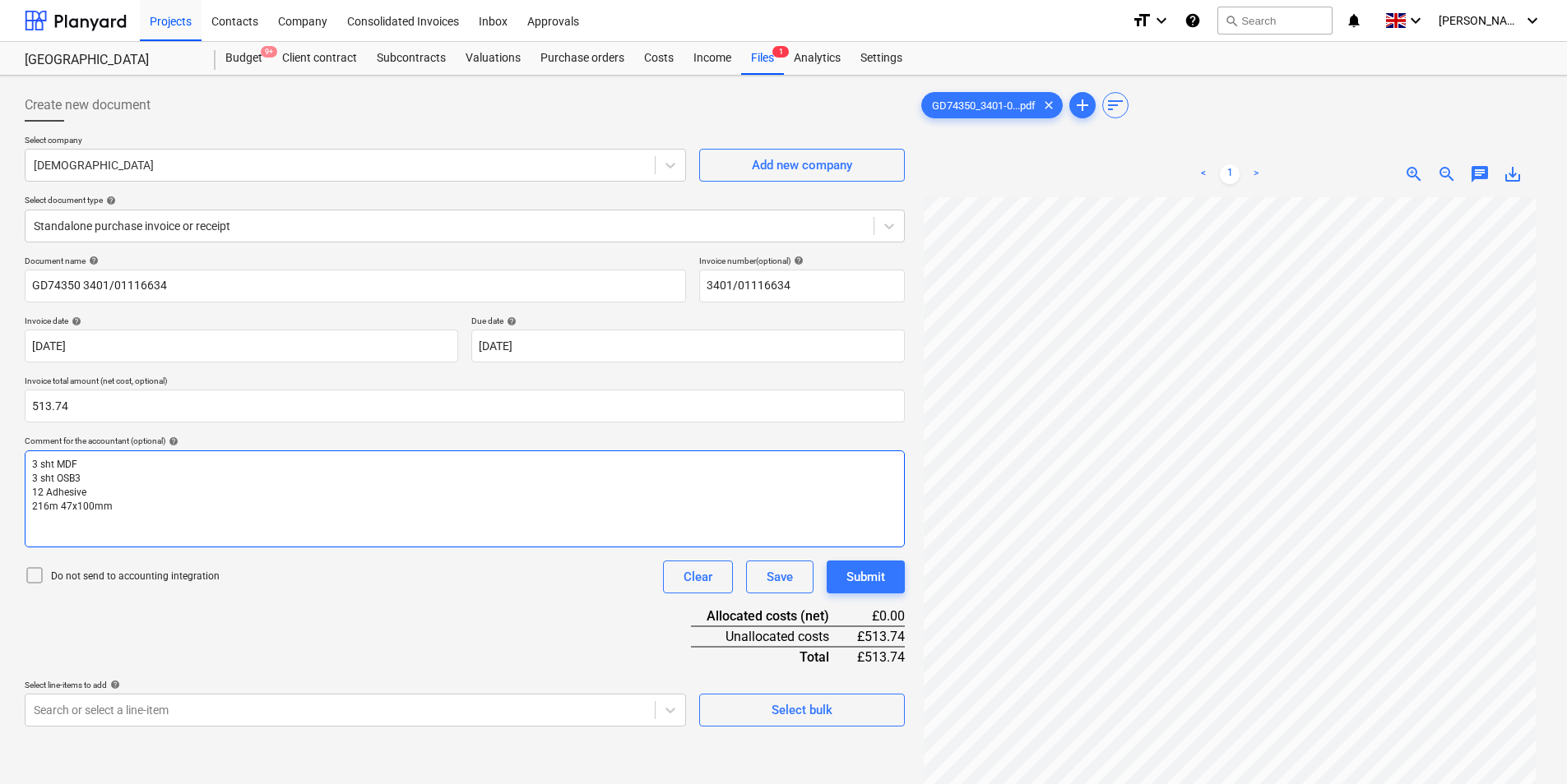
click at [48, 491] on span "12 Adhesive" at bounding box center [59, 492] width 54 height 12
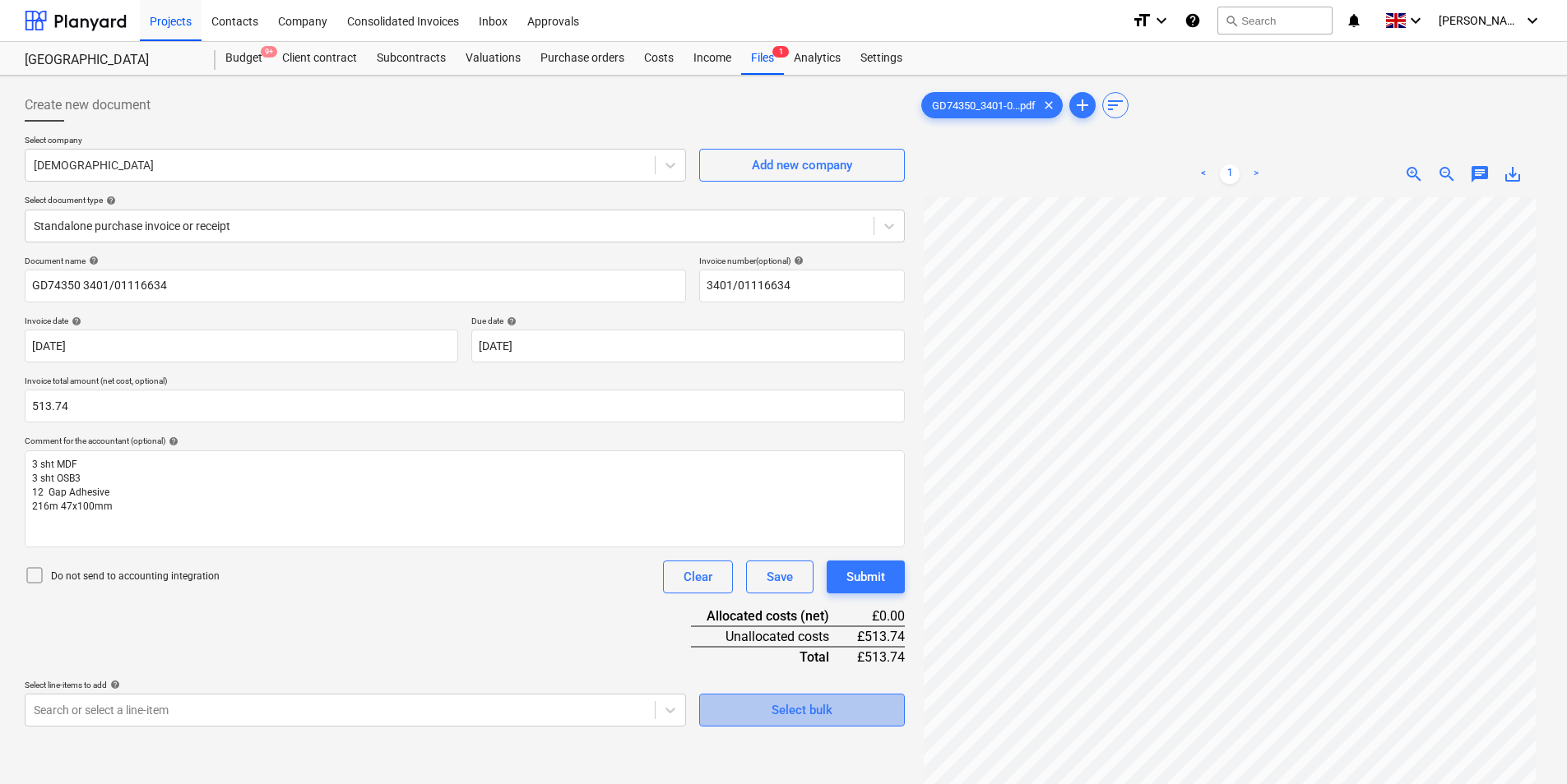
click at [816, 712] on div "Select bulk" at bounding box center [802, 709] width 61 height 21
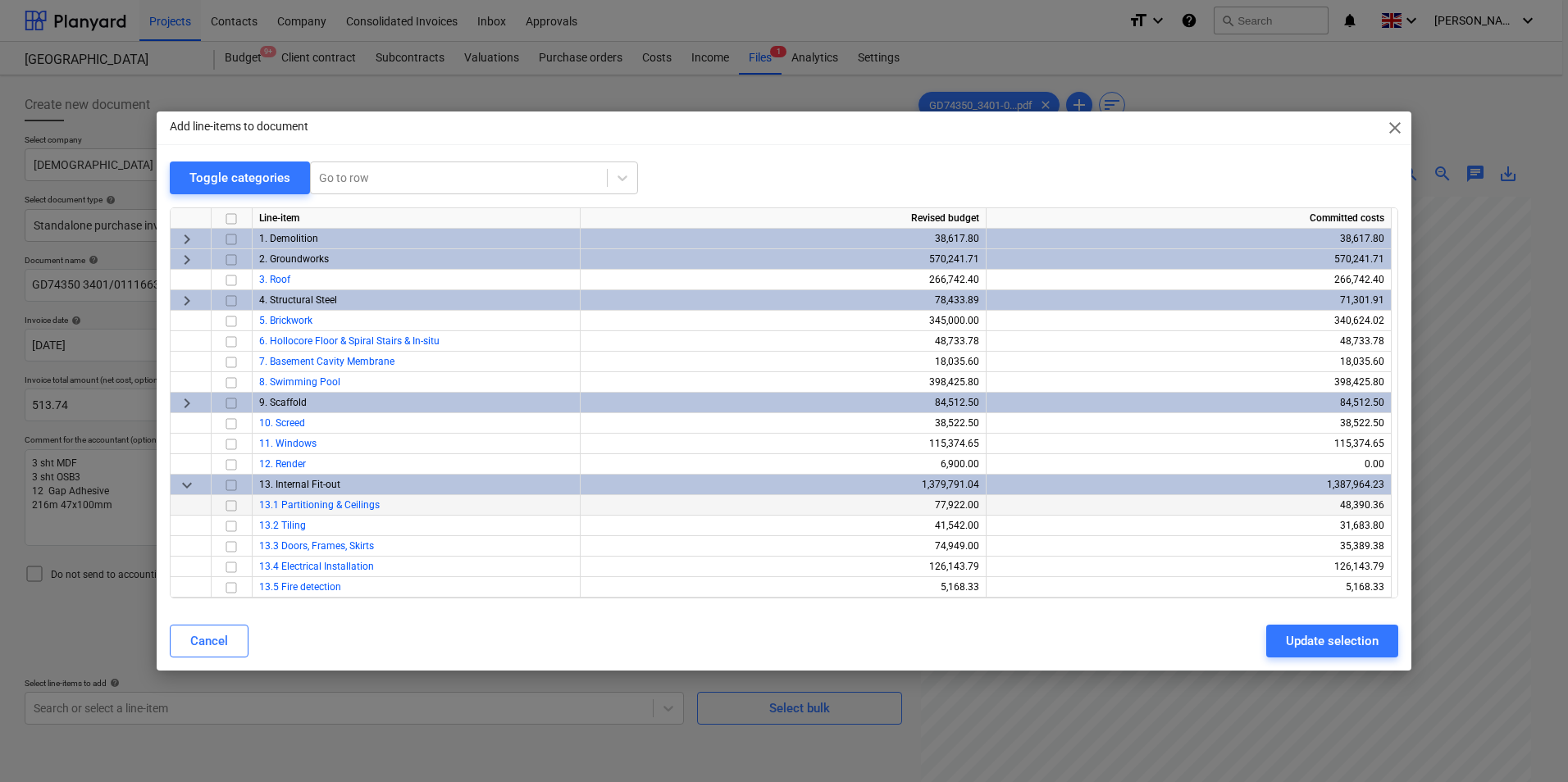
drag, startPoint x: 230, startPoint y: 505, endPoint x: 228, endPoint y: 515, distance: 10.2
click at [224, 511] on input "checkbox" at bounding box center [230, 505] width 19 height 19
click at [1340, 633] on div "Update selection" at bounding box center [1332, 641] width 93 height 21
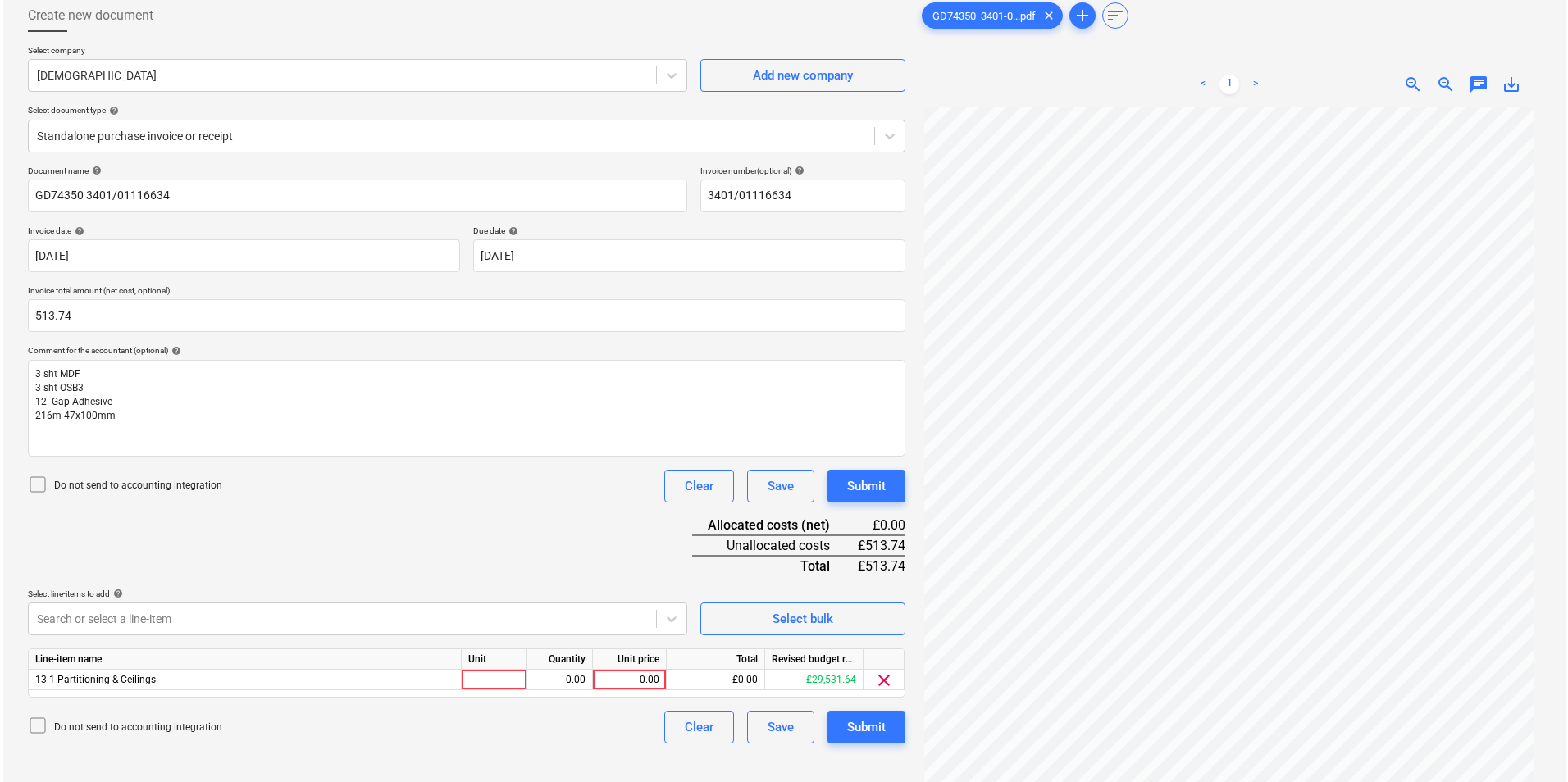
scroll to position [164, 0]
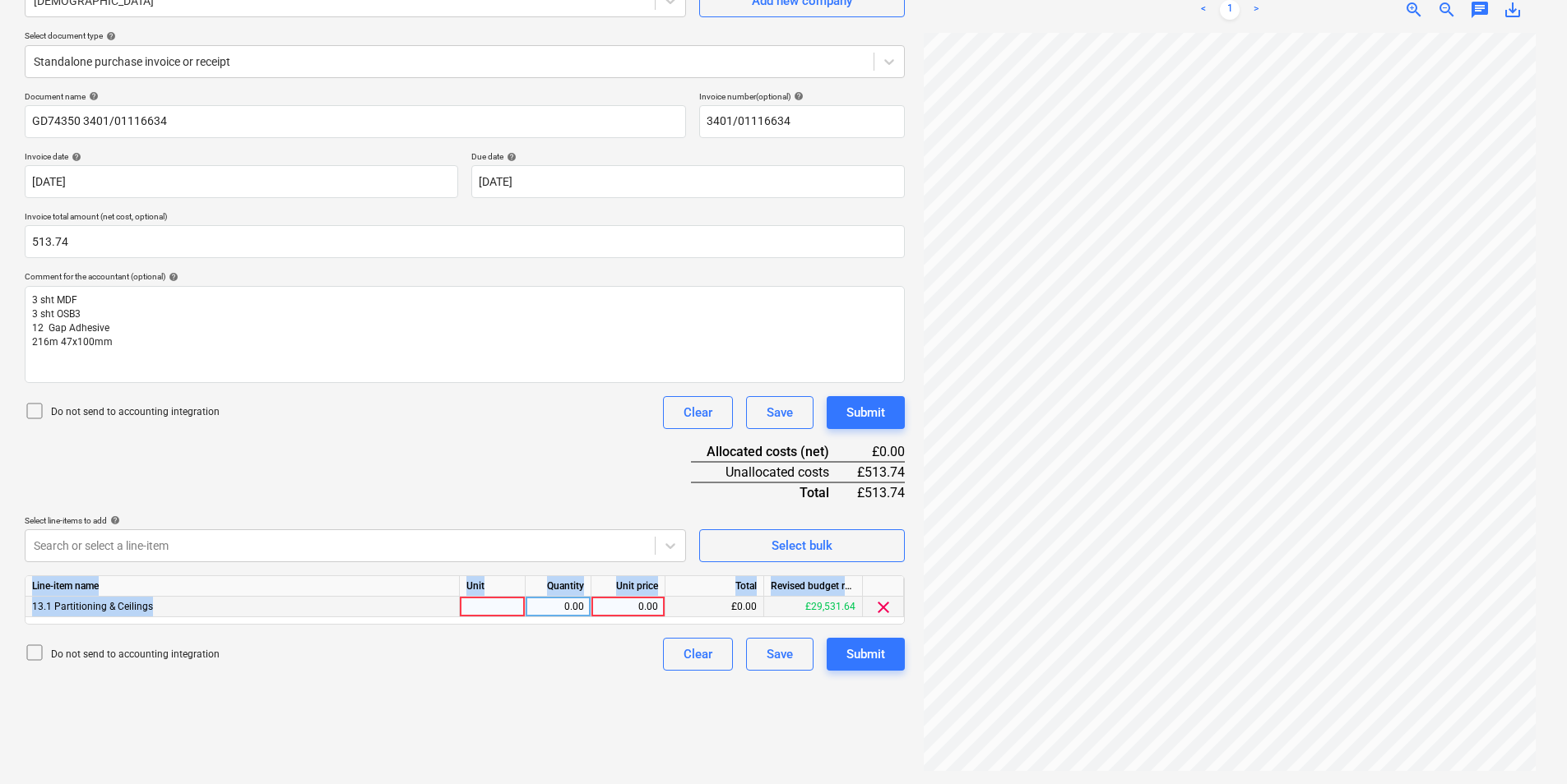
click at [492, 616] on div "Line-item name Unit Quantity Unit price Total Revised budget remaining 13.1 Par…" at bounding box center [465, 600] width 880 height 50
click at [492, 608] on div at bounding box center [492, 607] width 65 height 20
type input "ea"
type input "513.74"
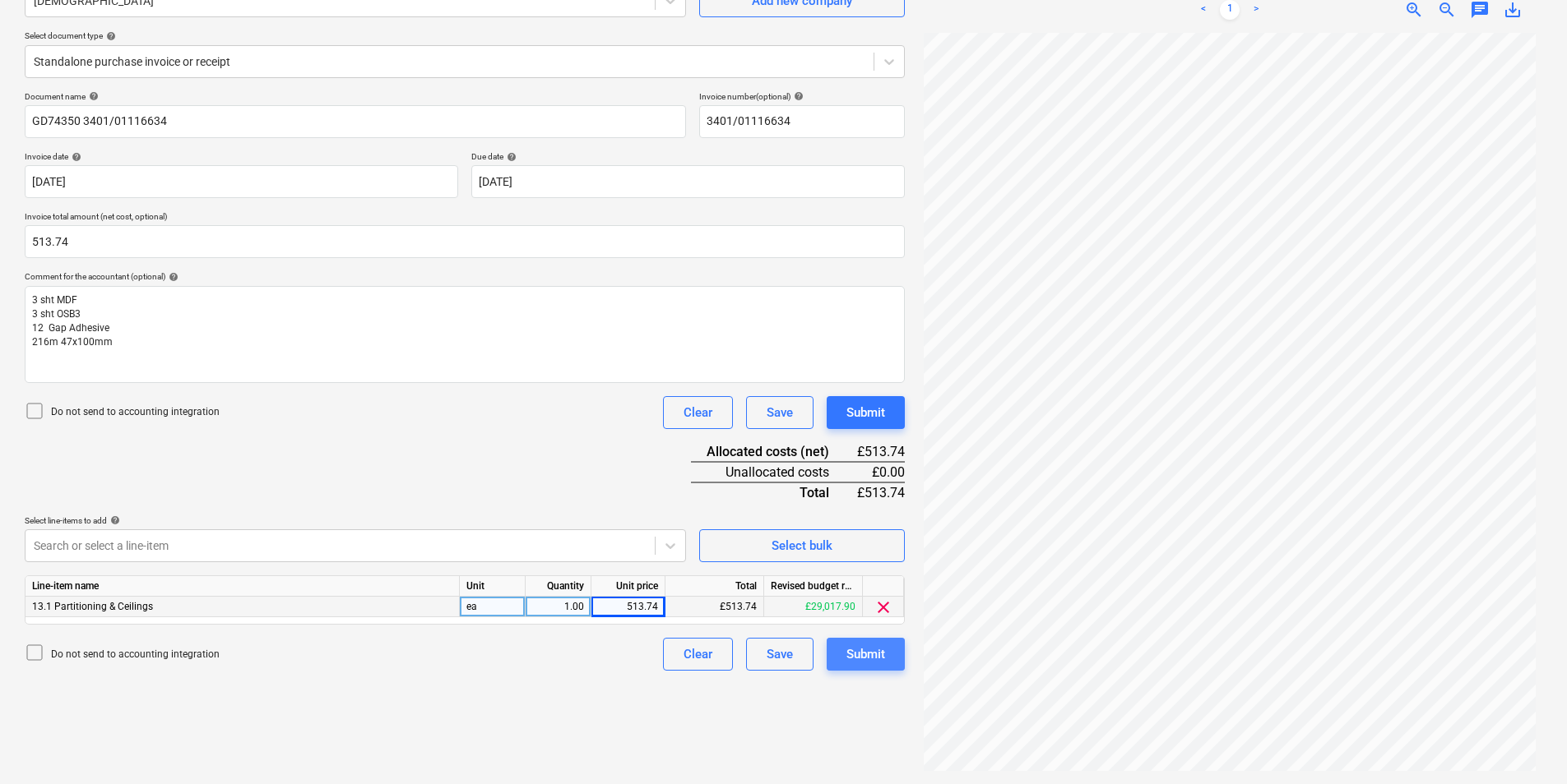
click at [875, 651] on div "Submit" at bounding box center [865, 654] width 39 height 21
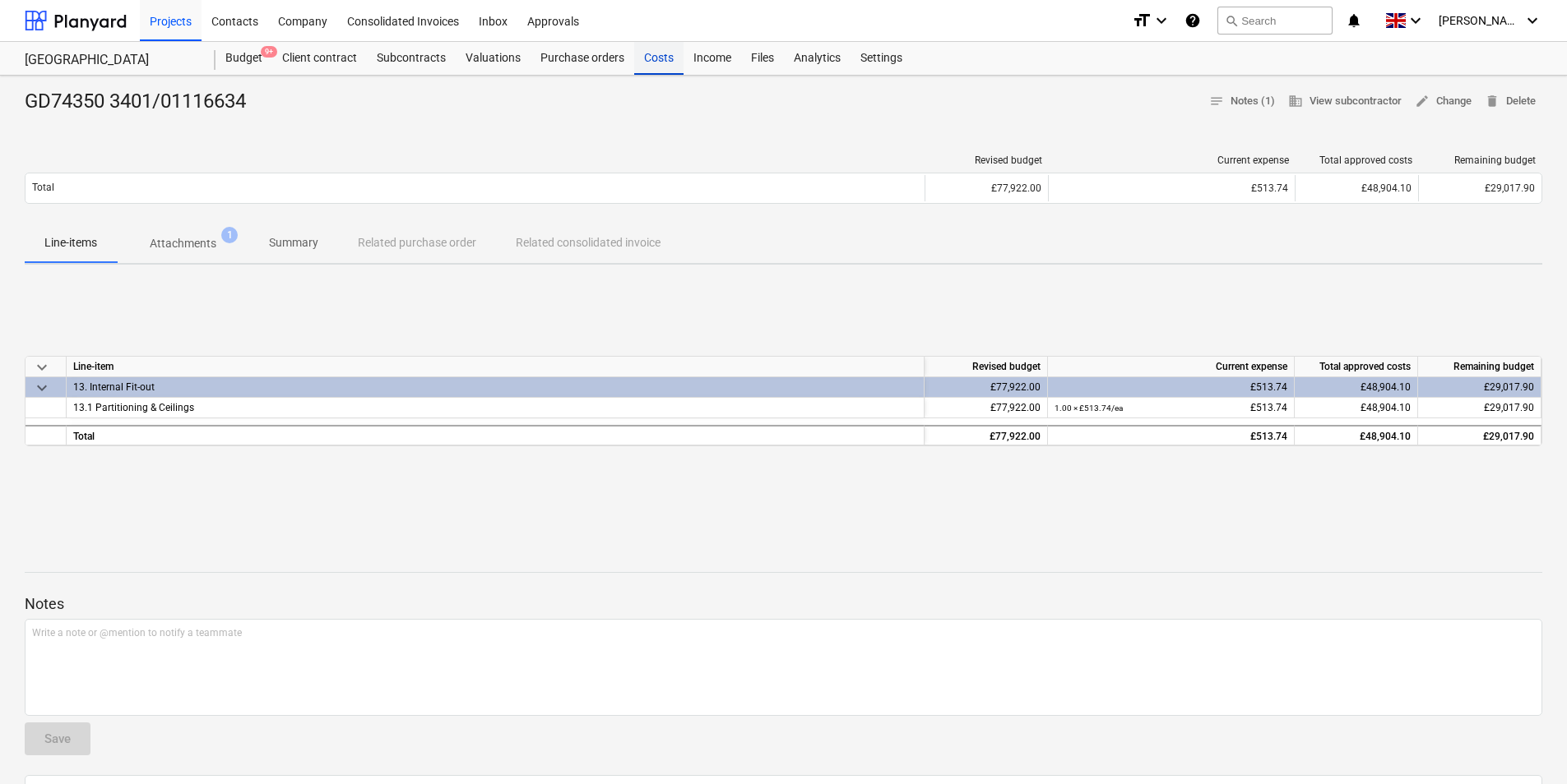
click at [669, 63] on div "Costs" at bounding box center [659, 59] width 50 height 33
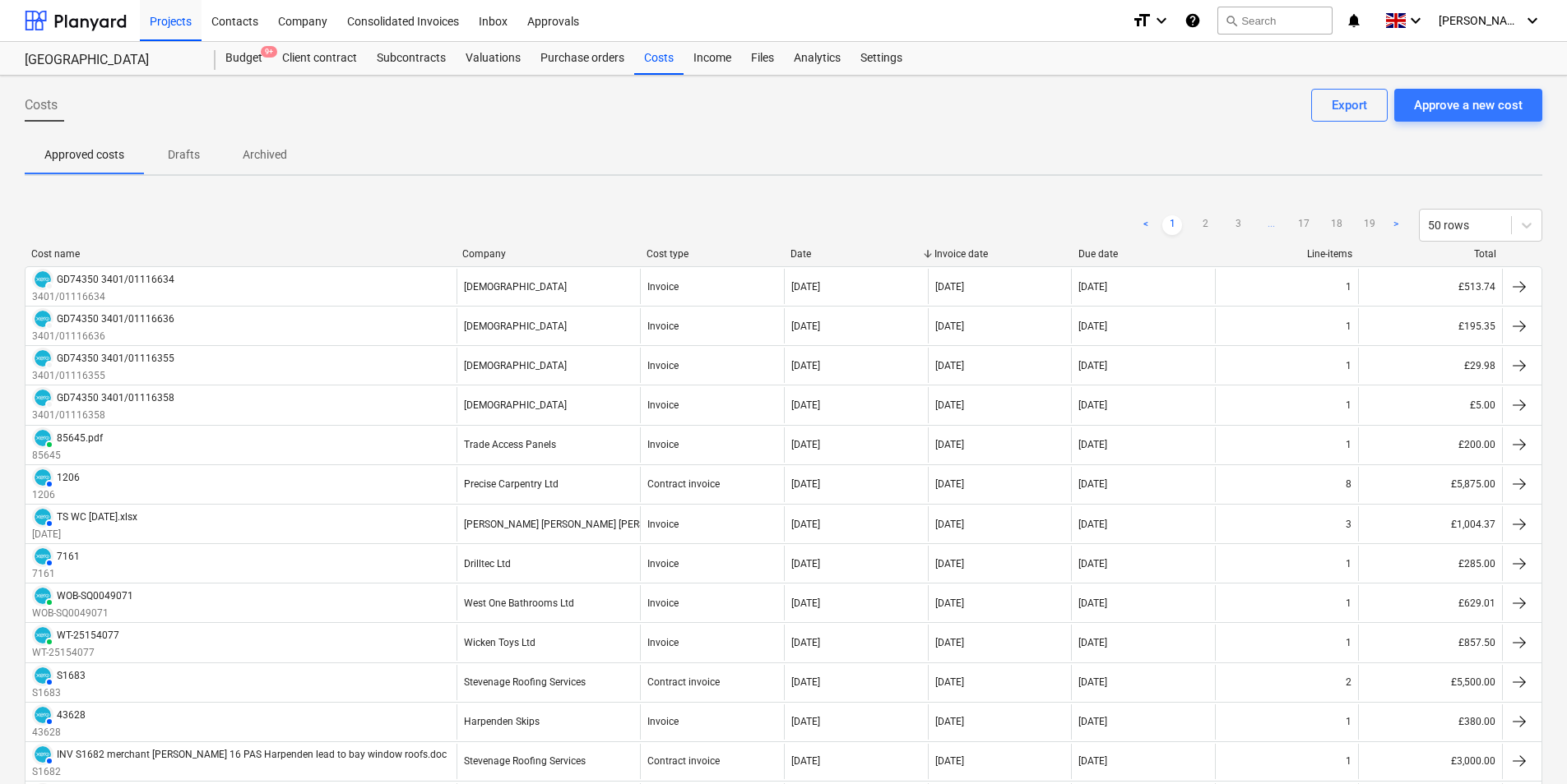
drag, startPoint x: 1446, startPoint y: 104, endPoint x: 1226, endPoint y: 66, distance: 223.3
click at [1439, 96] on div "Approve a new cost" at bounding box center [1468, 105] width 109 height 21
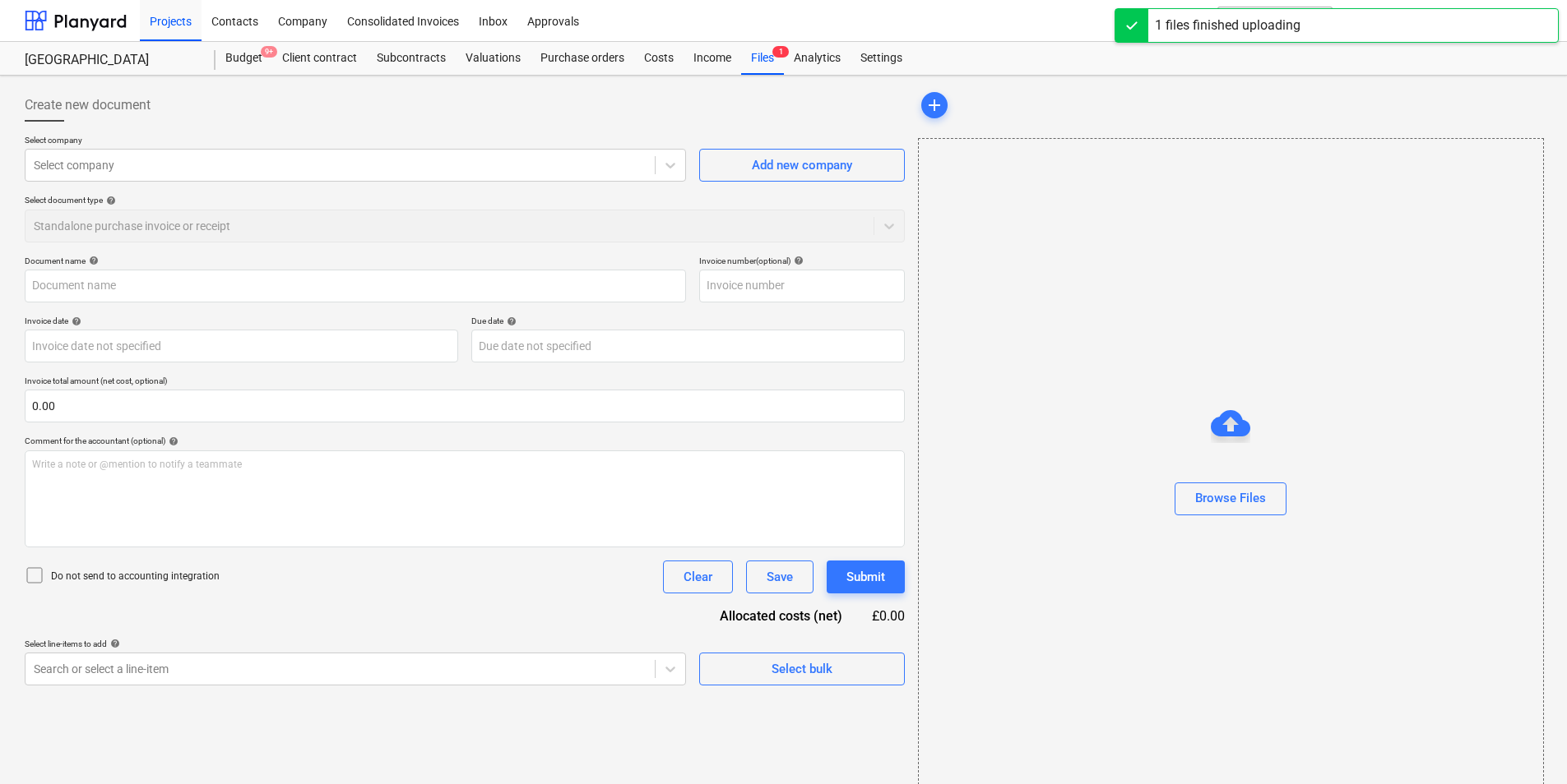
type input "Trade Access Panels - Invoice 226730D01.pdf"
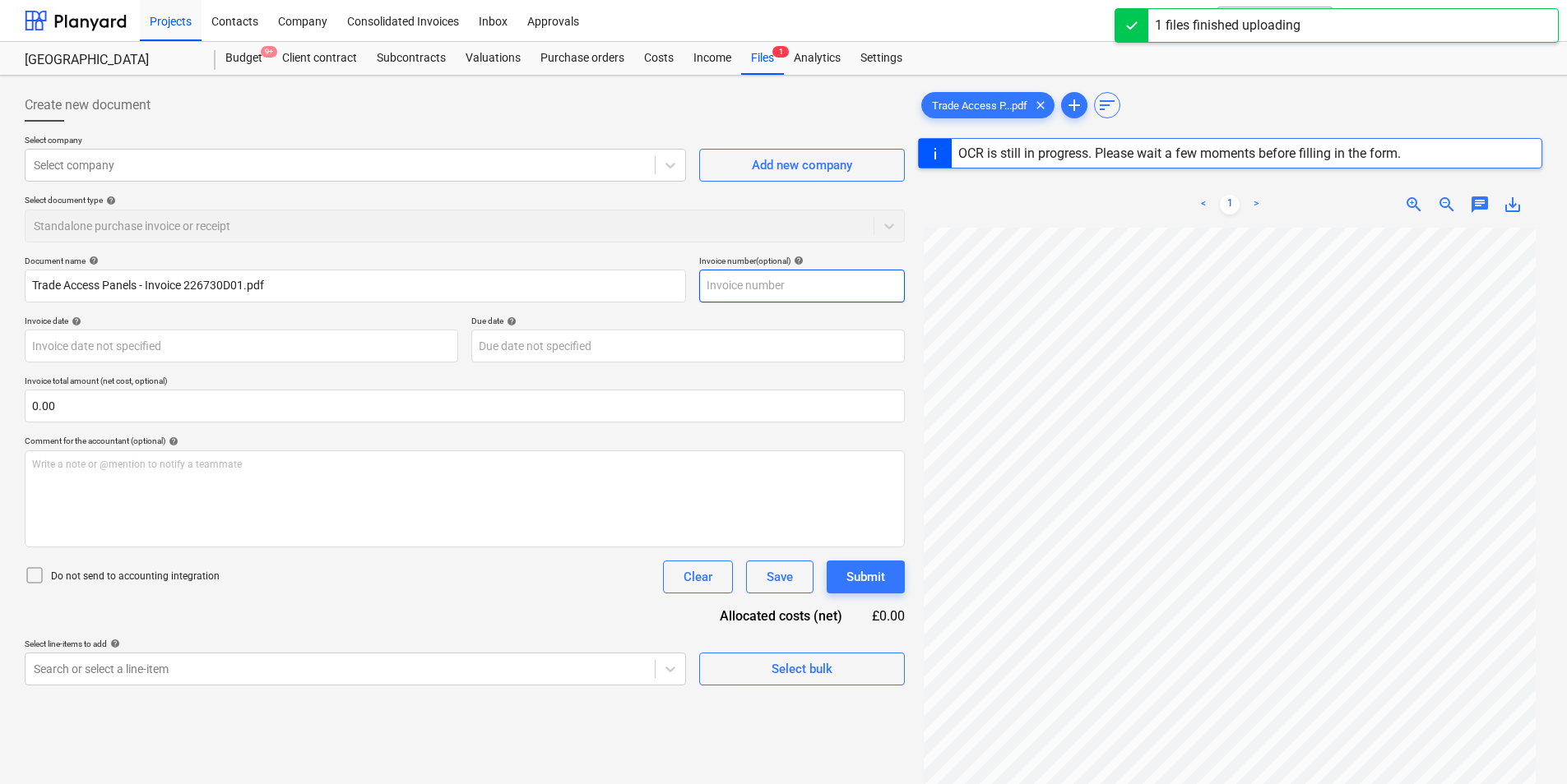
click at [737, 288] on input "text" at bounding box center [801, 286] width 205 height 33
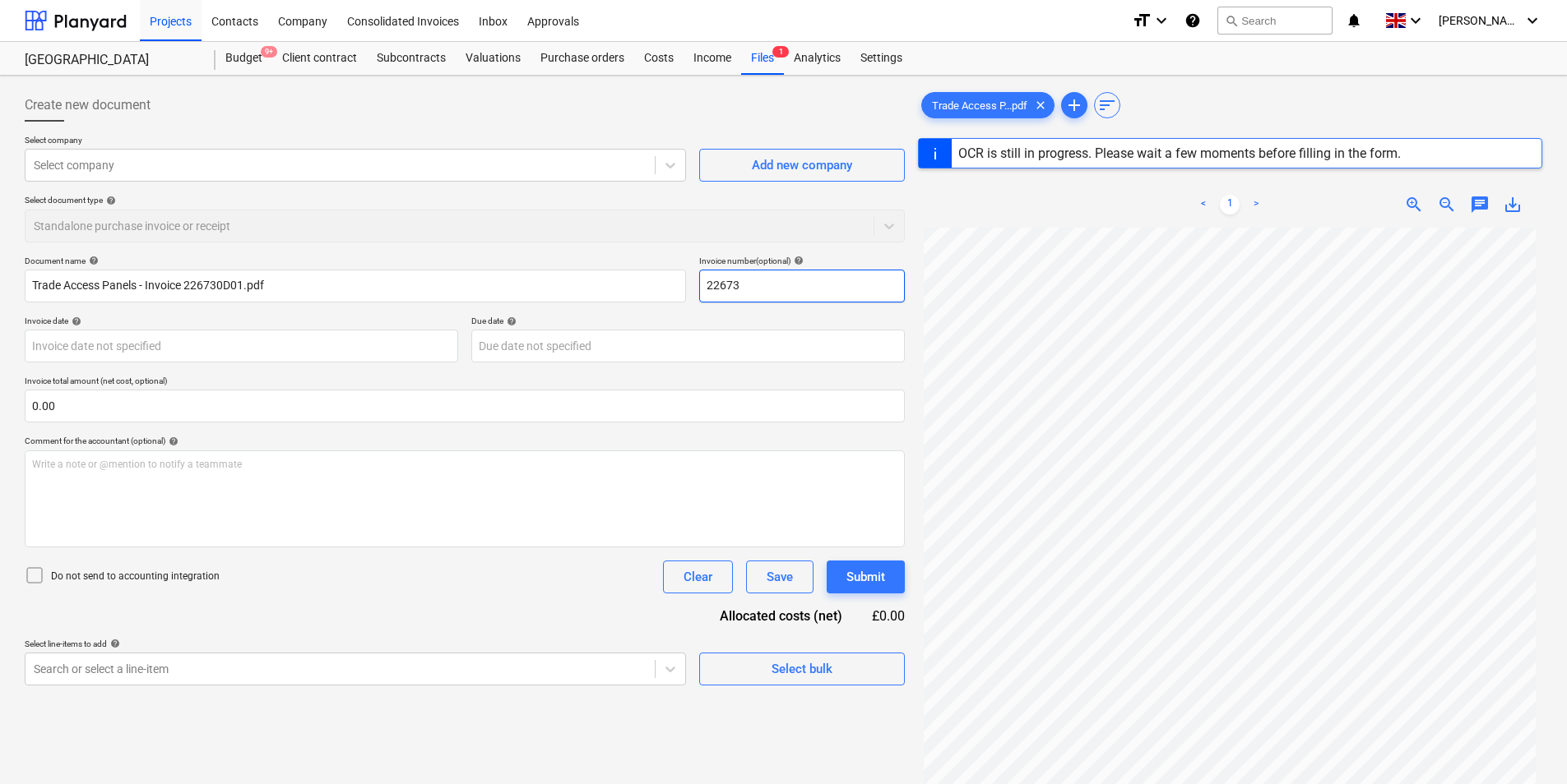
type input "226730"
type input "[DATE]"
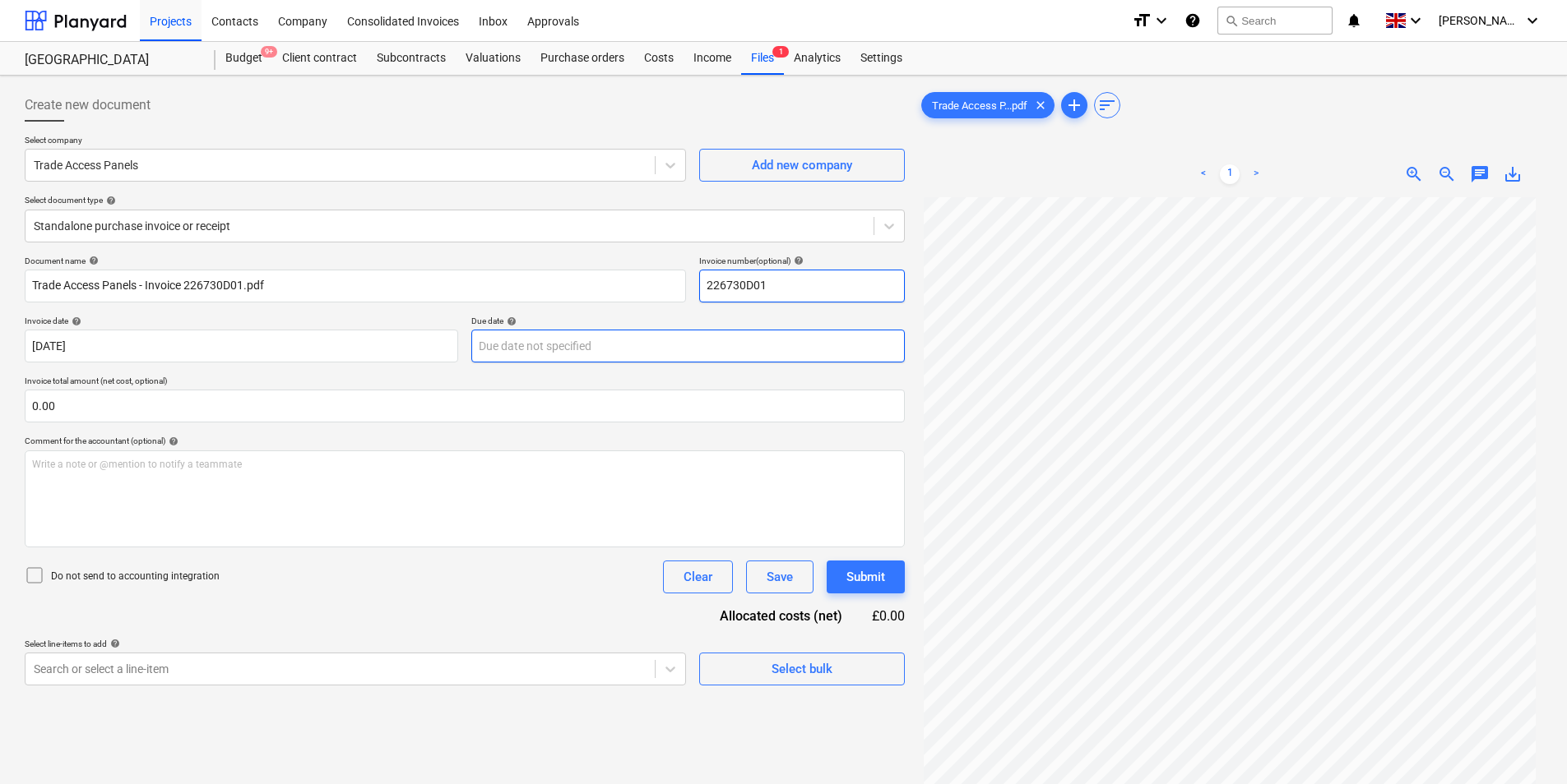
type input "226730D01"
click at [609, 349] on body "Projects Contacts Company Consolidated Invoices Inbox Approvals format_size key…" at bounding box center [784, 392] width 1567 height 784
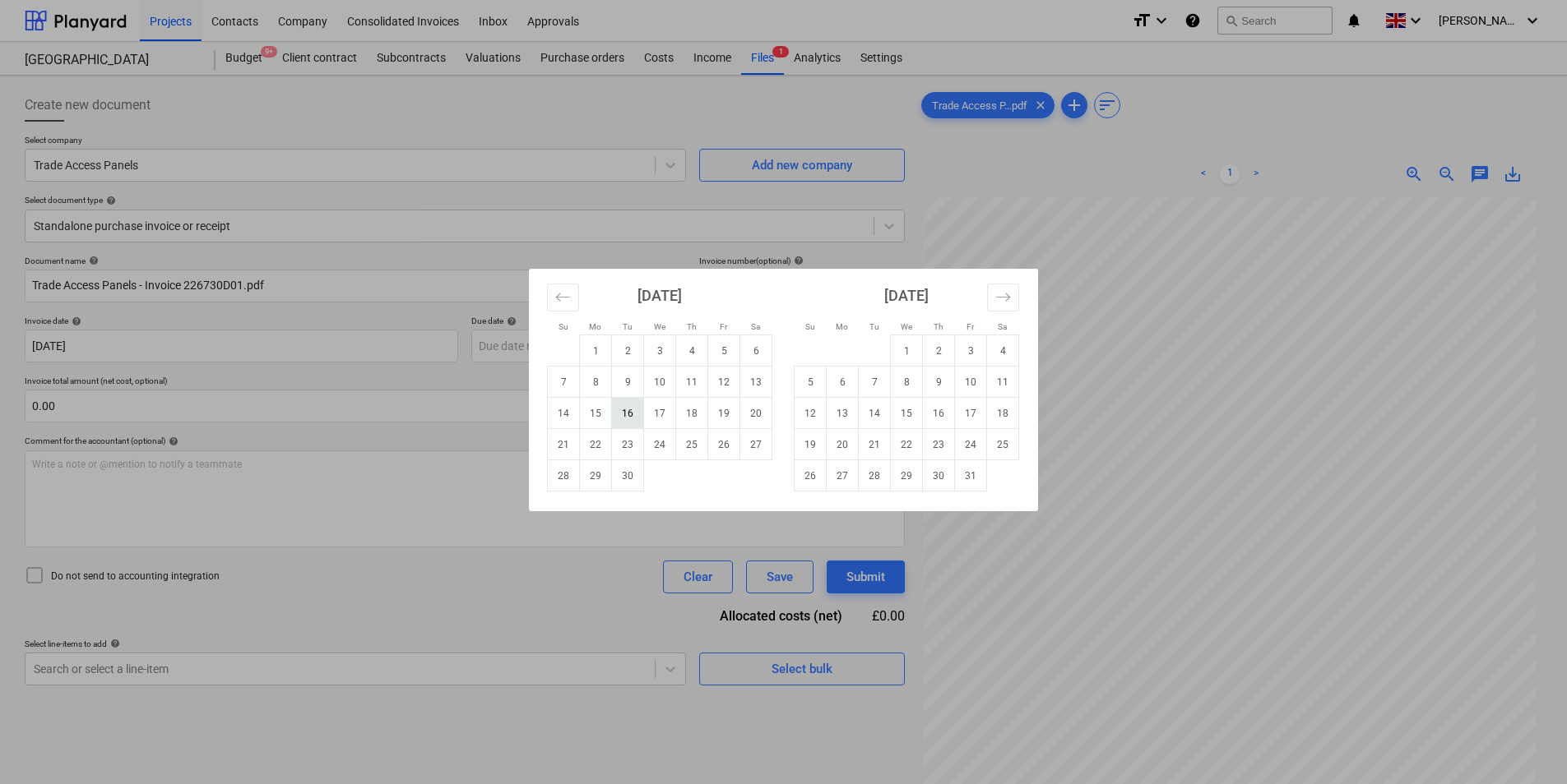
click at [626, 420] on td "16" at bounding box center [628, 413] width 32 height 31
type input "[DATE]"
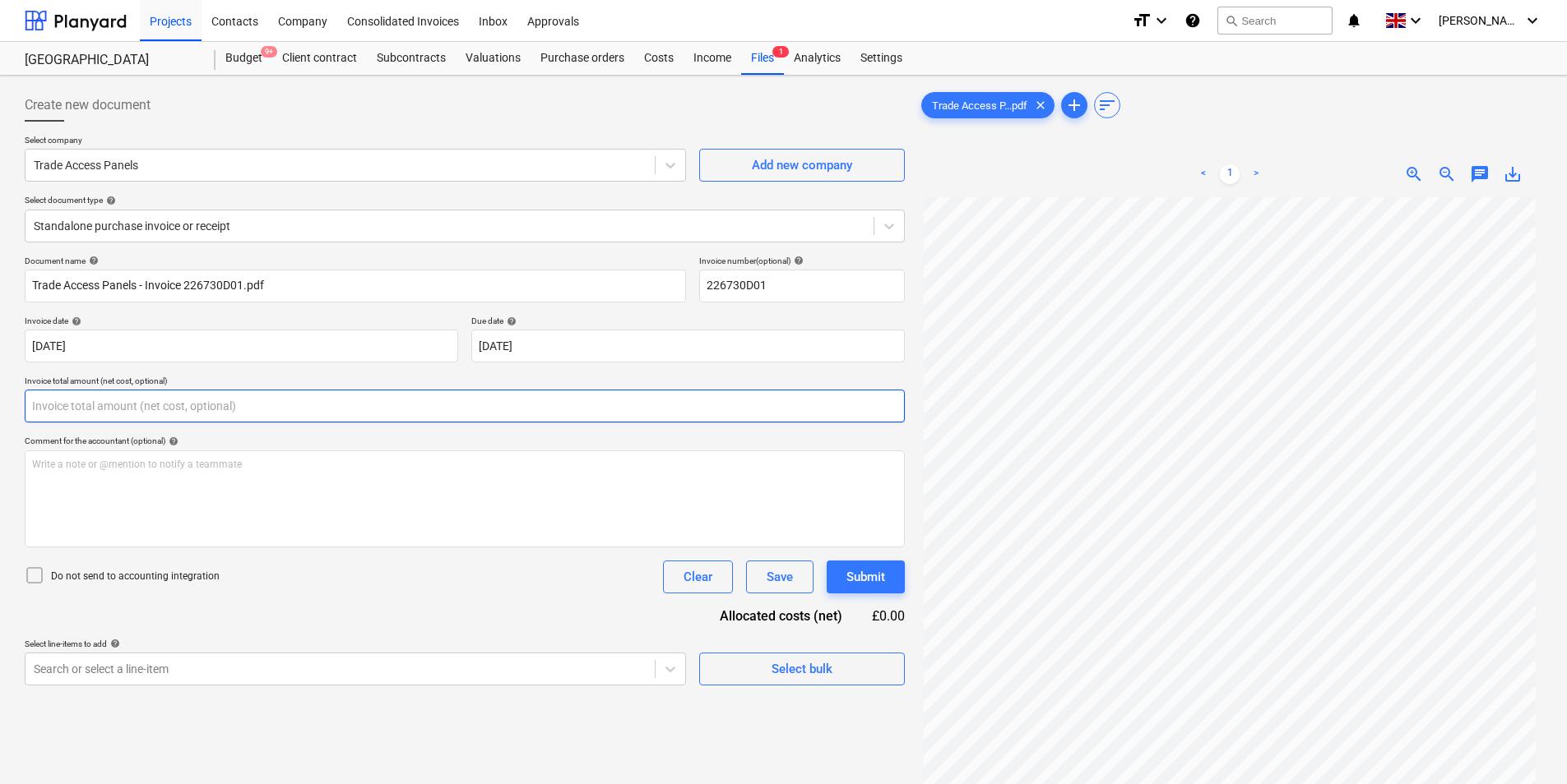
click at [203, 409] on input "text" at bounding box center [465, 406] width 880 height 33
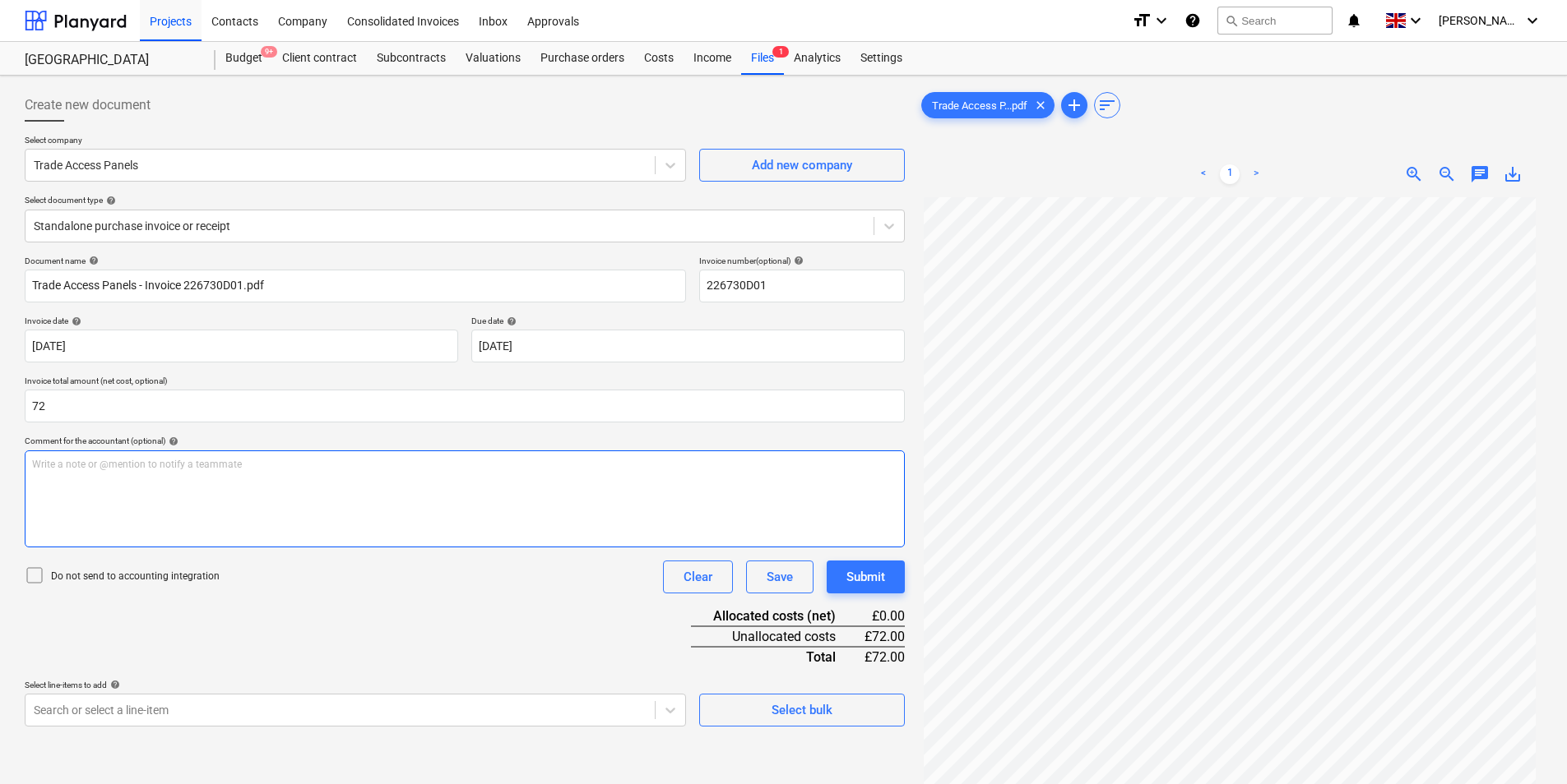
type input "72.00"
click at [402, 522] on div "Write a note or @mention to notify a teammate [PERSON_NAME]" at bounding box center [465, 499] width 880 height 97
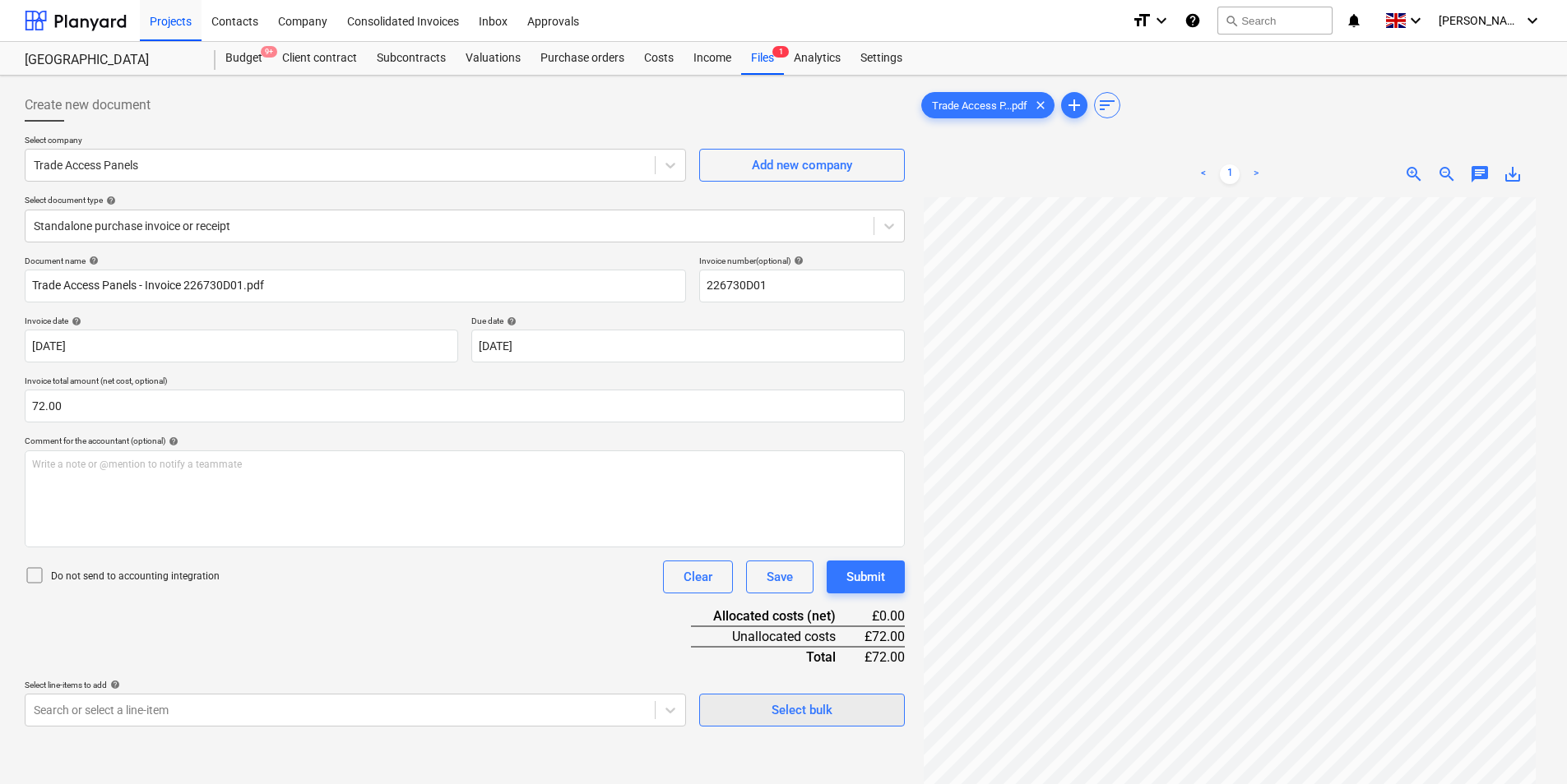
click at [796, 699] on div "Select bulk" at bounding box center [802, 709] width 61 height 21
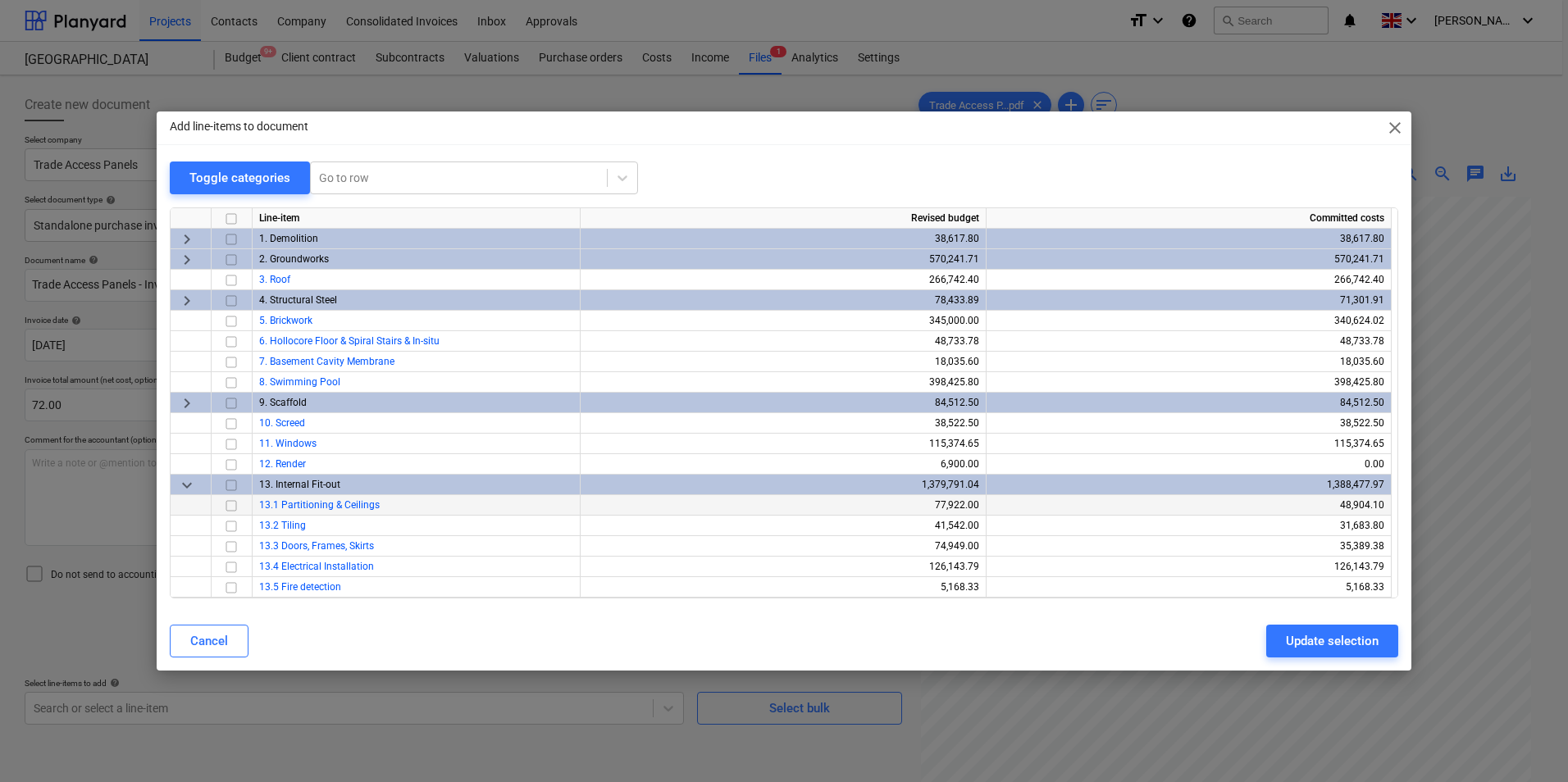
click at [233, 504] on input "checkbox" at bounding box center [230, 505] width 19 height 19
click at [1335, 635] on div "Update selection" at bounding box center [1332, 641] width 93 height 21
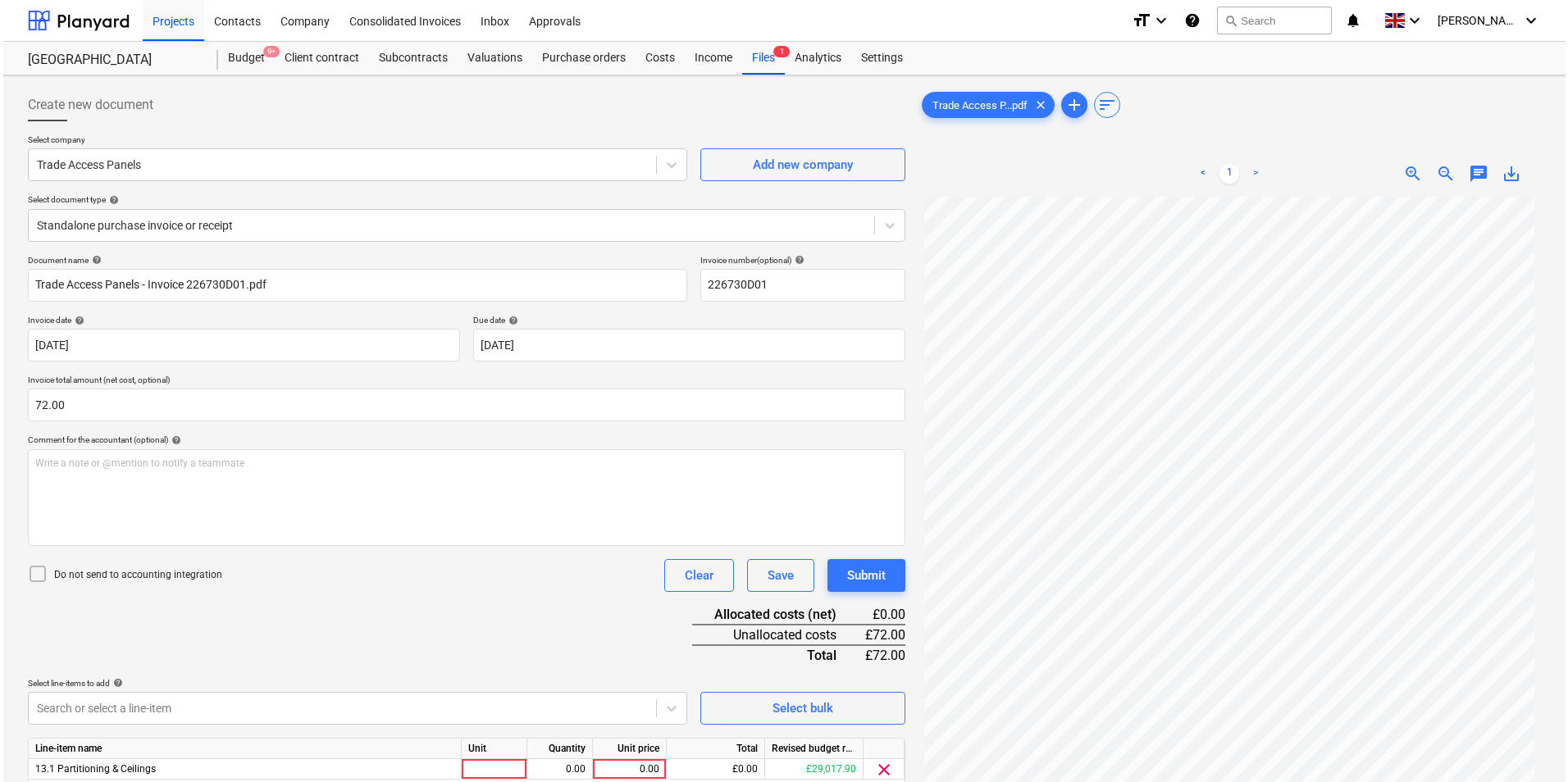
scroll to position [164, 0]
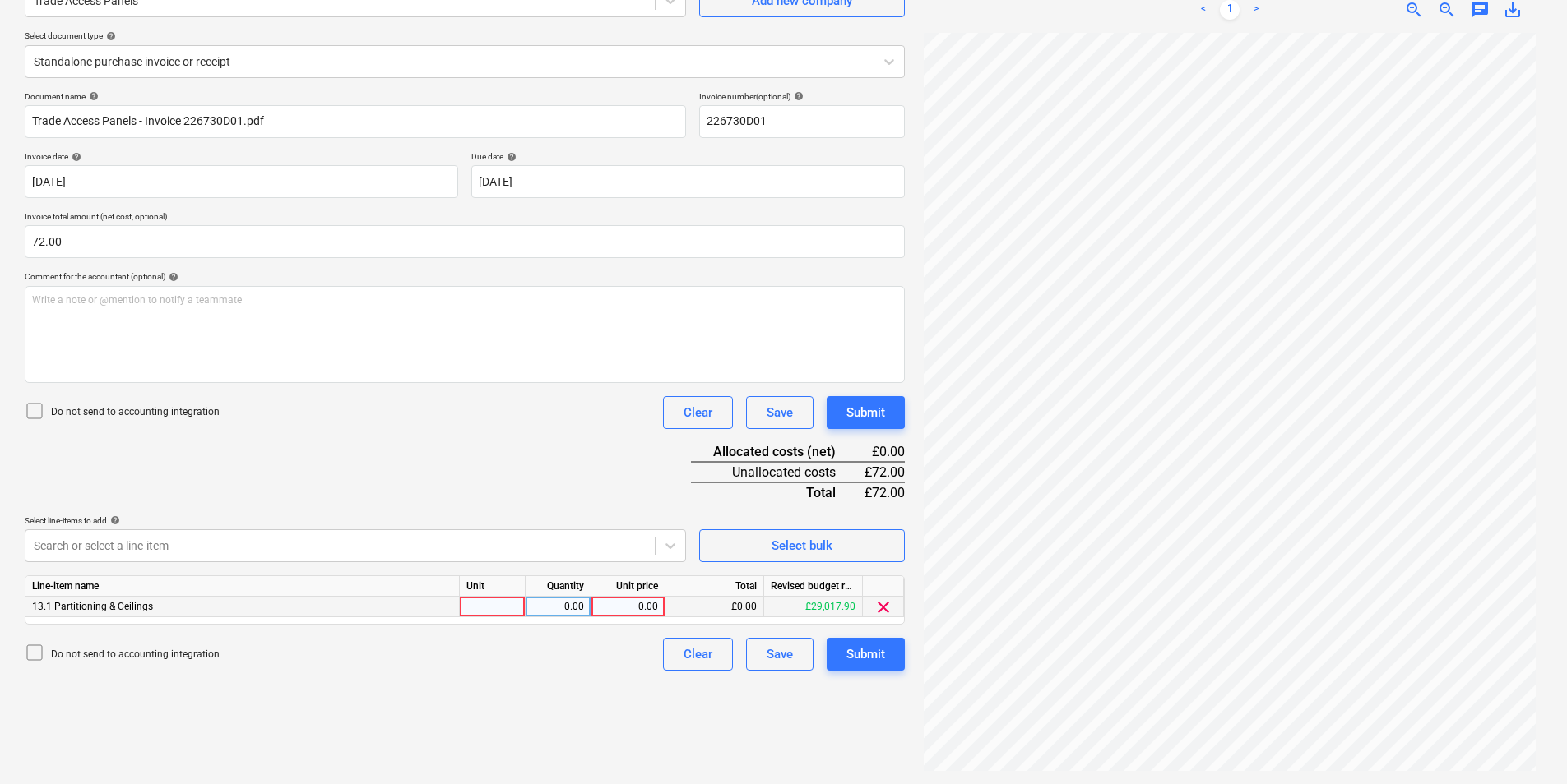
click at [490, 609] on div at bounding box center [492, 607] width 65 height 20
type input "ea"
type input "72"
click at [629, 676] on div "Create new document Select company Trade Access Panels Add new company Select d…" at bounding box center [465, 348] width 893 height 859
click at [875, 667] on button "Submit" at bounding box center [865, 654] width 78 height 33
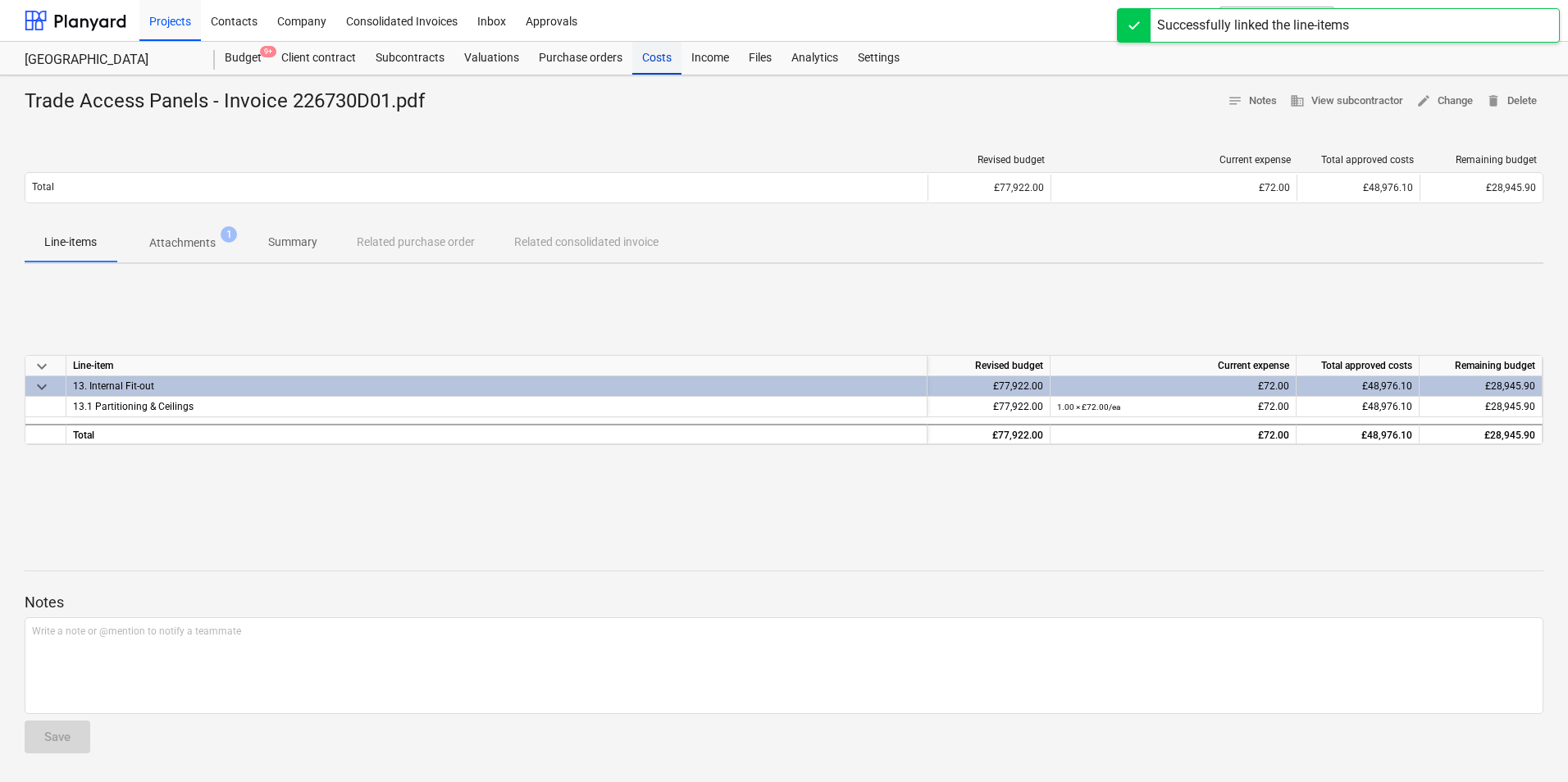
click at [652, 56] on div "Costs" at bounding box center [657, 59] width 50 height 33
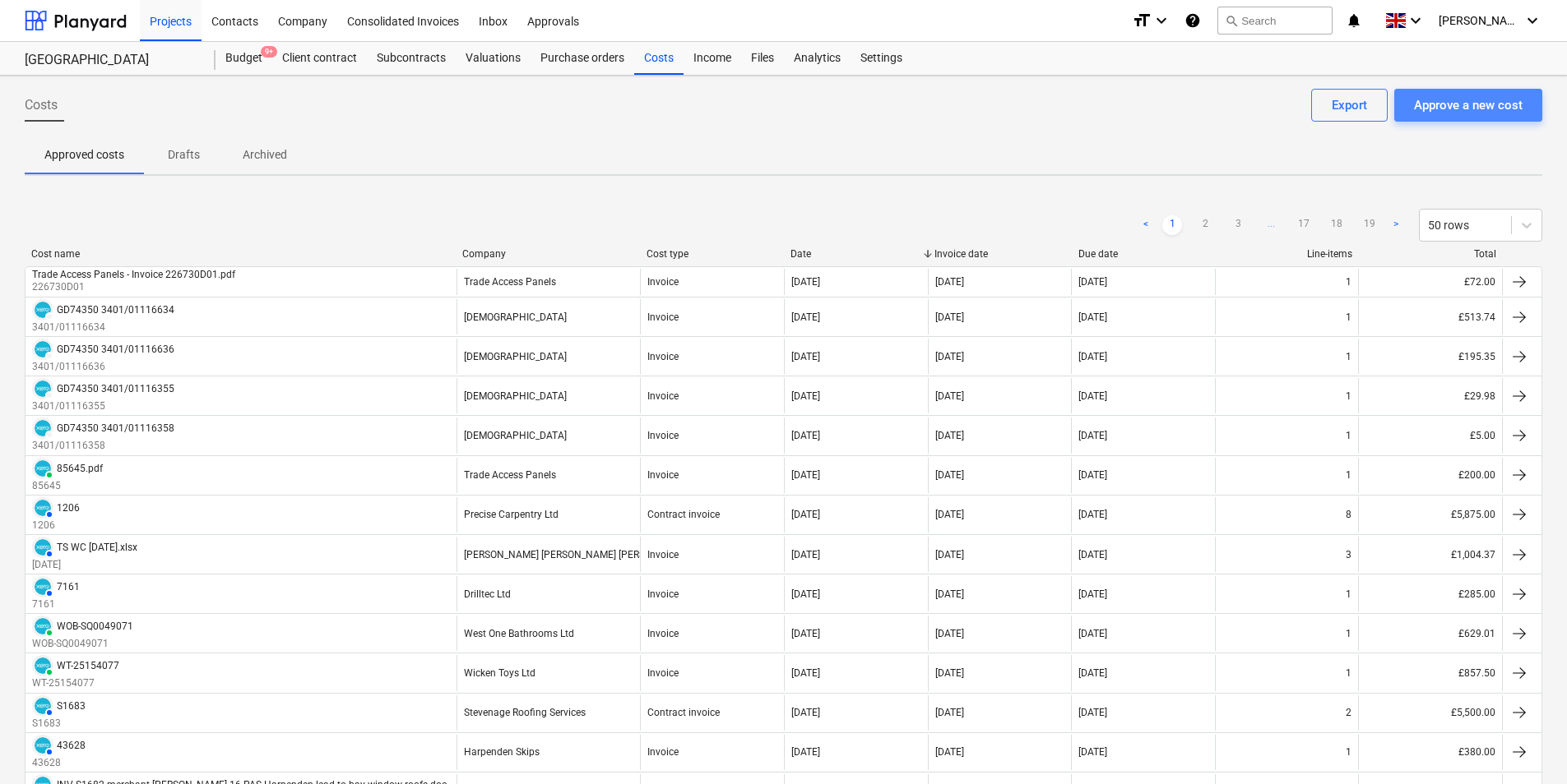
click at [1477, 103] on div "Approve a new cost" at bounding box center [1468, 105] width 109 height 21
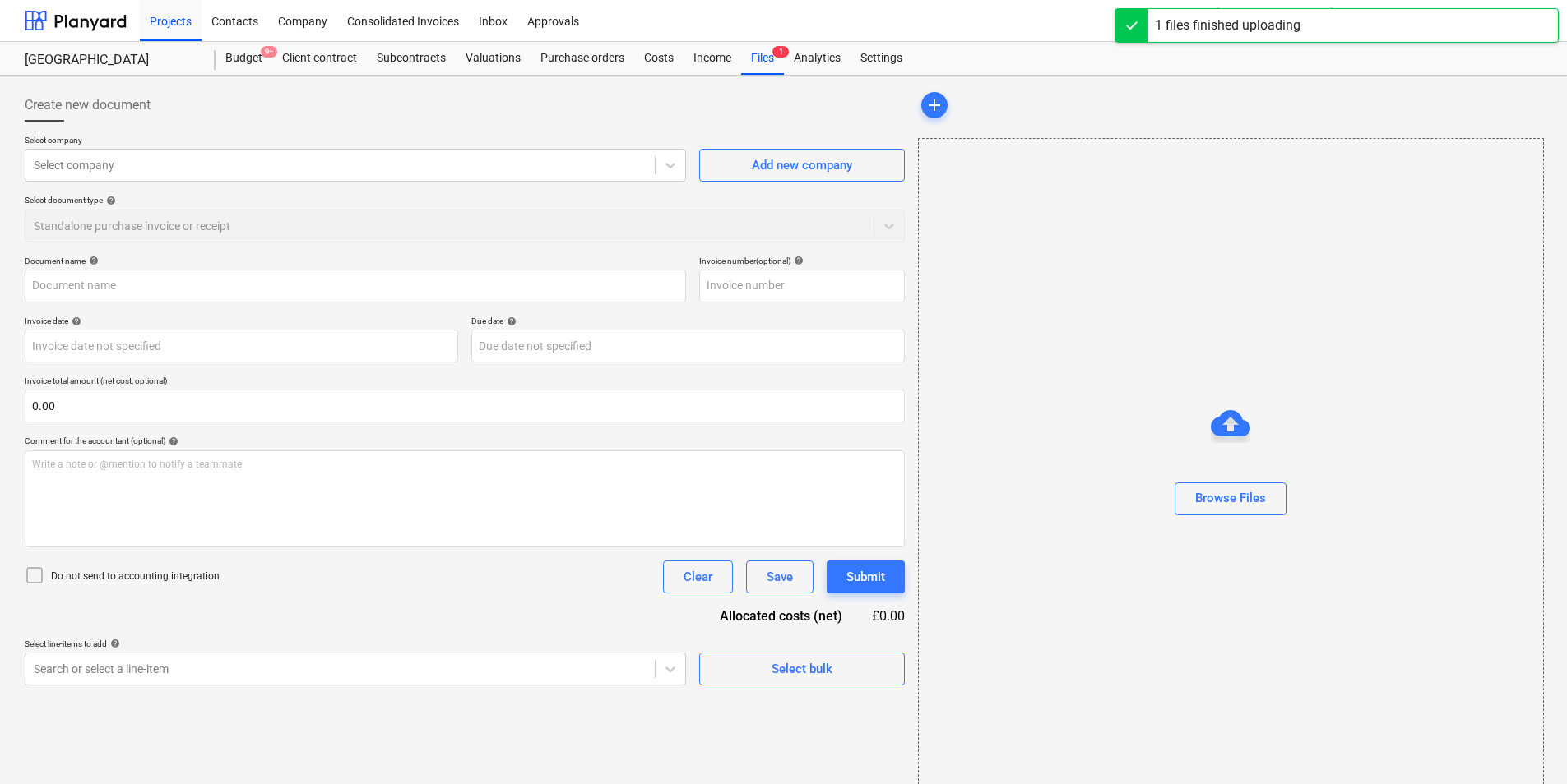
type input "Trade Access Panels - Invoice 226514D01.pdf"
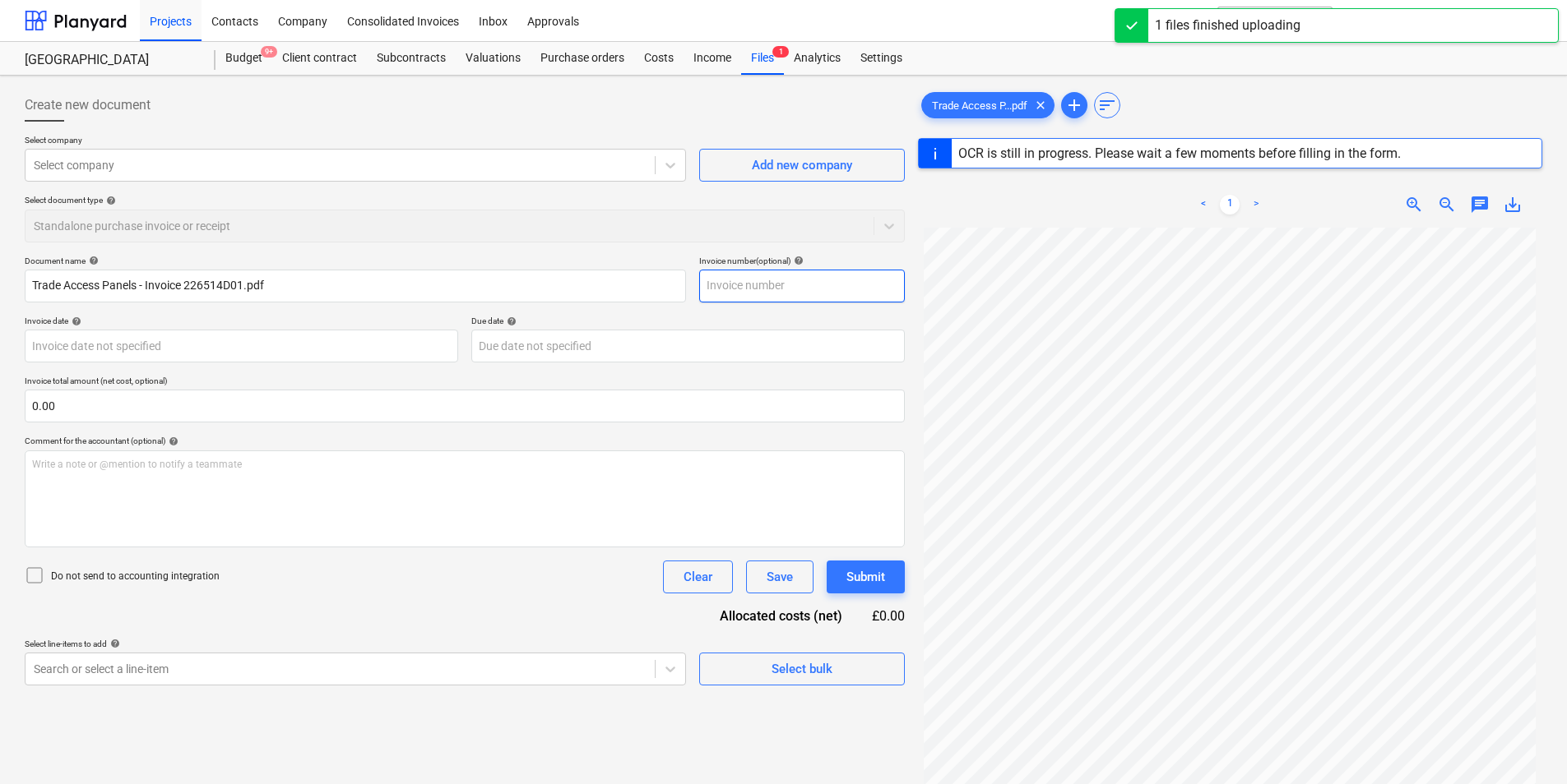
click at [744, 289] on input "text" at bounding box center [801, 286] width 205 height 33
type input "2265"
type input "[DATE]"
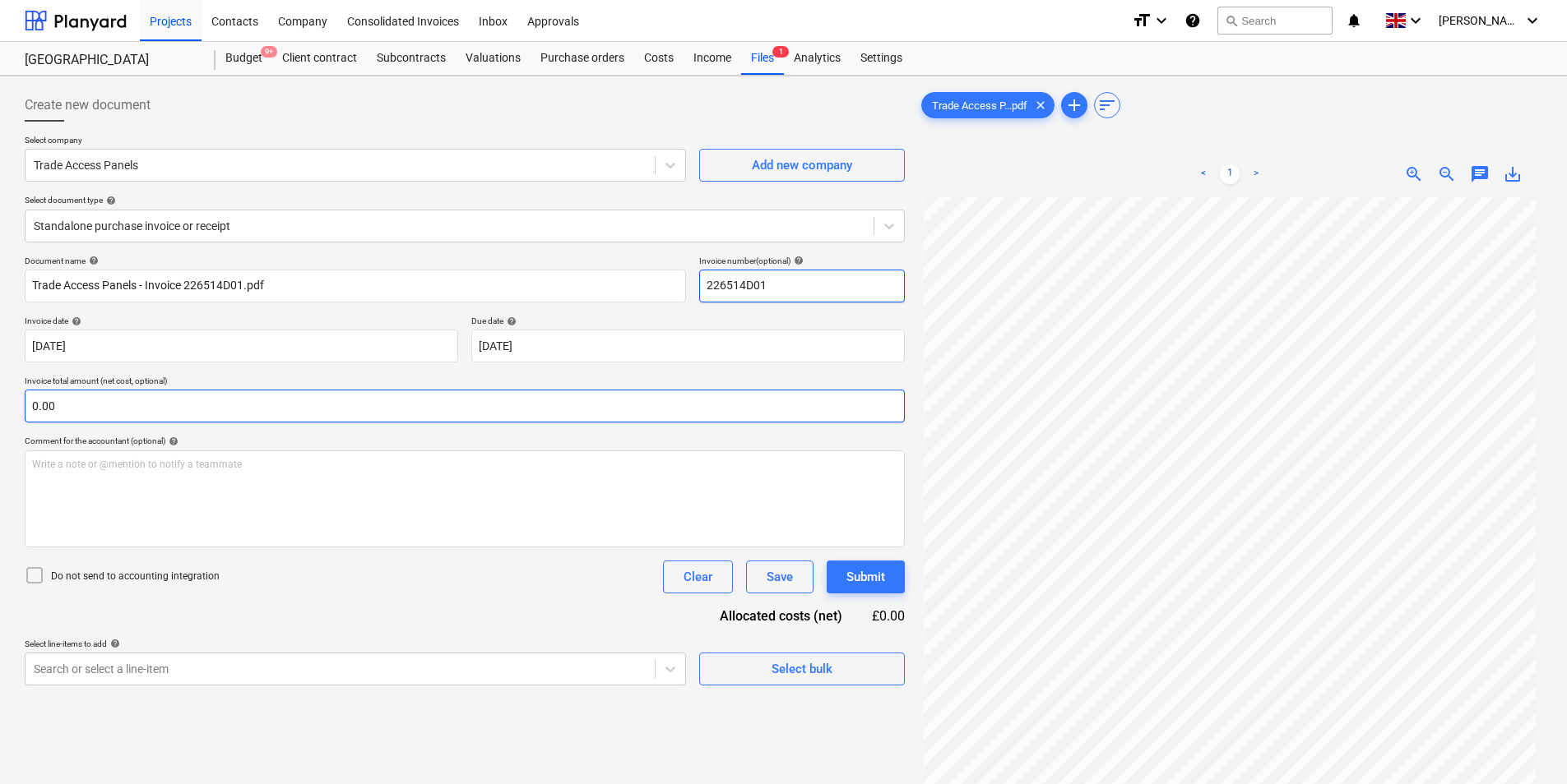
type input "226514D01"
click at [225, 403] on input "text" at bounding box center [465, 406] width 880 height 33
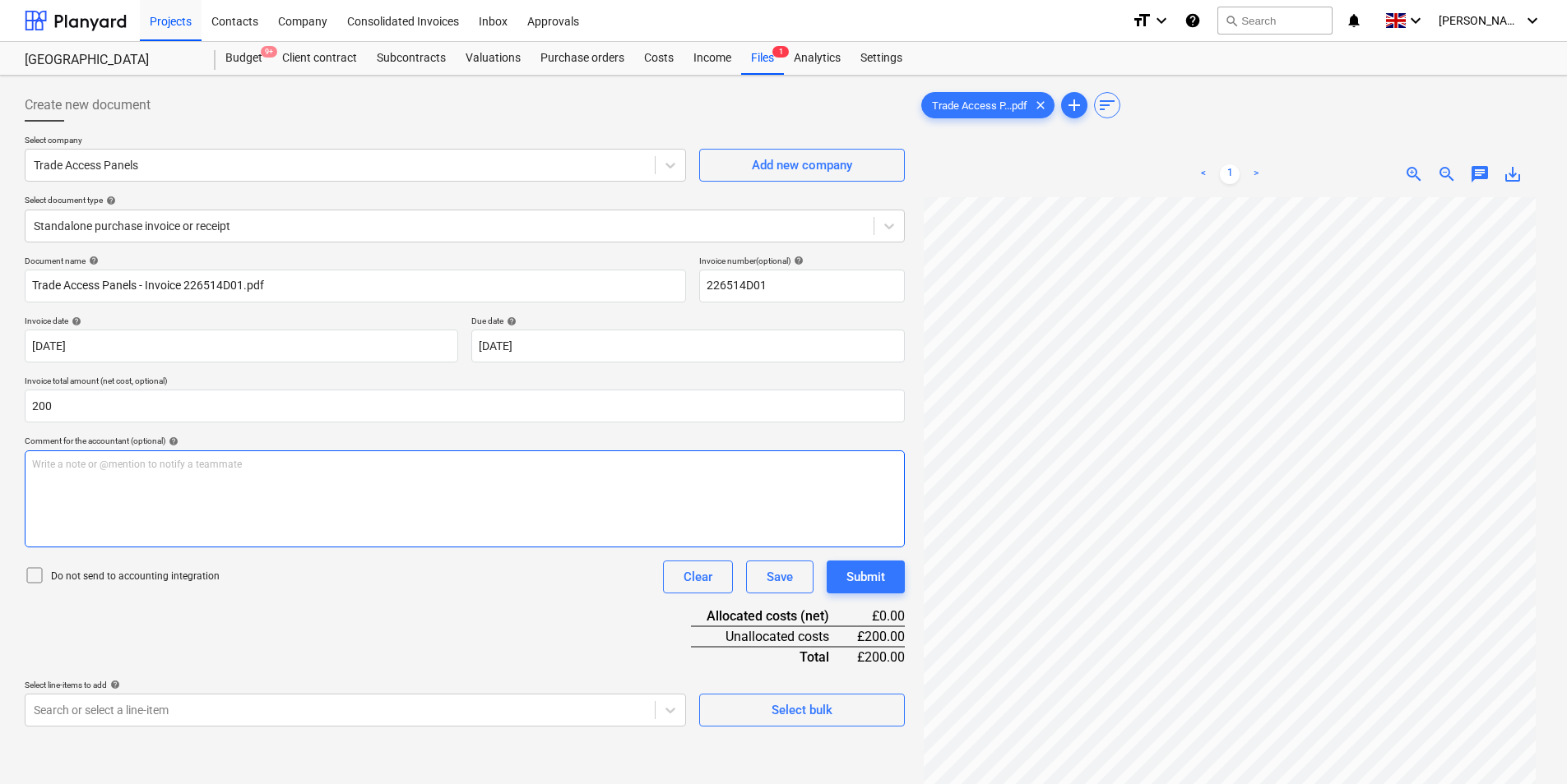
type input "200.00"
click at [194, 478] on div "Write a note or @mention to notify a teammate [PERSON_NAME]" at bounding box center [465, 499] width 880 height 97
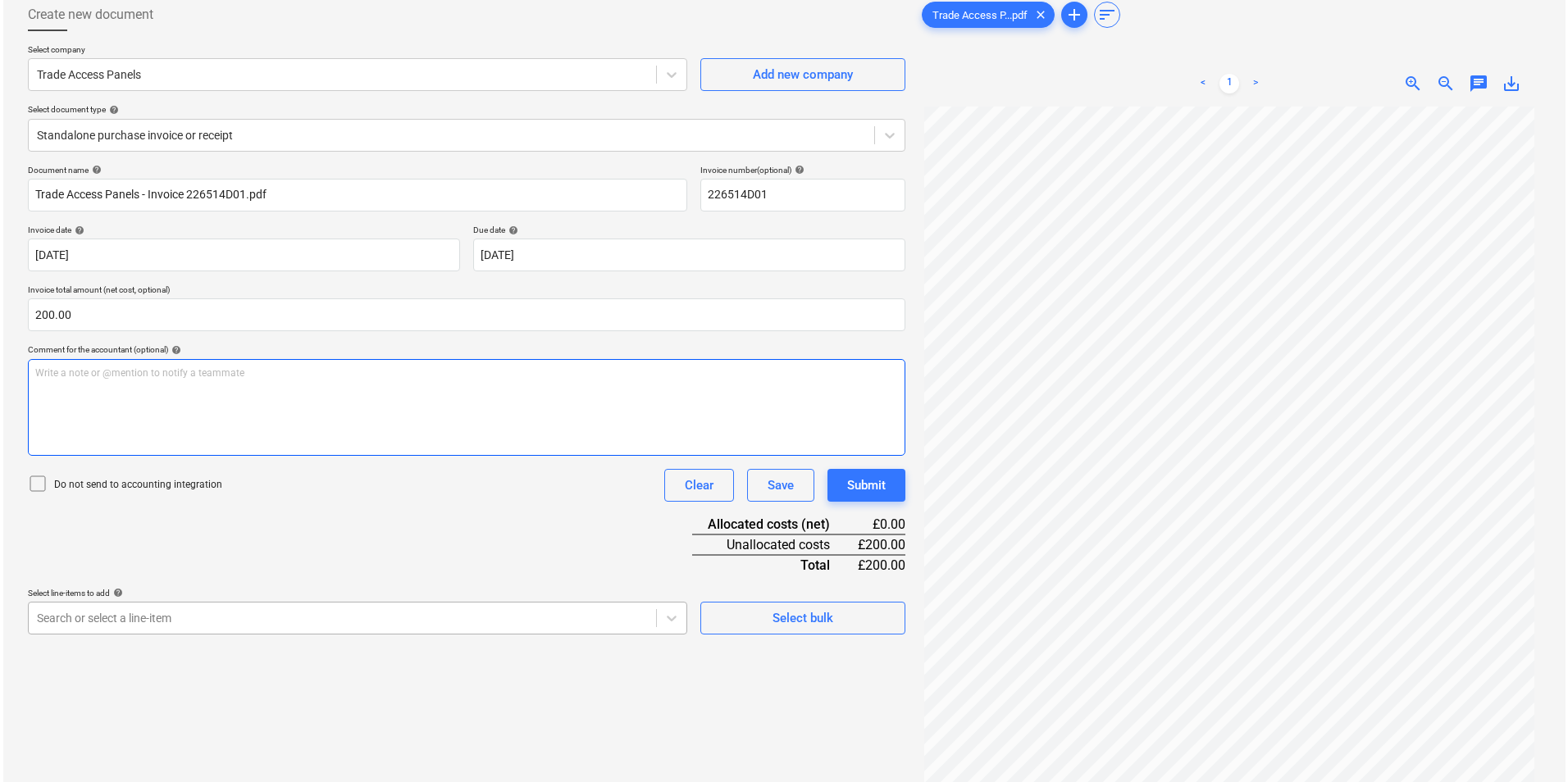
scroll to position [164, 0]
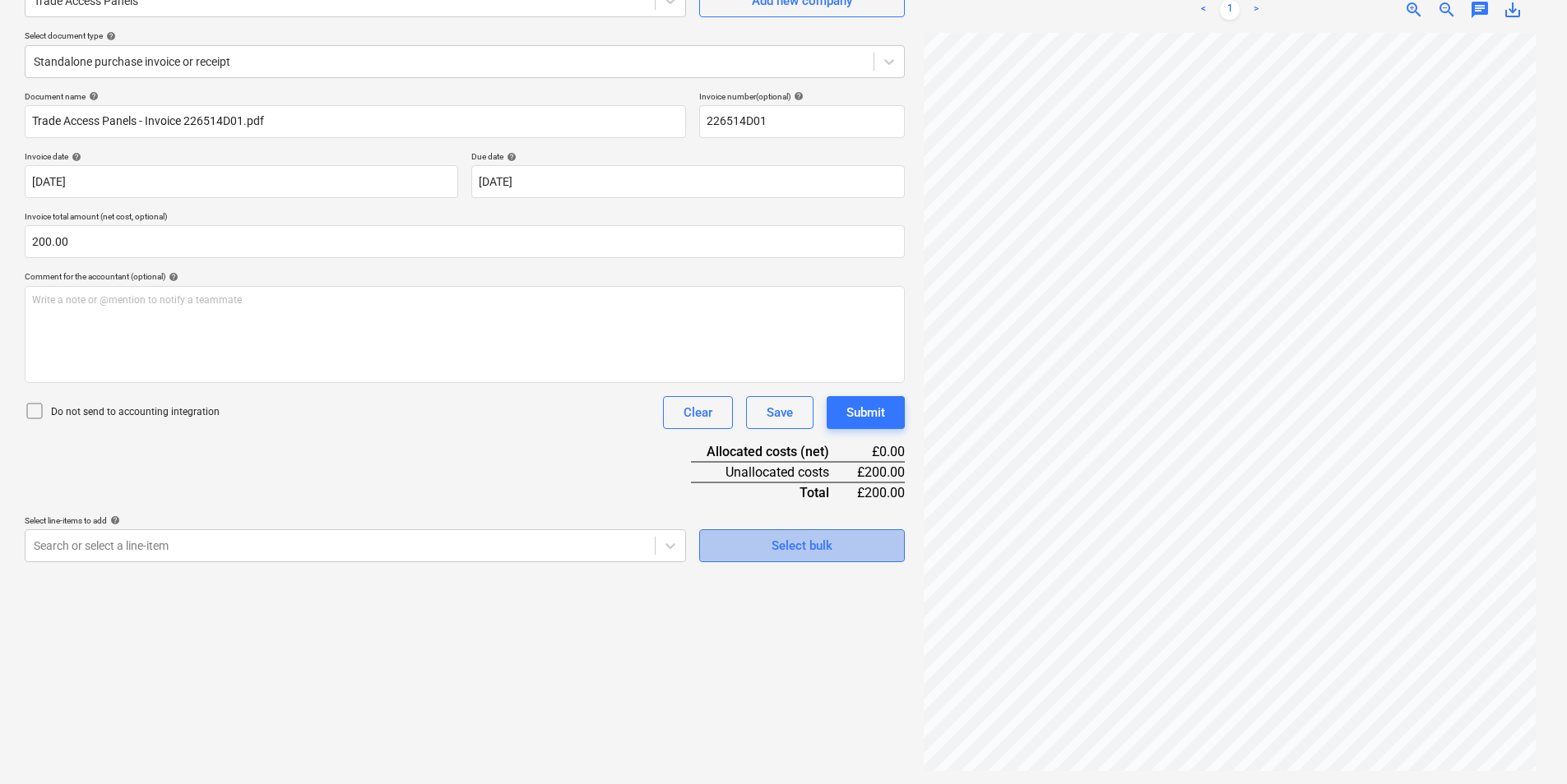
click at [802, 534] on button "Select bulk" at bounding box center [801, 546] width 205 height 33
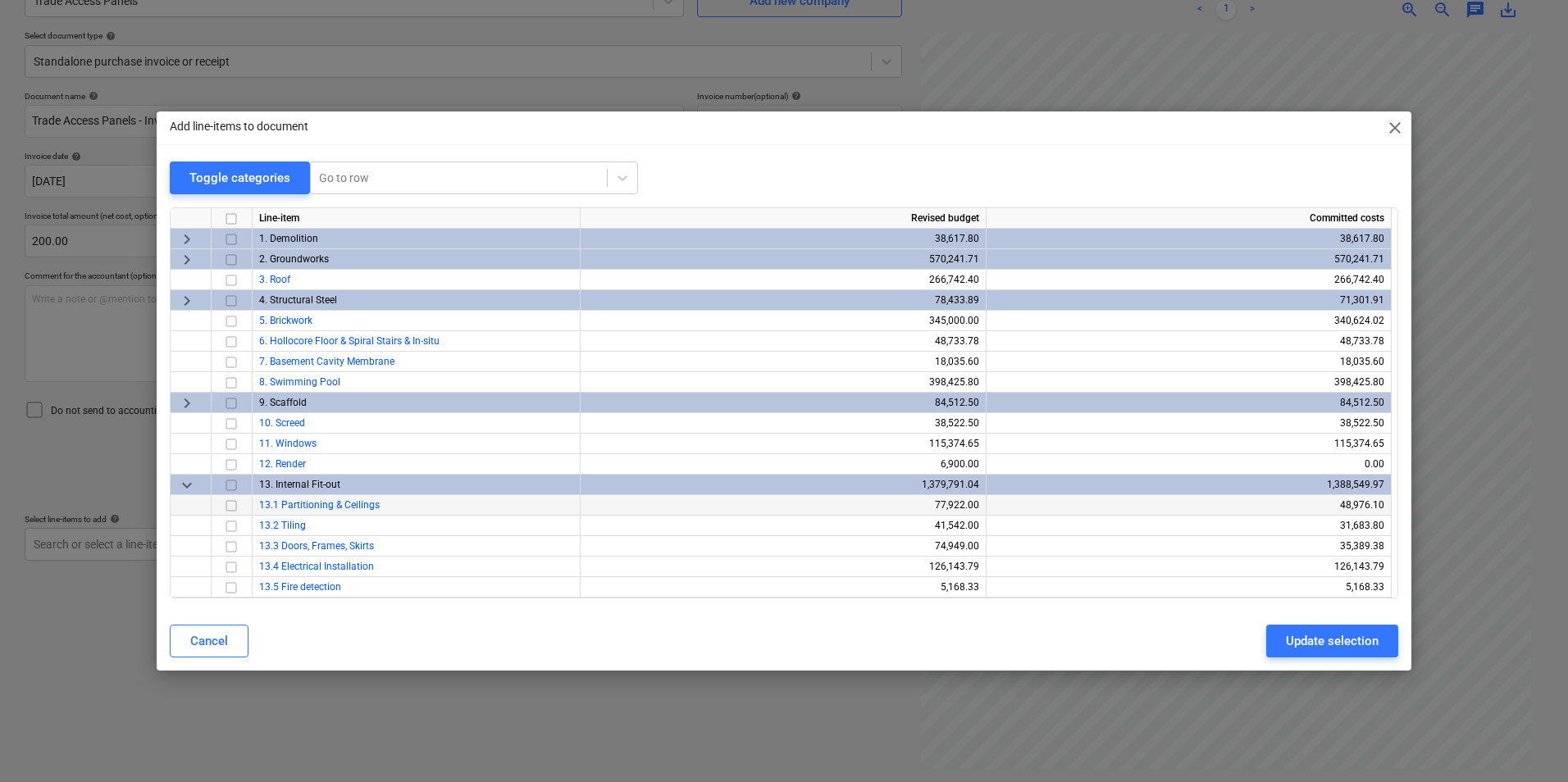
click at [234, 506] on input "checkbox" at bounding box center [230, 505] width 19 height 19
click at [1337, 645] on div "Update selection" at bounding box center [1332, 641] width 93 height 21
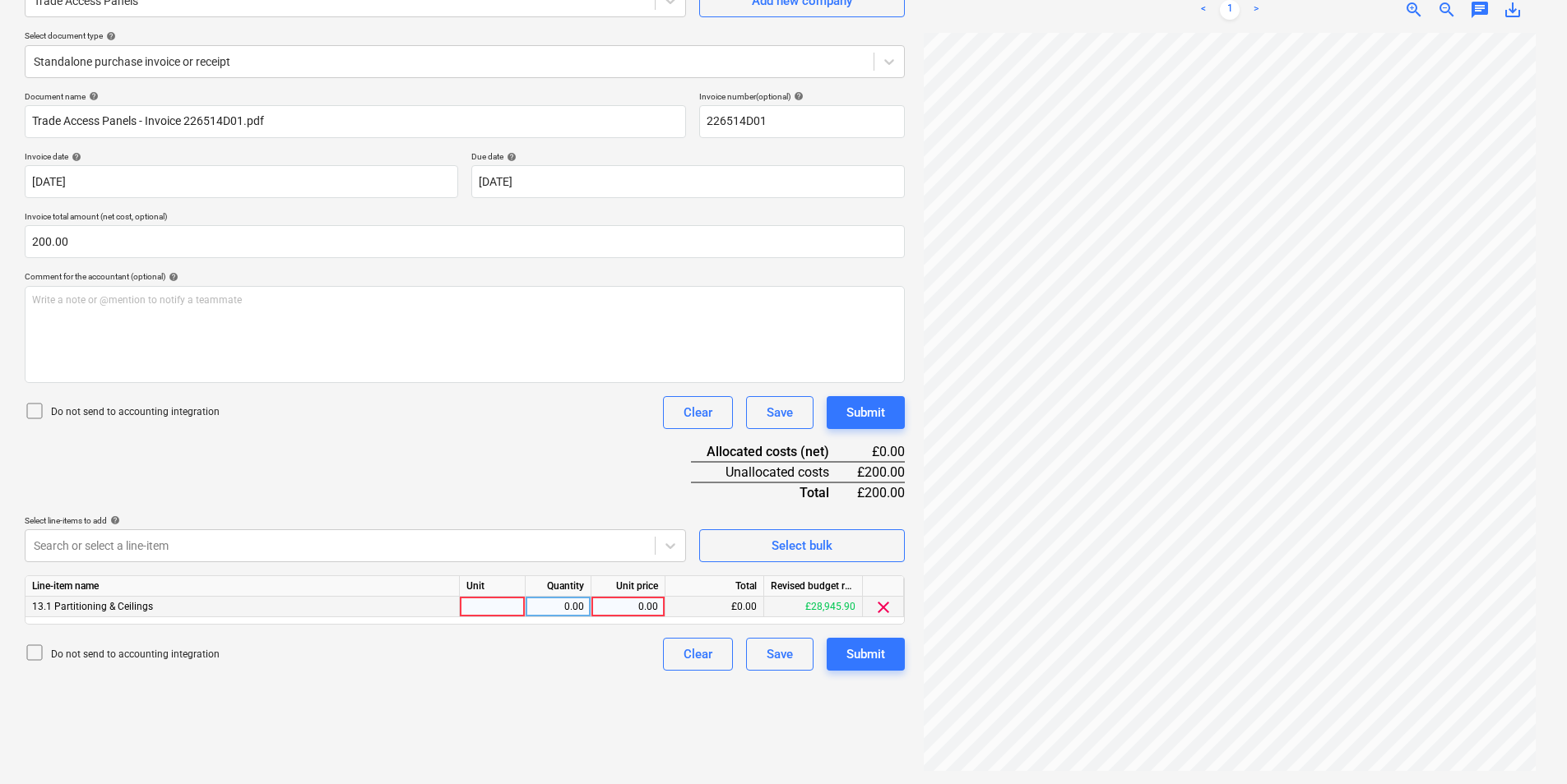
click at [485, 605] on div at bounding box center [492, 607] width 65 height 20
type input "ea"
type input "200"
click at [874, 653] on div "Submit" at bounding box center [865, 654] width 39 height 21
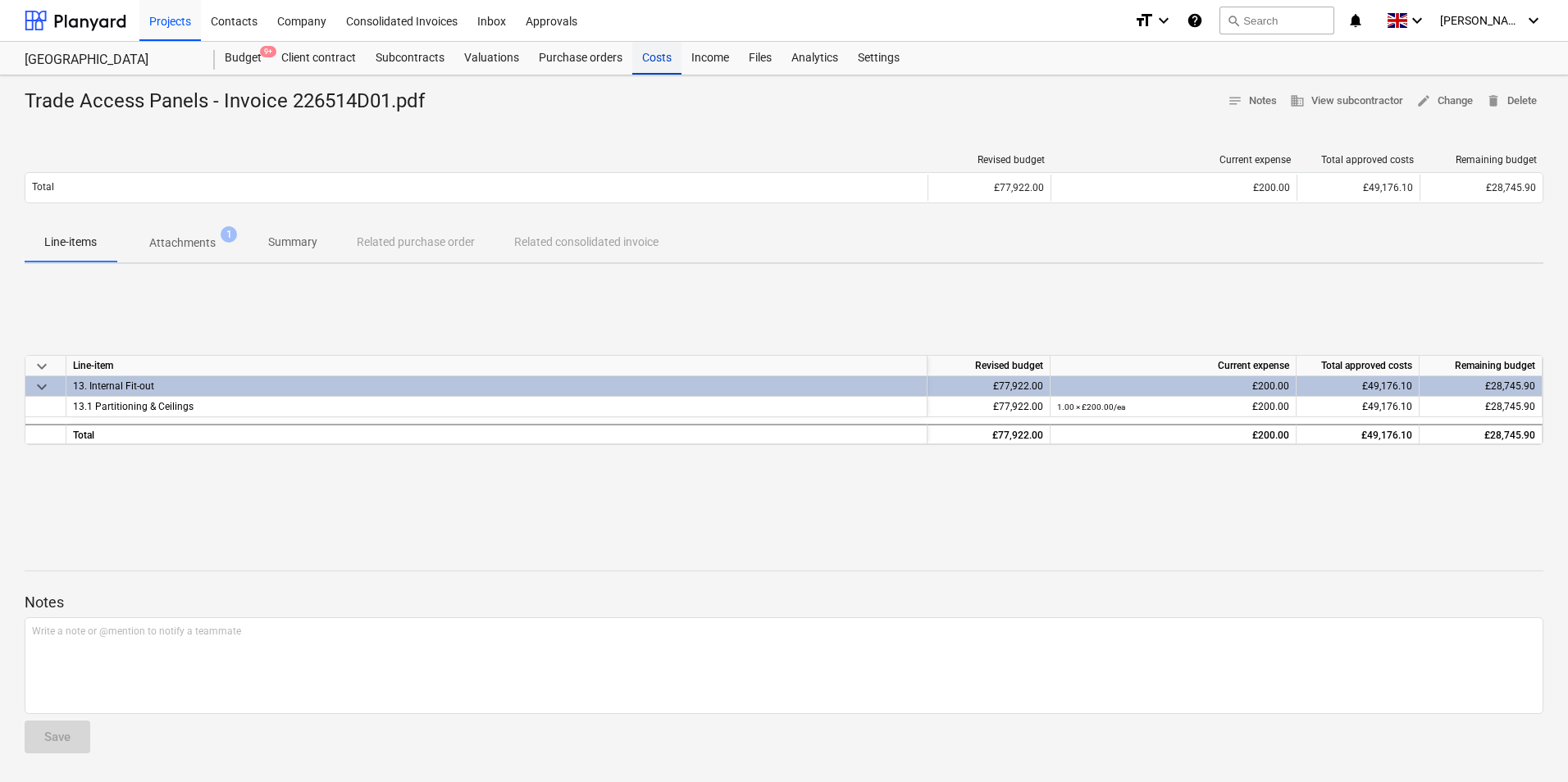
click at [673, 58] on div "Costs" at bounding box center [657, 59] width 50 height 33
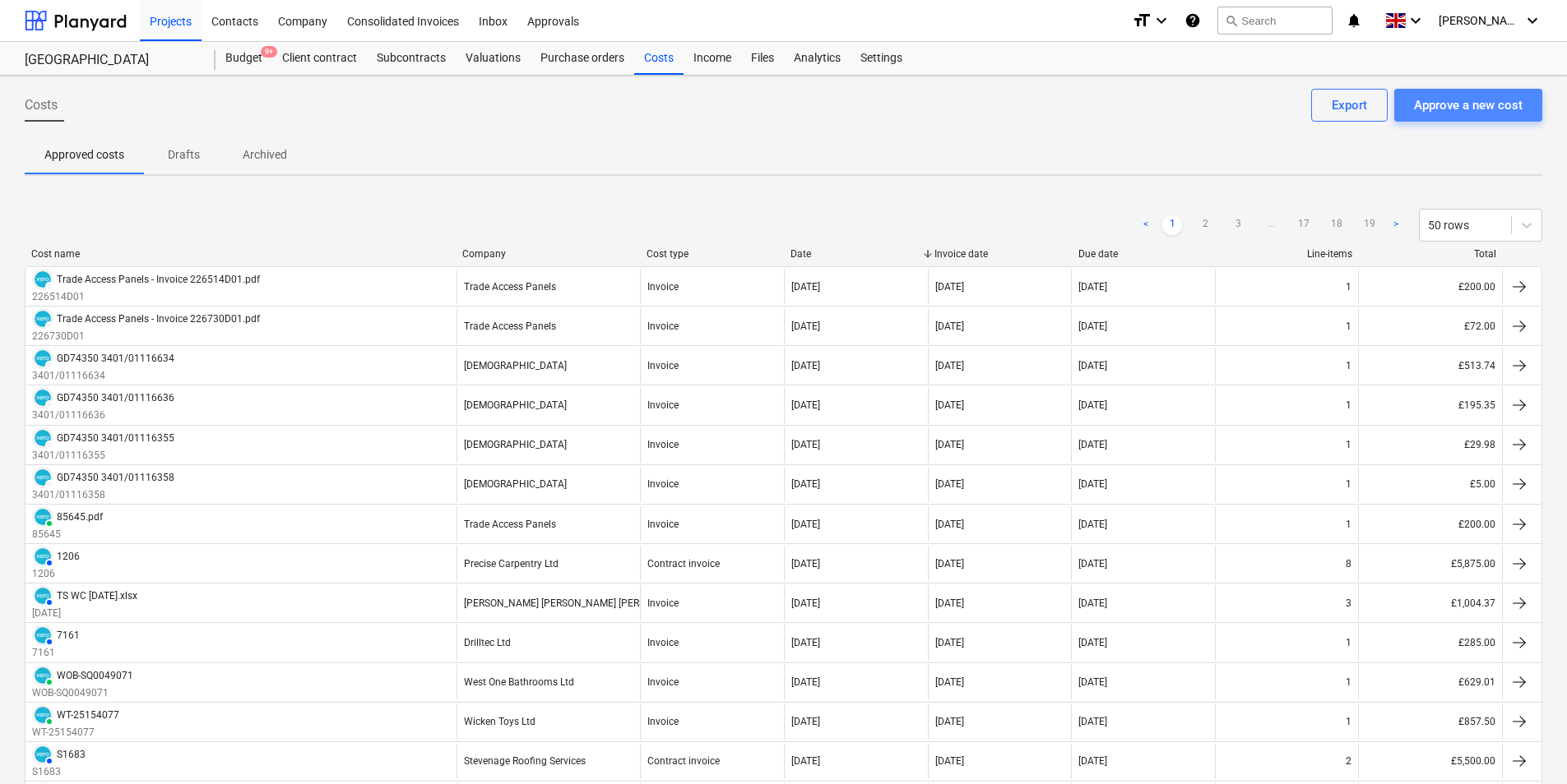
click at [1520, 105] on div "Approve a new cost" at bounding box center [1468, 105] width 109 height 21
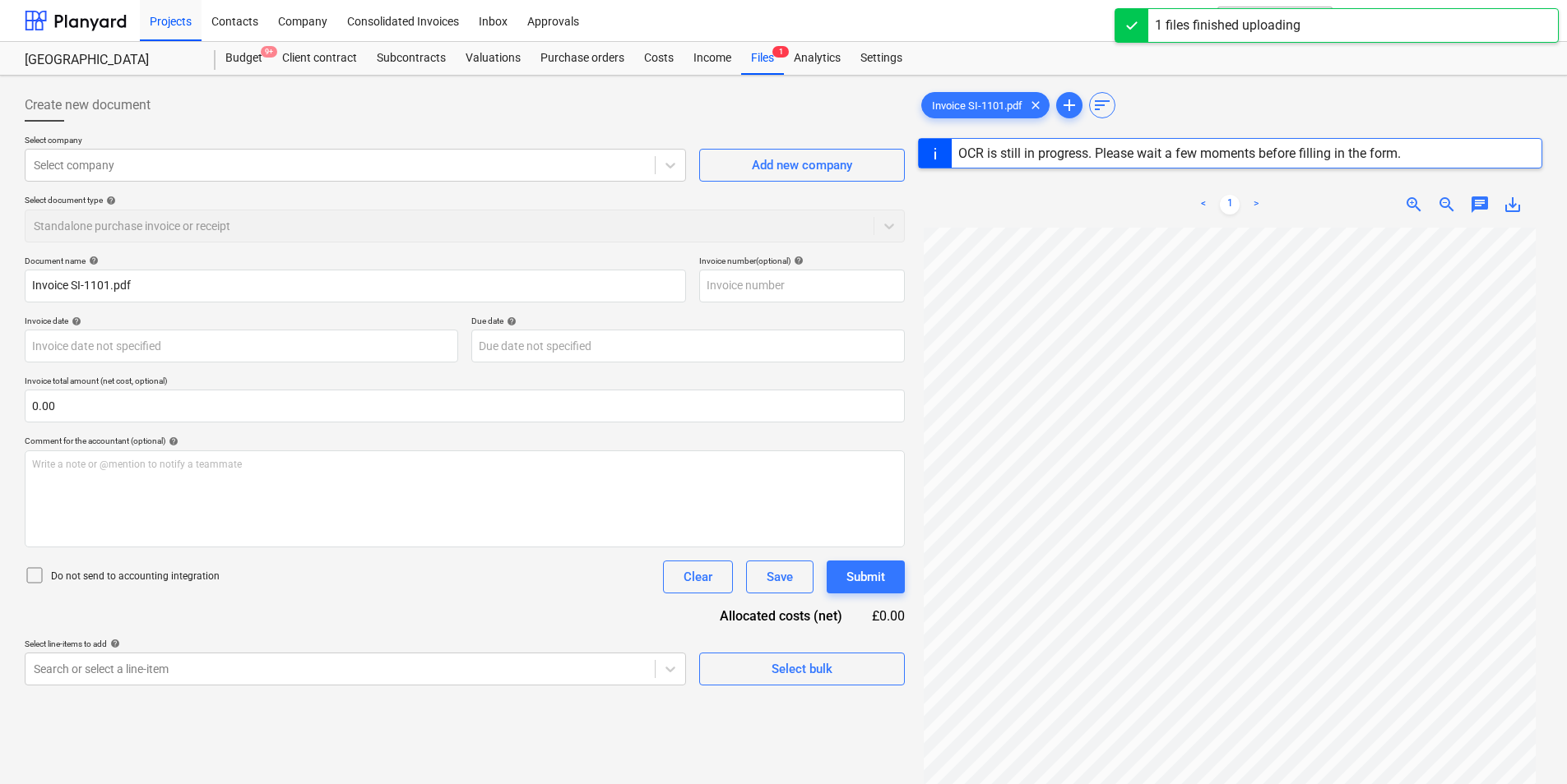
type input "SI-1101"
type input "[DATE]"
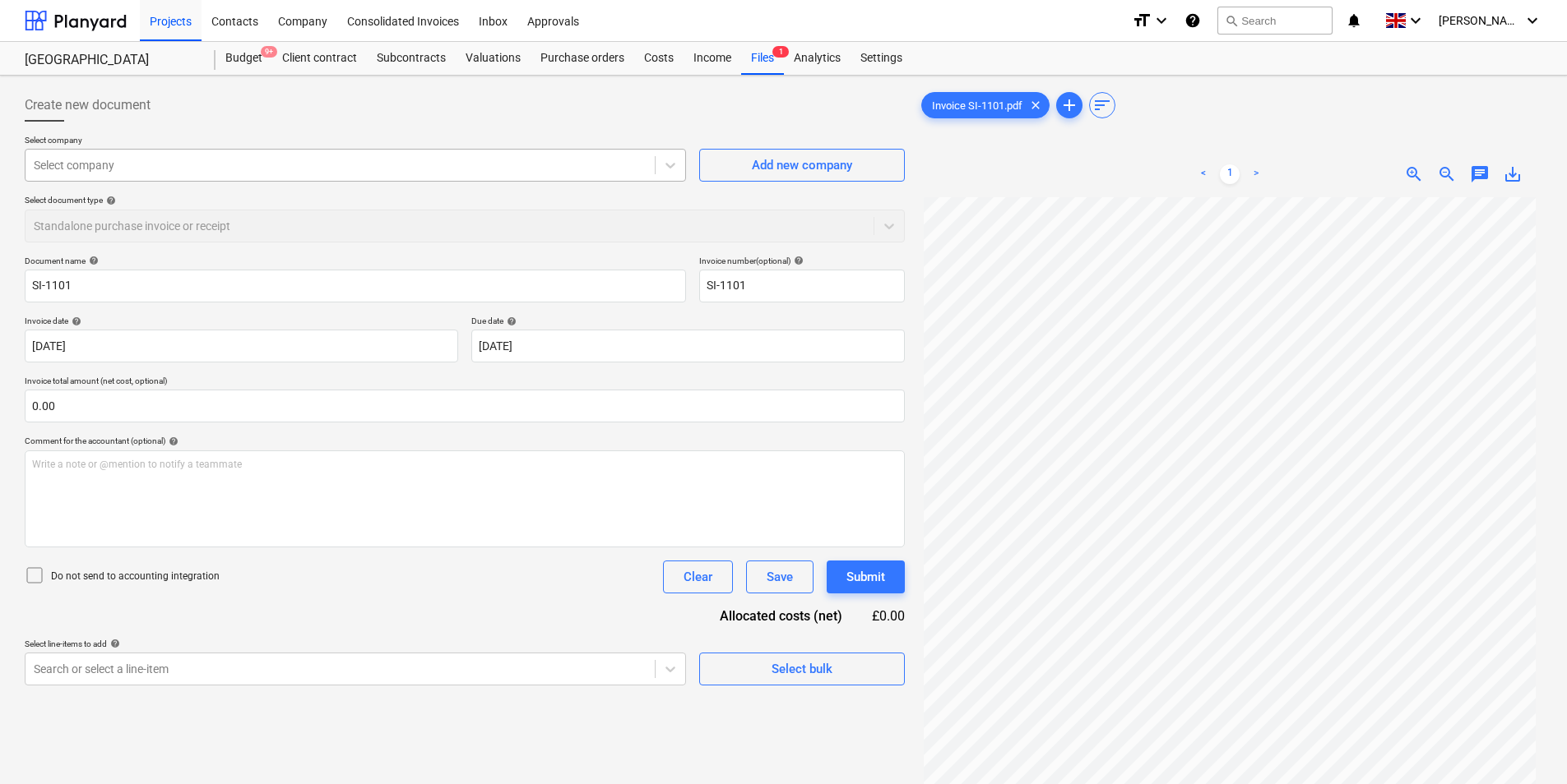
click at [273, 174] on div "Select company" at bounding box center [340, 165] width 629 height 23
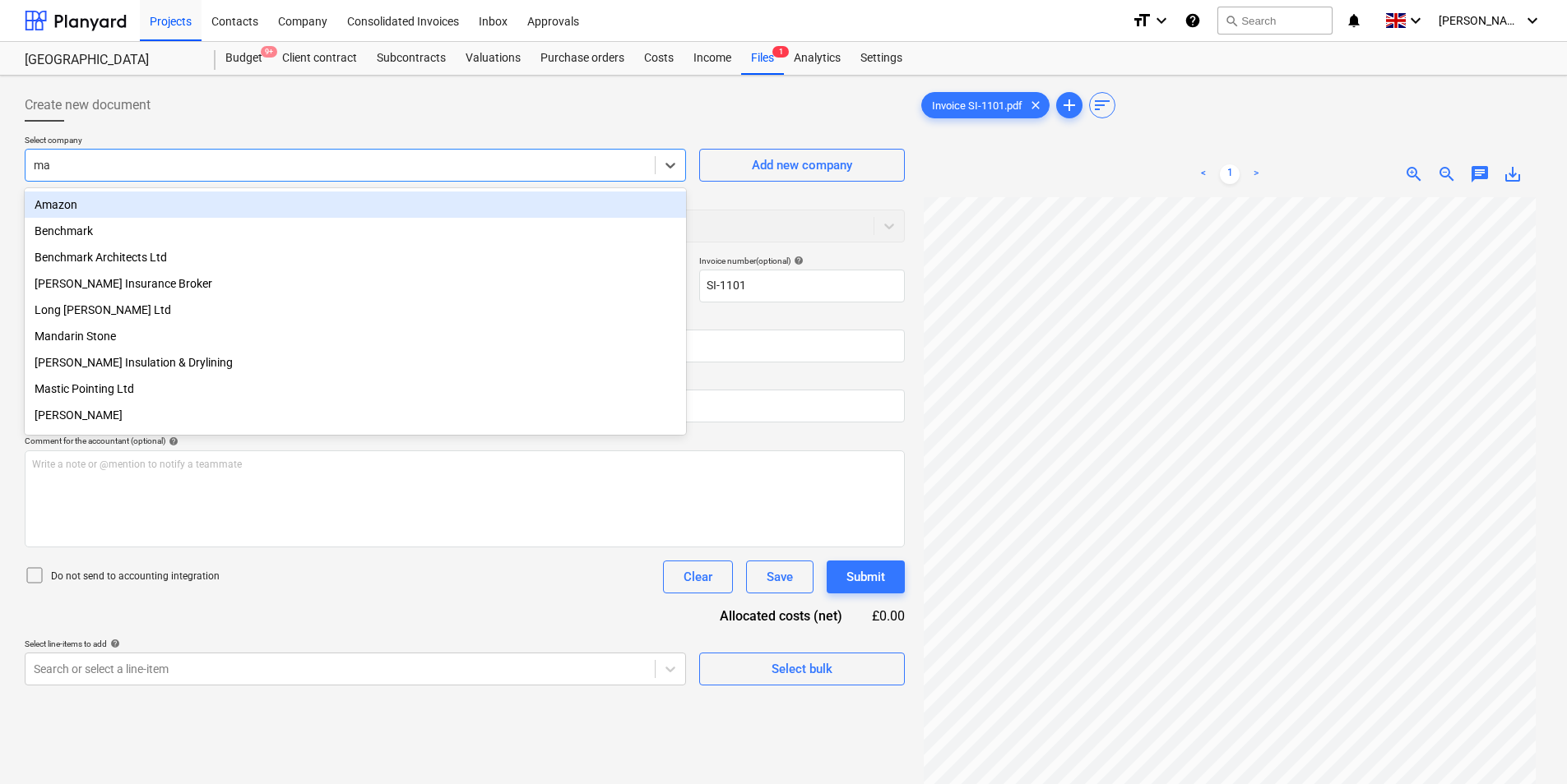
type input "may"
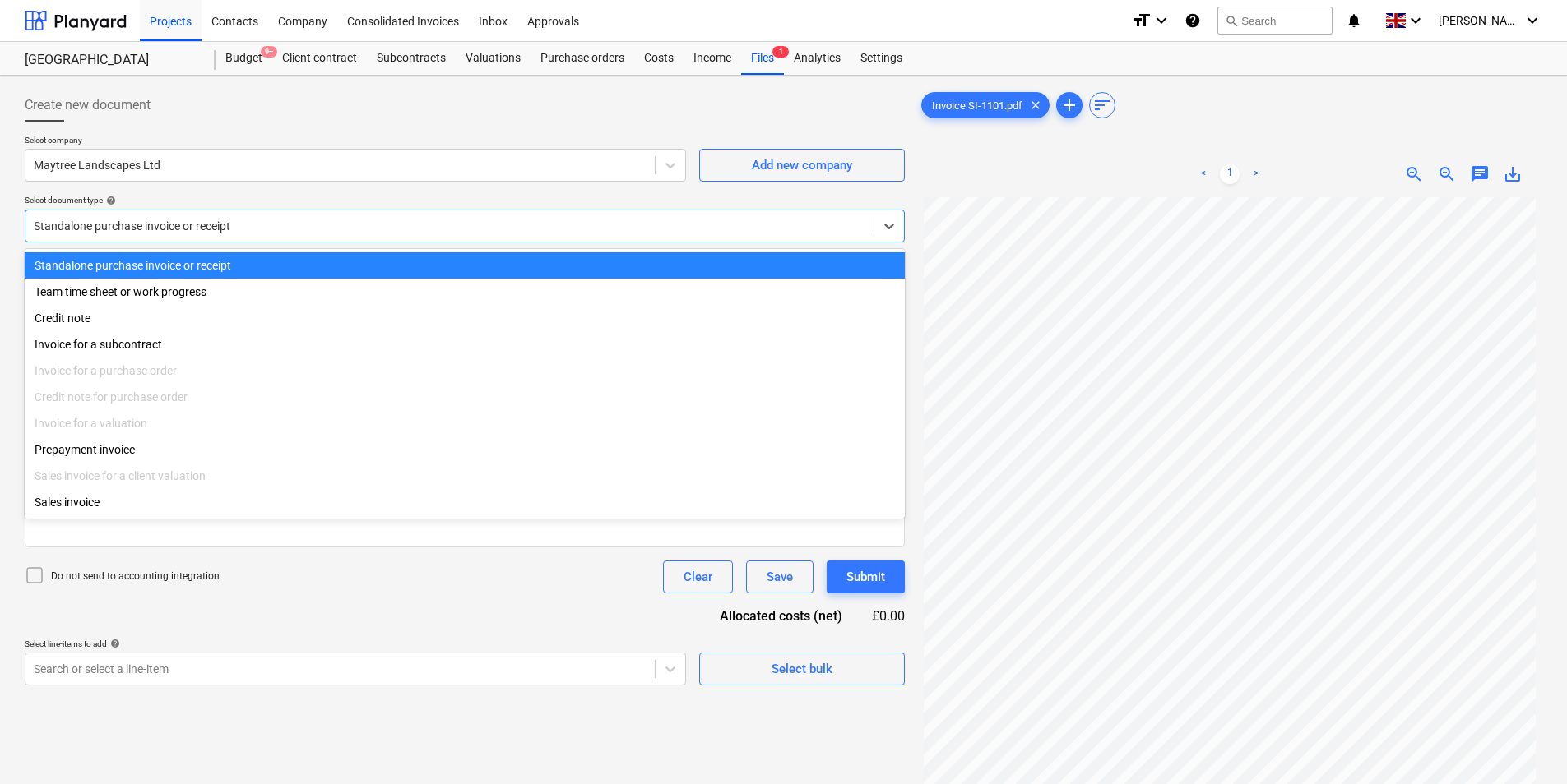
click at [272, 225] on div at bounding box center [449, 226] width 831 height 17
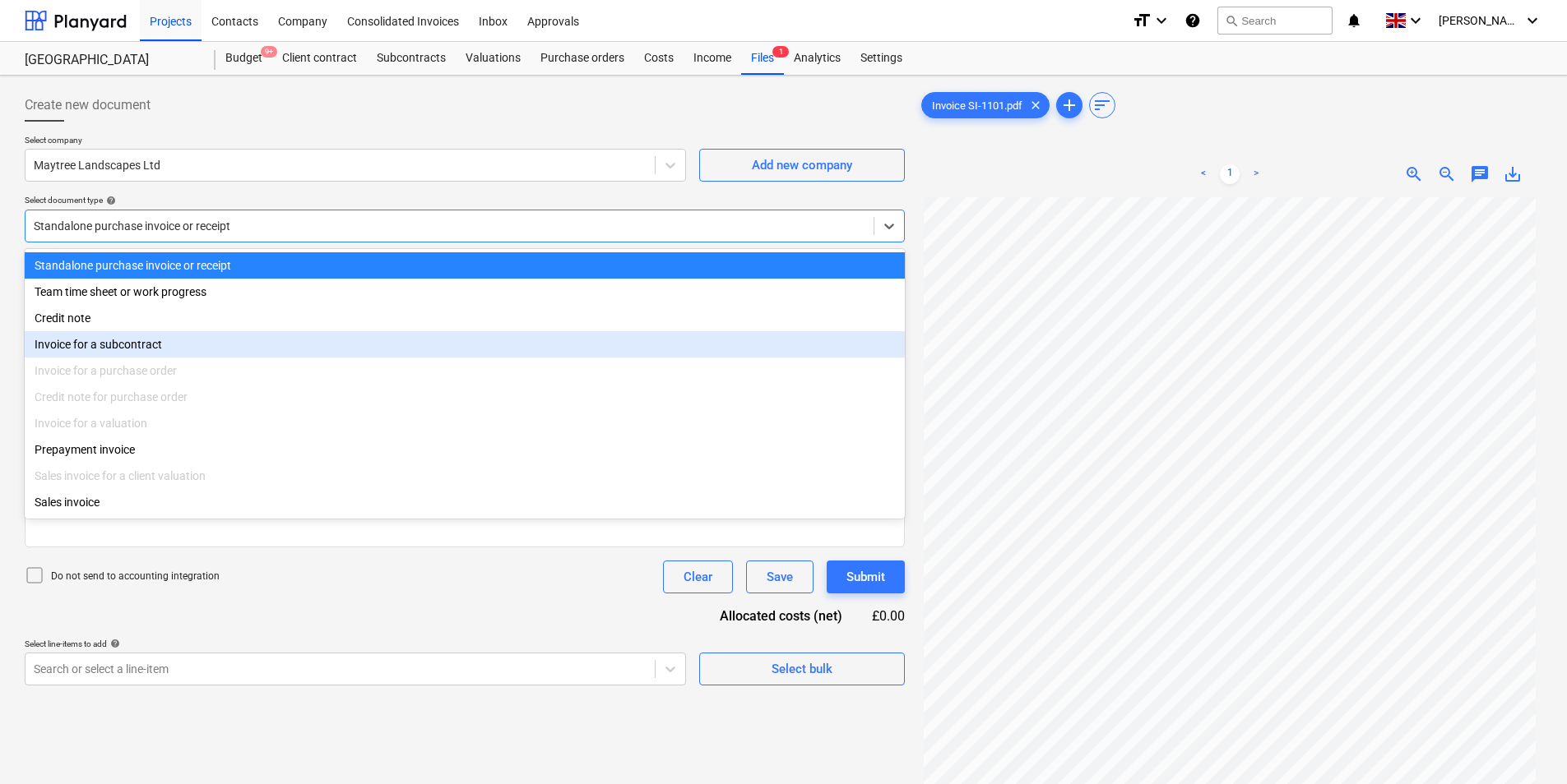
click at [192, 343] on div "Invoice for a subcontract" at bounding box center [465, 344] width 880 height 27
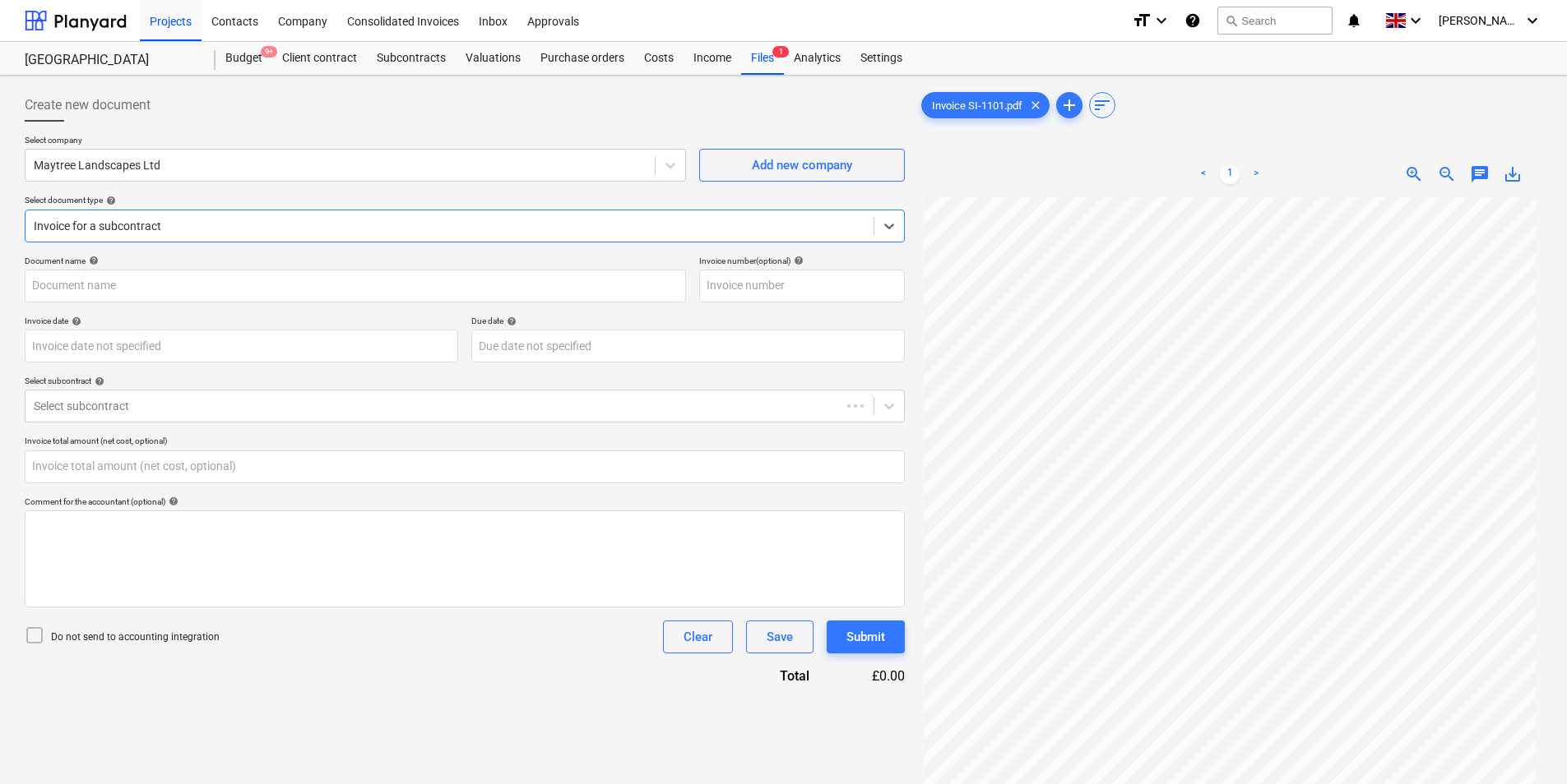
type input "SI-1101"
type input "[DATE]"
type input "0.00"
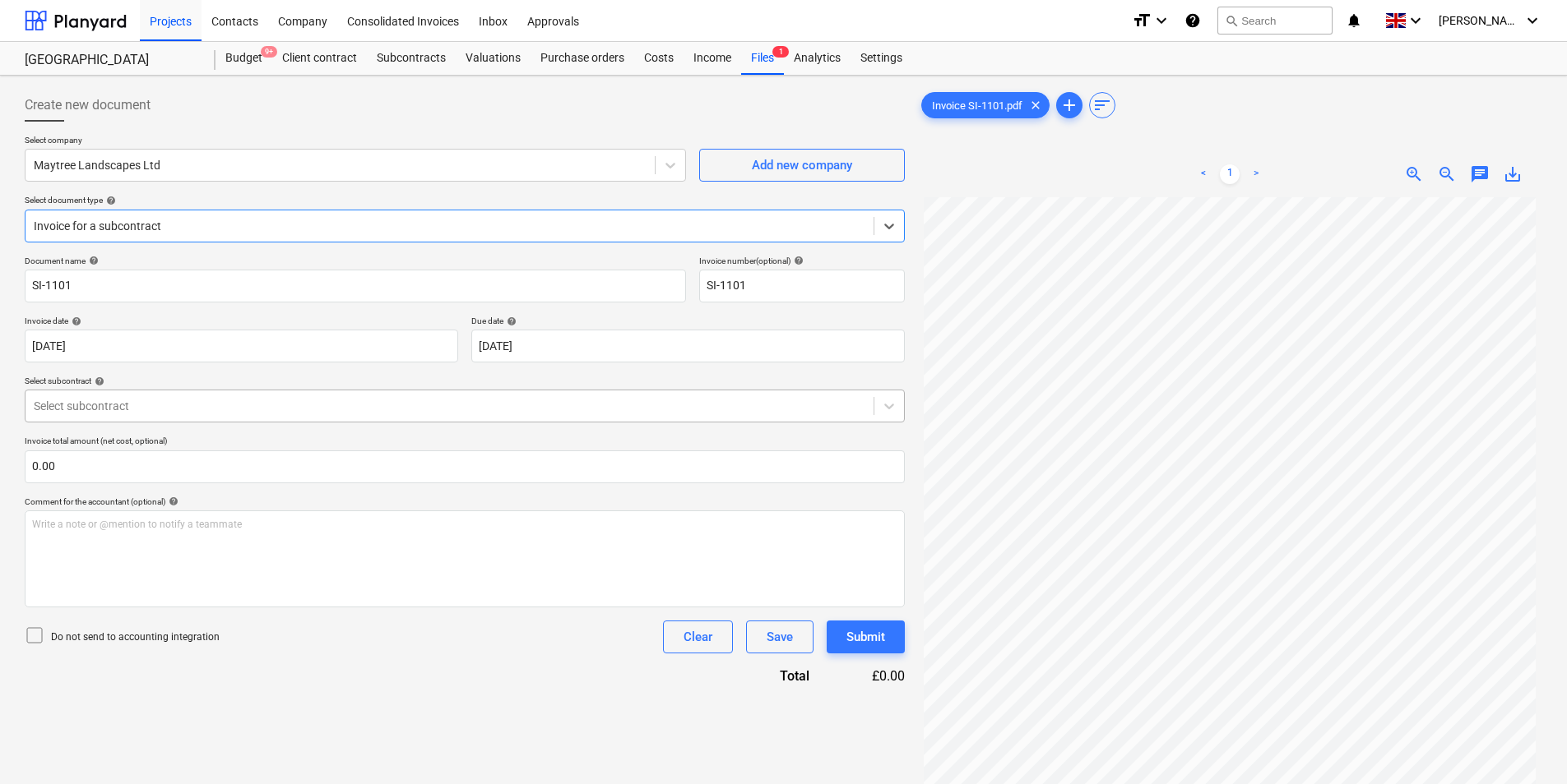
click at [261, 398] on div at bounding box center [449, 406] width 831 height 17
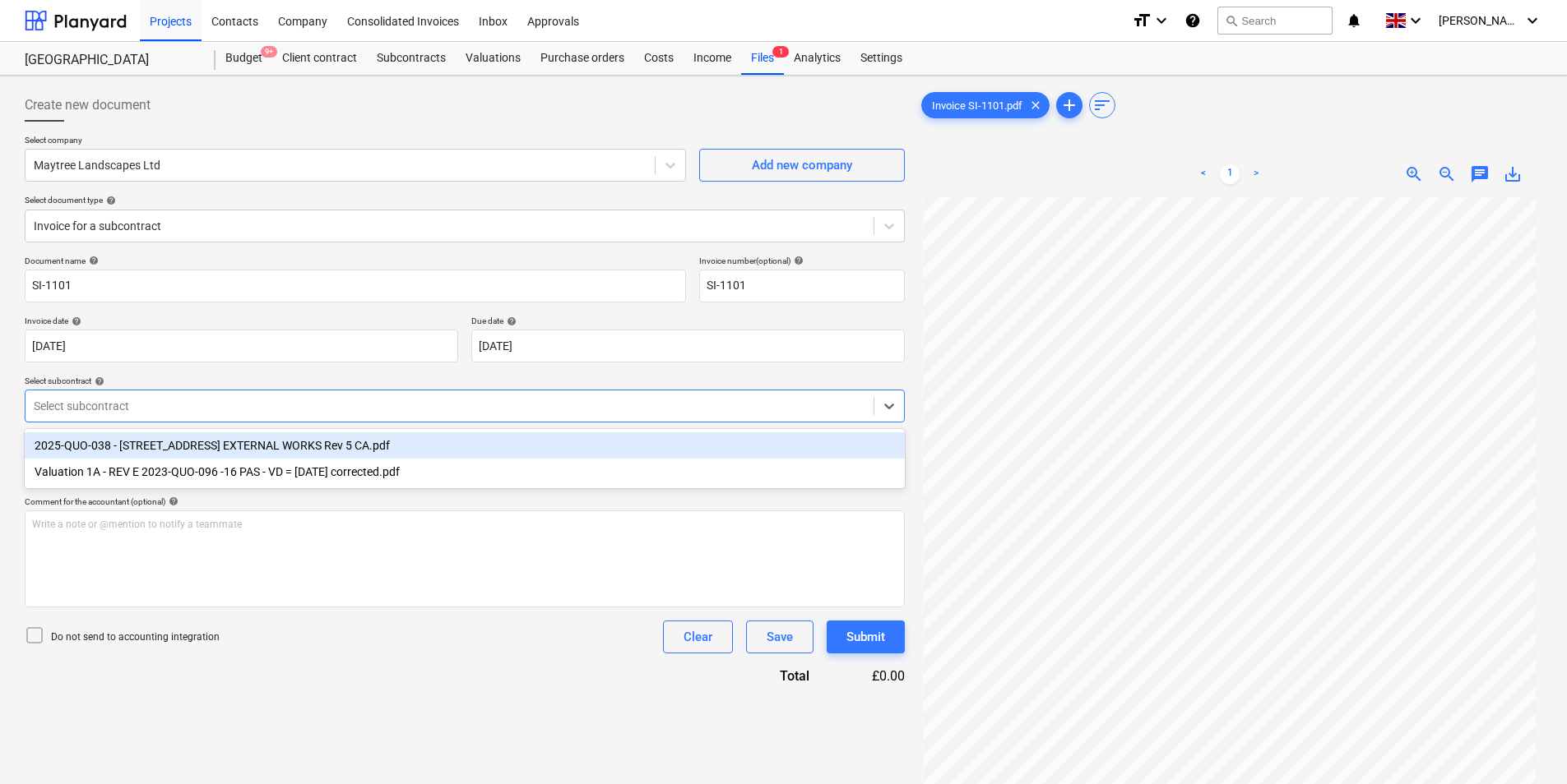
click at [258, 438] on div "2025-QUO-038 - [STREET_ADDRESS] EXTERNAL WORKS Rev 5 CA.pdf" at bounding box center [465, 445] width 880 height 27
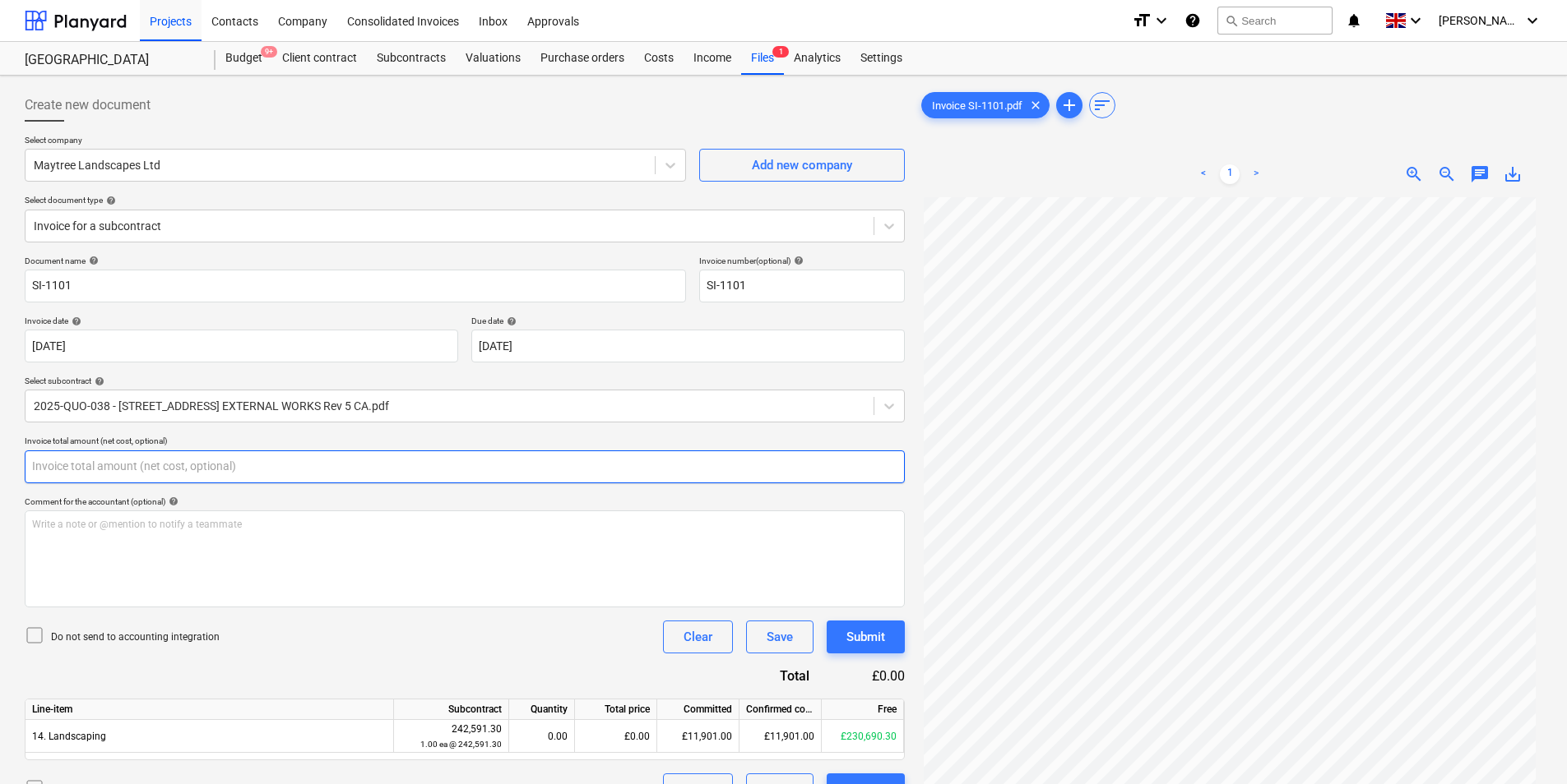
click at [140, 465] on input "text" at bounding box center [465, 467] width 880 height 33
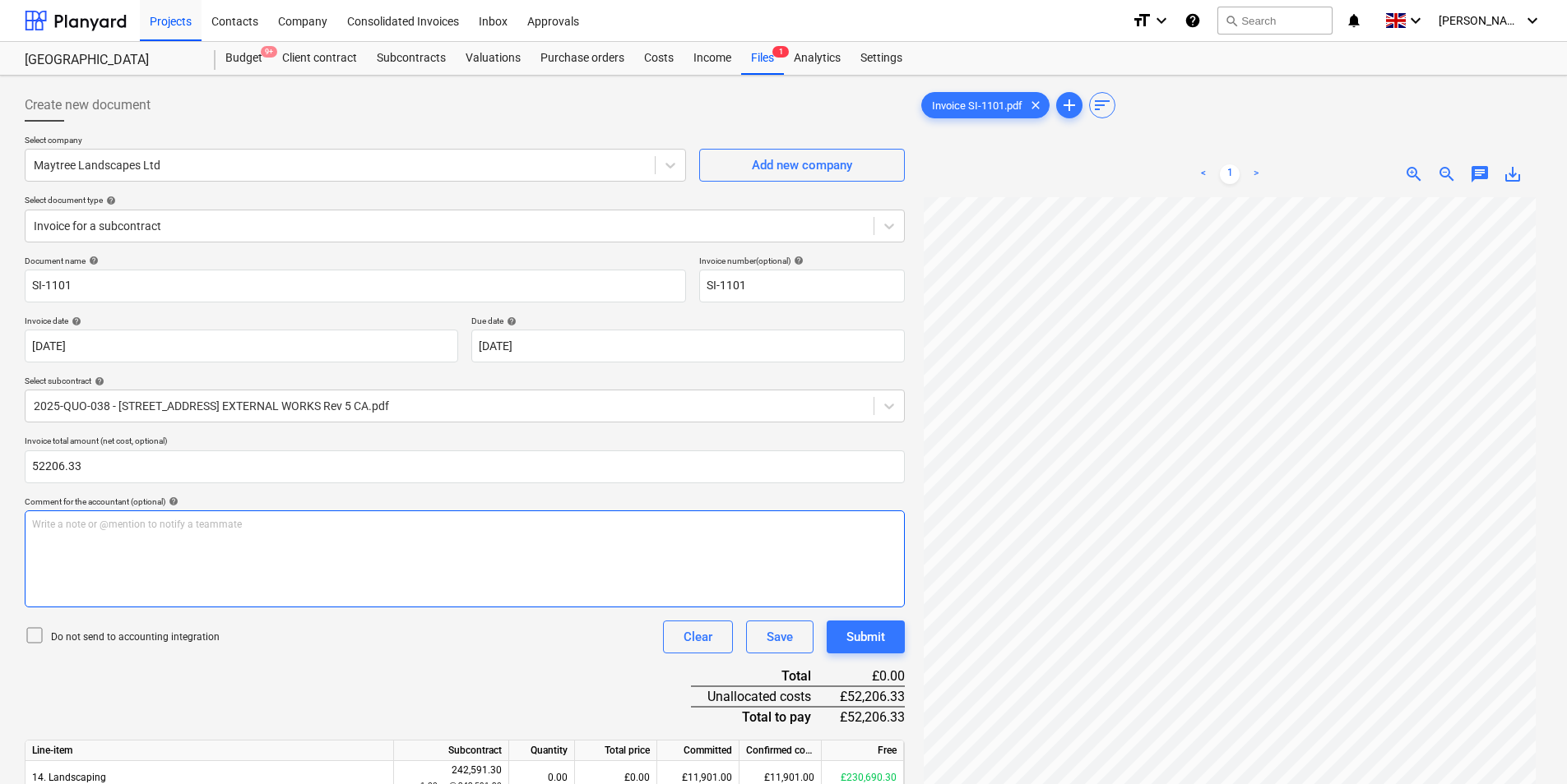
type input "52,206.33"
click at [156, 544] on div "Write a note or @mention to notify a teammate [PERSON_NAME]" at bounding box center [465, 559] width 880 height 97
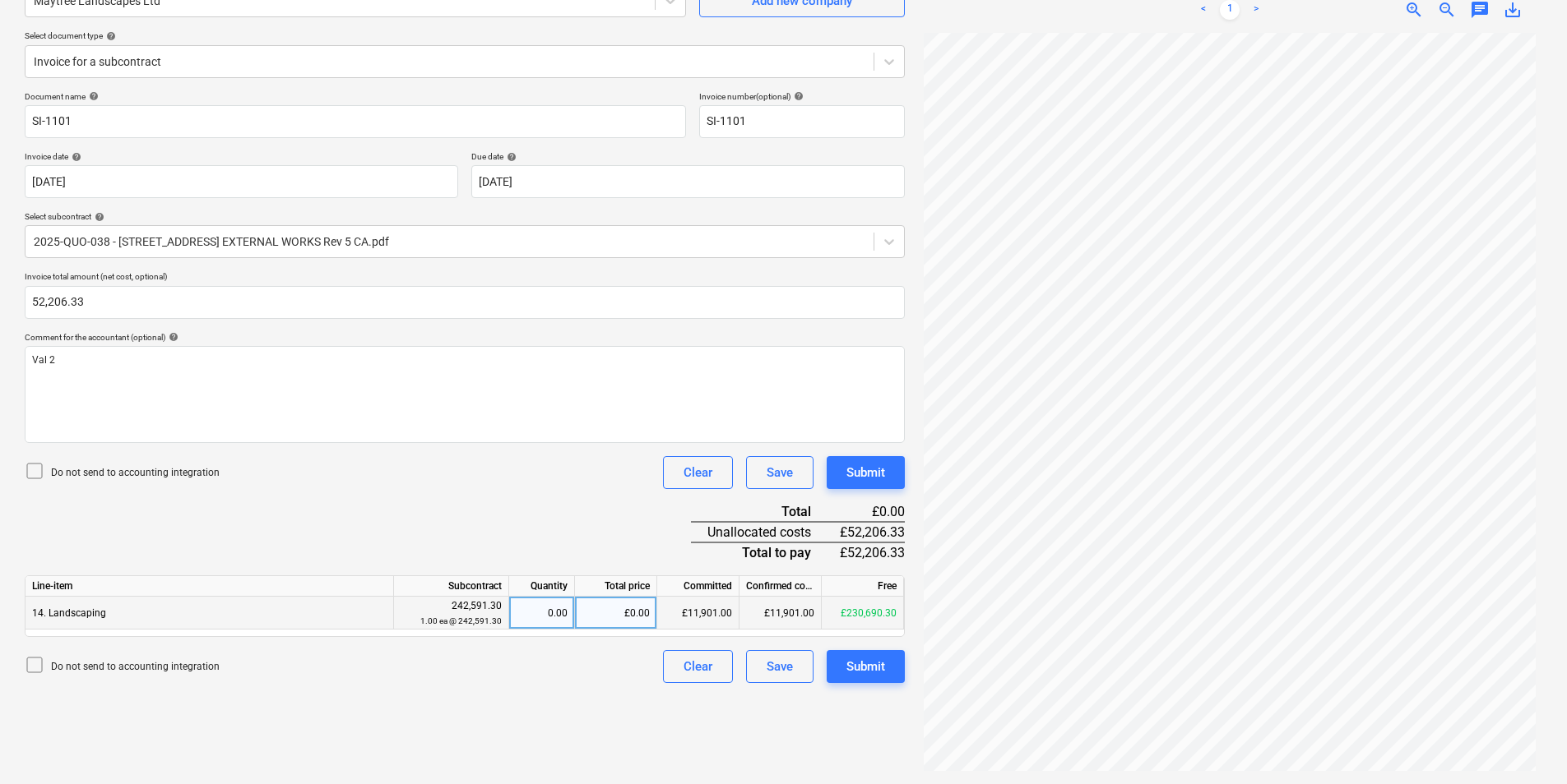
click at [619, 607] on div "£0.00" at bounding box center [615, 614] width 82 height 33
type input "52206.33"
click at [868, 660] on div "Submit" at bounding box center [865, 666] width 39 height 21
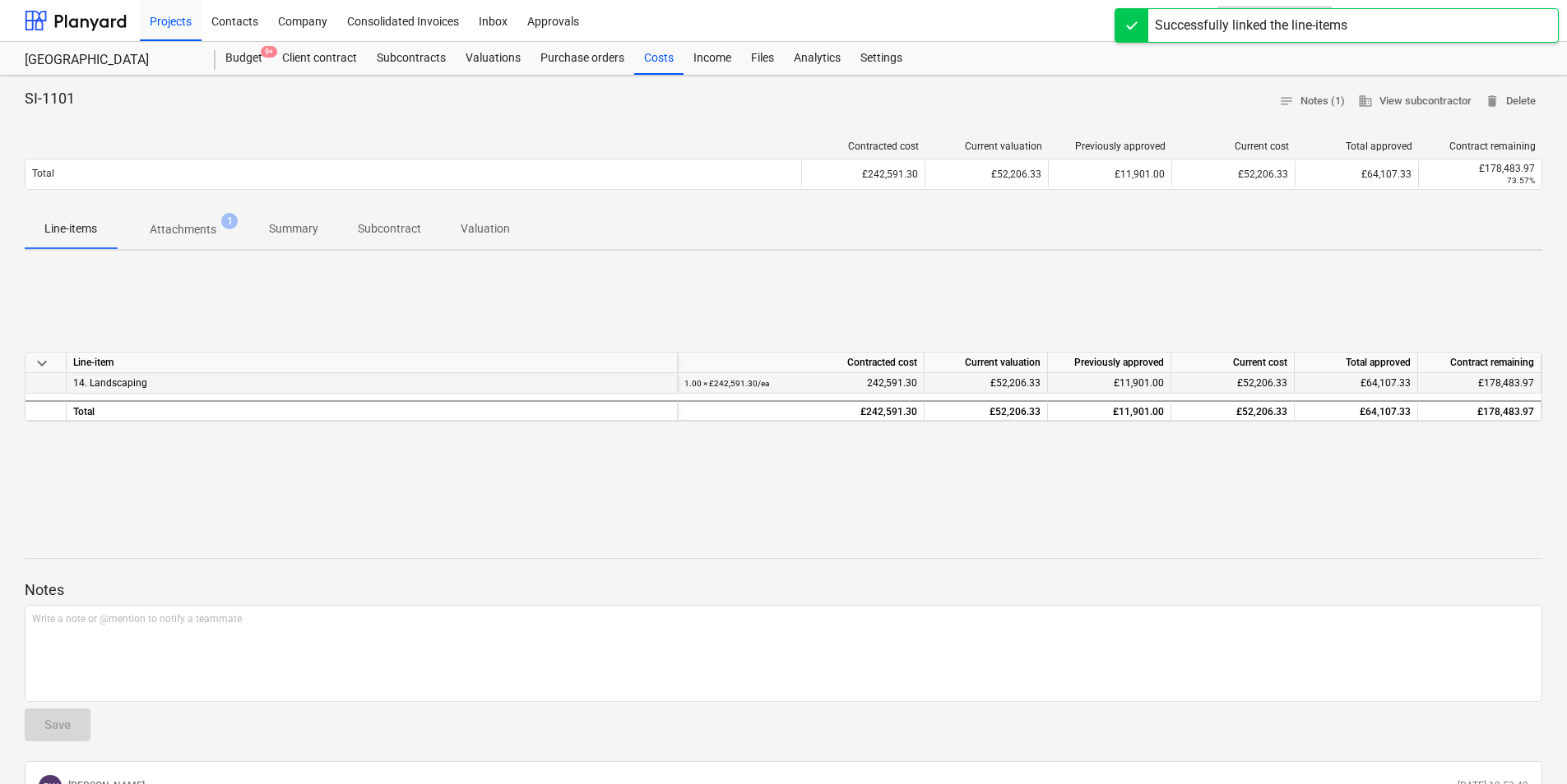
click at [141, 382] on span "14. Landscaping" at bounding box center [110, 383] width 74 height 12
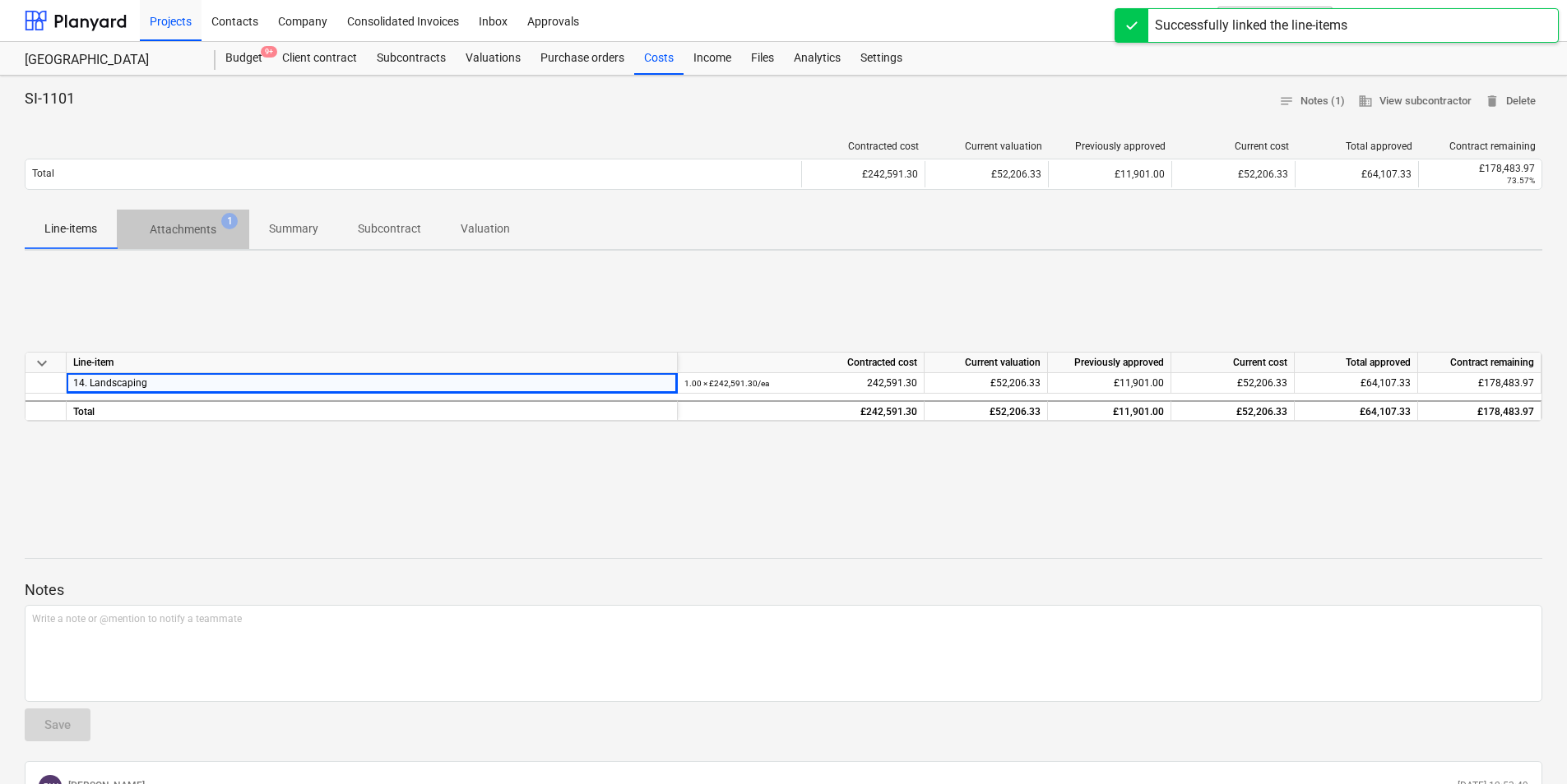
click at [211, 225] on p "Attachments" at bounding box center [183, 229] width 66 height 17
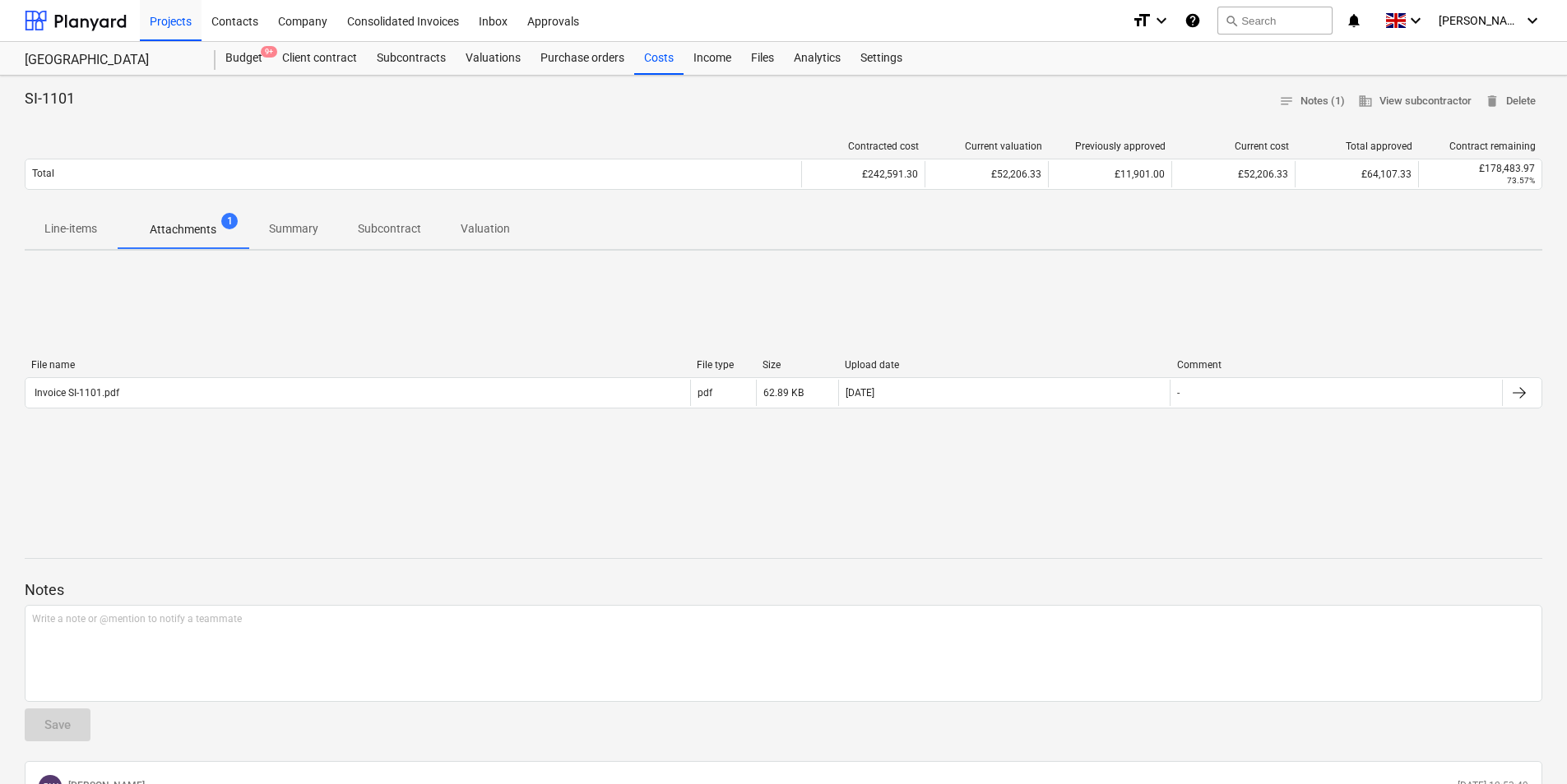
click at [143, 232] on span "Attachments 1" at bounding box center [182, 229] width 93 height 17
click at [1480, 20] on span "[PERSON_NAME]" at bounding box center [1480, 20] width 82 height 13
click at [1492, 86] on div "Log out" at bounding box center [1492, 90] width 99 height 27
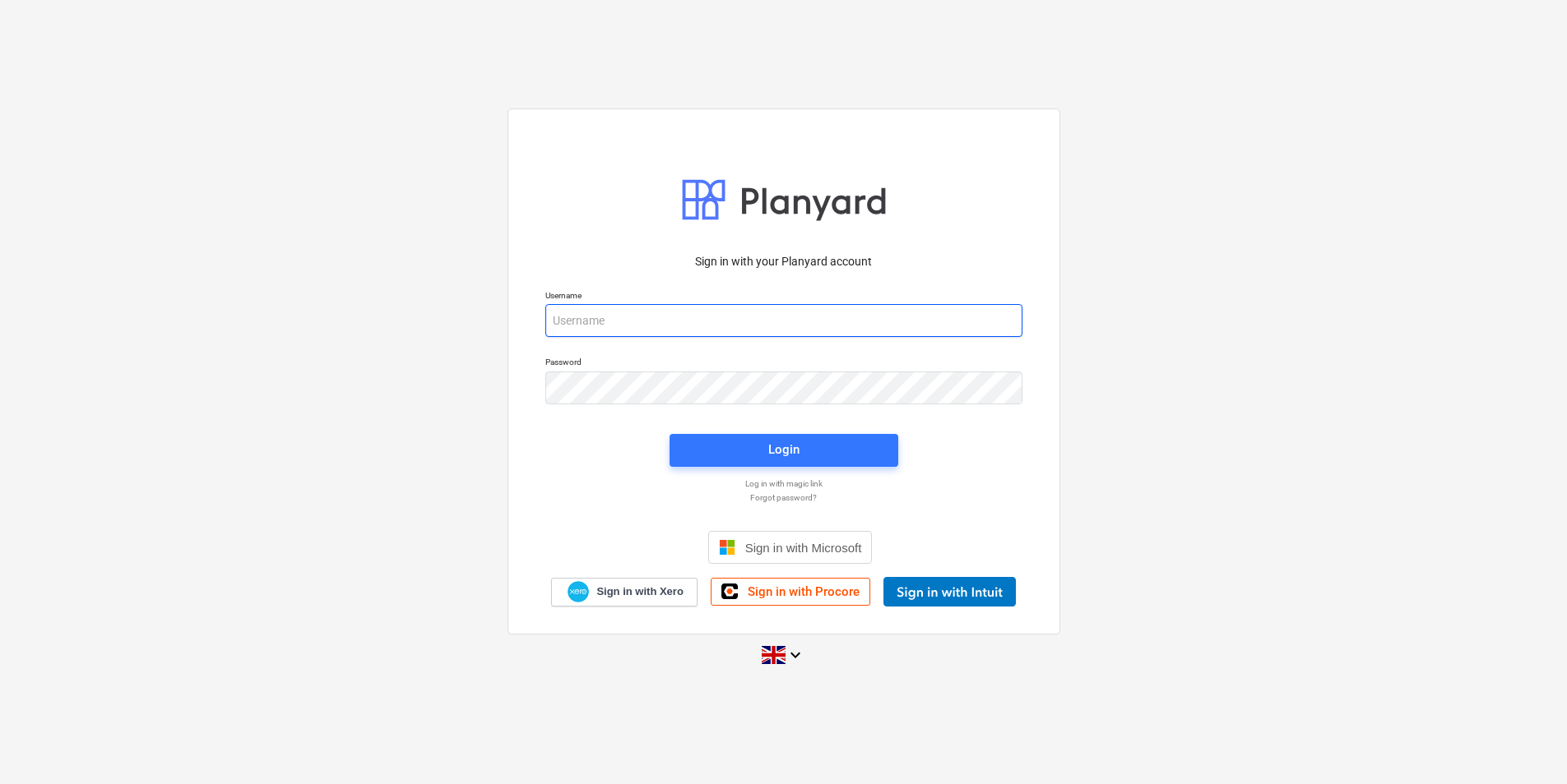
type input "[PERSON_NAME][EMAIL_ADDRESS][DOMAIN_NAME]"
